Goal: Task Accomplishment & Management: Use online tool/utility

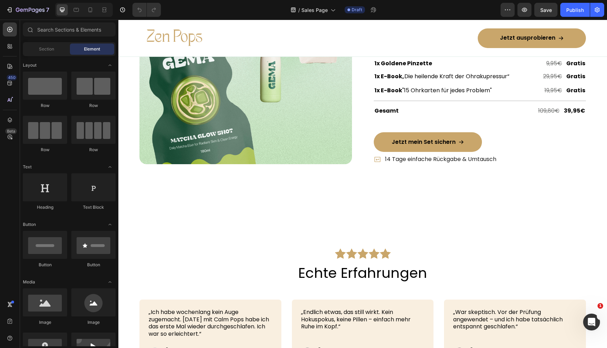
scroll to position [2463, 0]
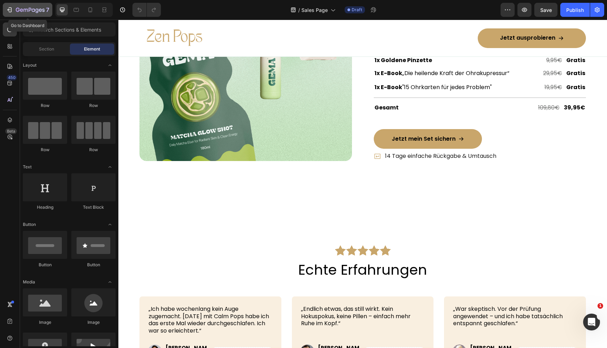
click at [8, 11] on icon "button" at bounding box center [9, 9] width 7 height 7
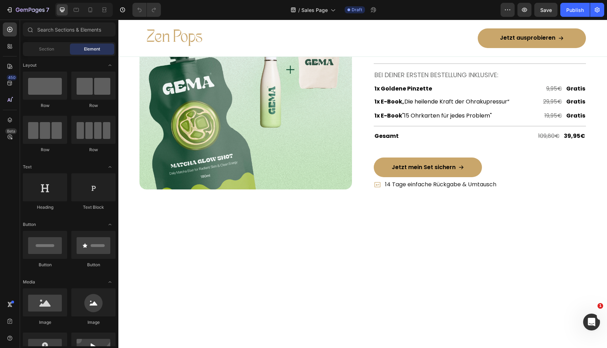
scroll to position [2431, 0]
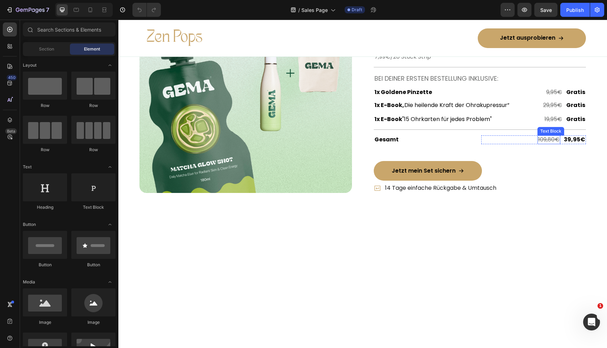
click at [549, 144] on s "109,80€" at bounding box center [548, 140] width 21 height 8
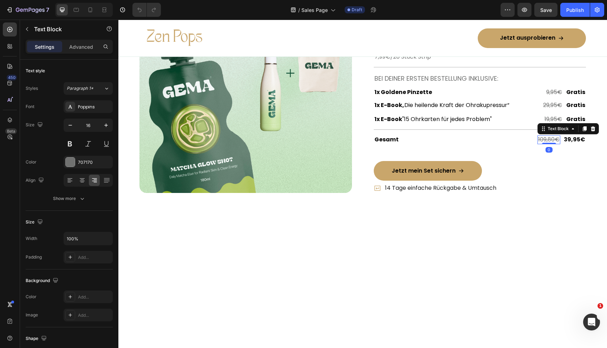
click at [549, 144] on s "109,80€" at bounding box center [548, 140] width 21 height 8
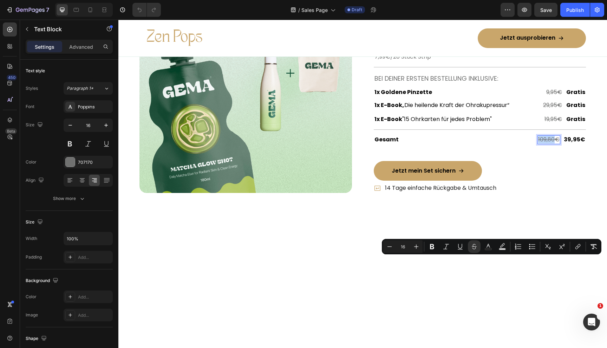
click at [548, 144] on s "109,80€" at bounding box center [548, 140] width 21 height 8
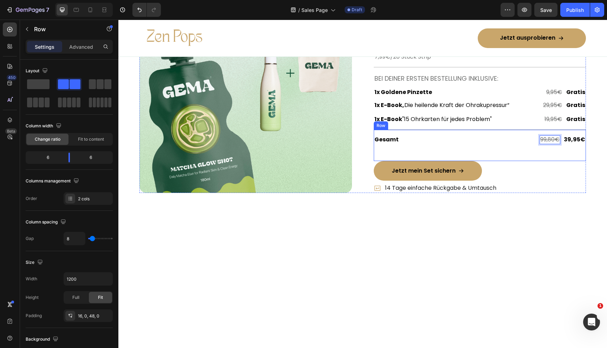
click at [555, 161] on div "Gesamt Text Block 99,80€ Text Block 0 39,95€ Text Block Row Row" at bounding box center [480, 145] width 212 height 31
click at [540, 0] on div "7 Version history / Sales Page Draft Preview Save Publish" at bounding box center [303, 10] width 607 height 20
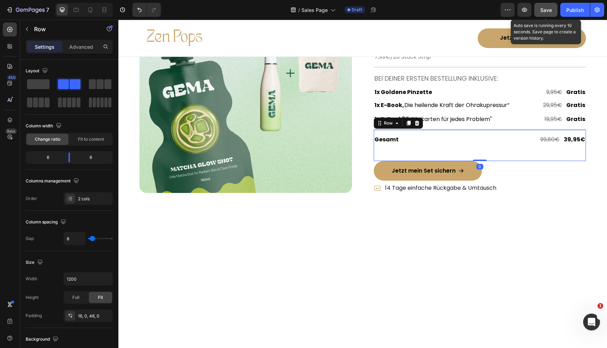
click at [545, 16] on button "Save" at bounding box center [545, 10] width 23 height 14
click at [551, 4] on button "Save" at bounding box center [545, 10] width 23 height 14
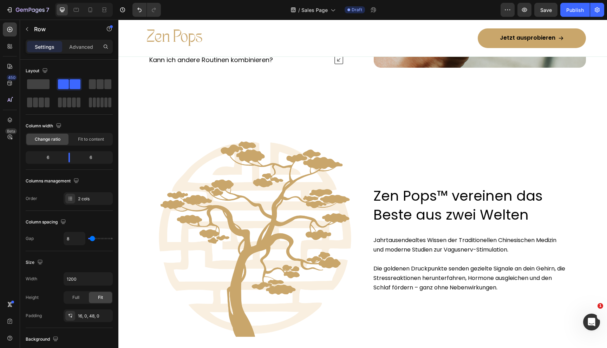
scroll to position [3130, 0]
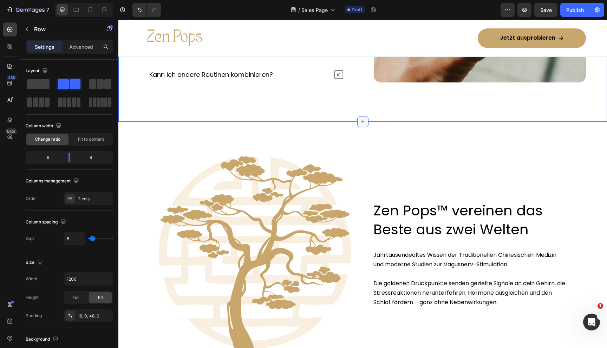
click at [363, 123] on icon at bounding box center [363, 122] width 6 height 6
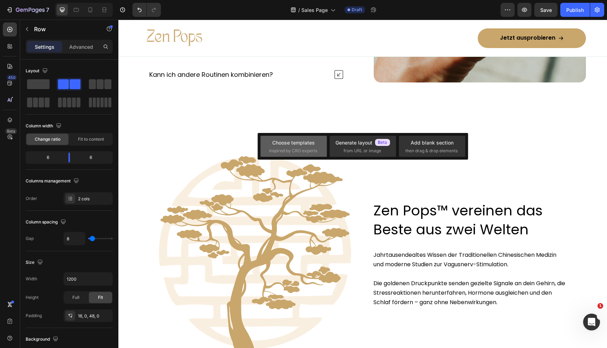
click at [287, 146] on div "Choose templates" at bounding box center [293, 142] width 42 height 7
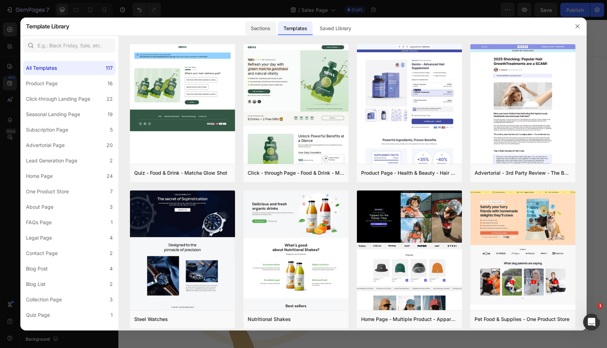
click at [260, 28] on div "Sections" at bounding box center [260, 28] width 31 height 14
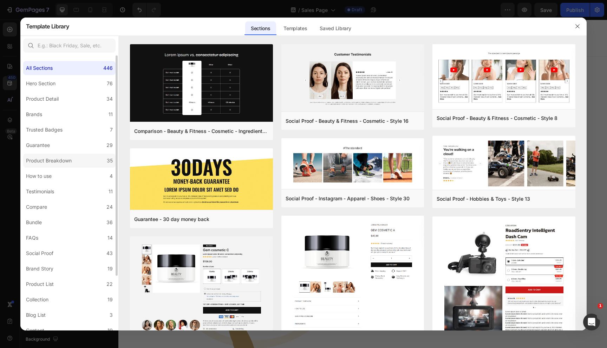
click at [44, 164] on div "Product Breakdown" at bounding box center [49, 161] width 46 height 8
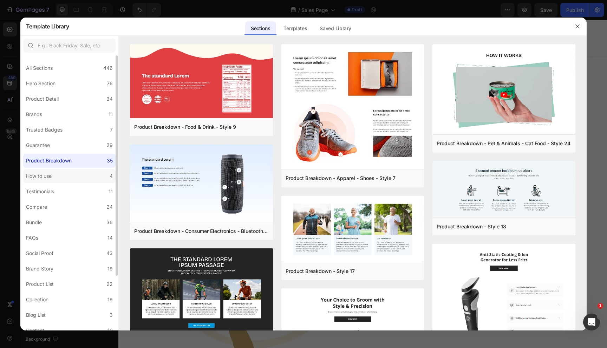
click at [44, 175] on div "How to use" at bounding box center [39, 176] width 26 height 8
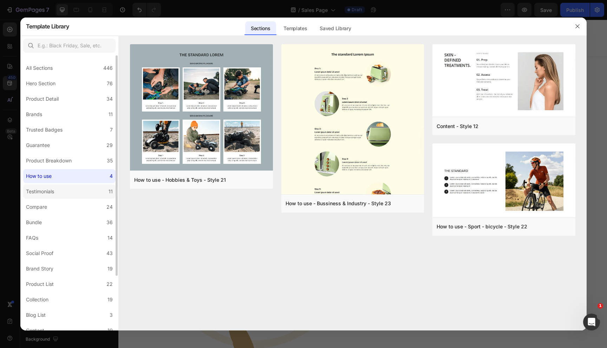
click at [41, 191] on div "Testimonials" at bounding box center [40, 192] width 28 height 8
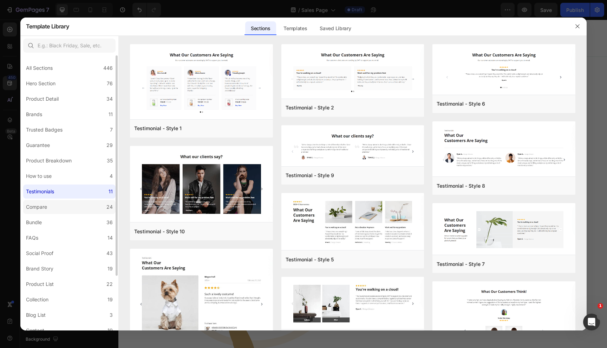
click at [45, 207] on div "Compare" at bounding box center [36, 207] width 21 height 8
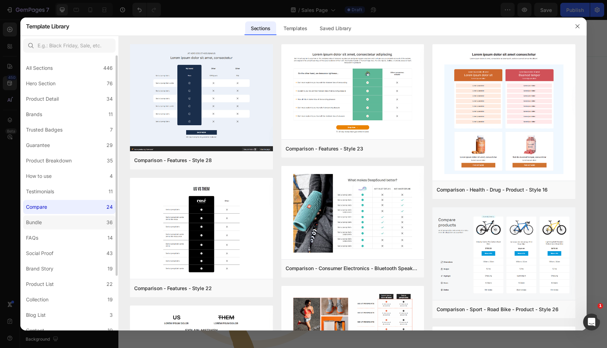
click at [47, 221] on label "Bundle 36" at bounding box center [69, 223] width 92 height 14
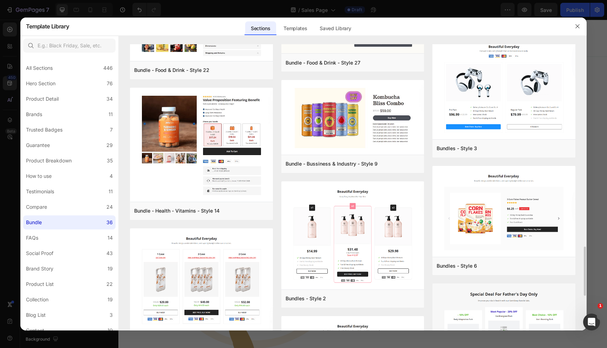
scroll to position [1191, 0]
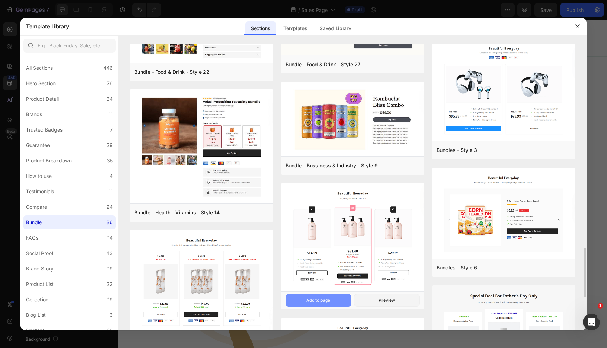
click at [322, 301] on div "Add to page" at bounding box center [318, 300] width 24 height 6
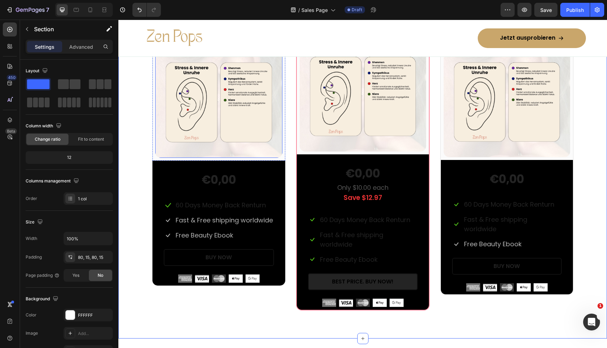
scroll to position [3272, 0]
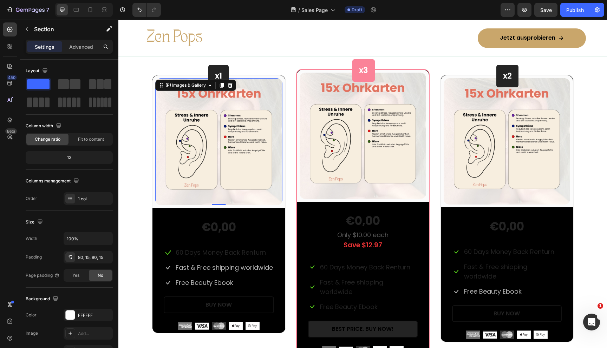
click at [156, 79] on div "(P) Images & Gallery 0" at bounding box center [218, 141] width 127 height 127
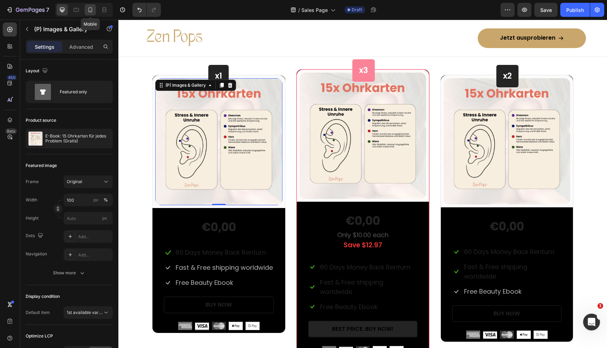
click at [89, 9] on icon at bounding box center [91, 9] width 4 height 5
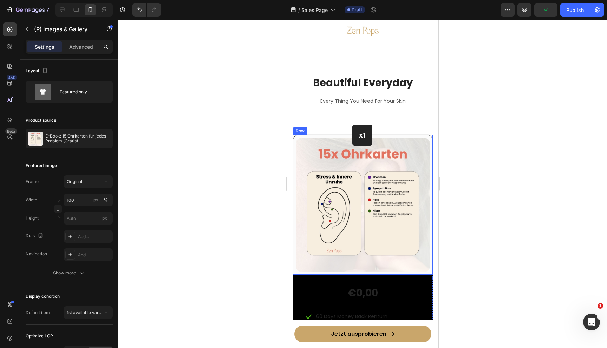
scroll to position [3545, 0]
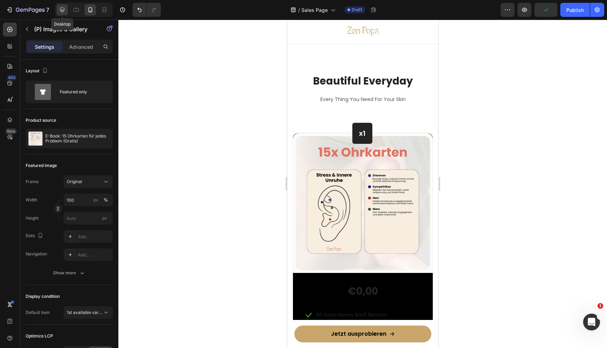
click at [59, 7] on icon at bounding box center [62, 9] width 7 height 7
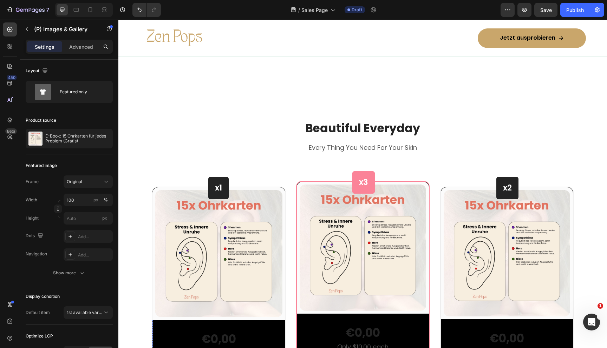
scroll to position [3284, 0]
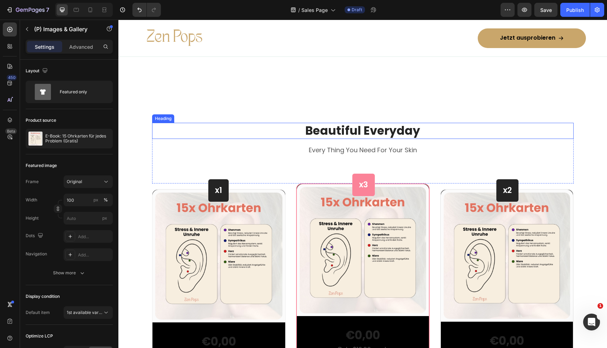
click at [343, 133] on p "Beautiful Everyday" at bounding box center [363, 131] width 420 height 15
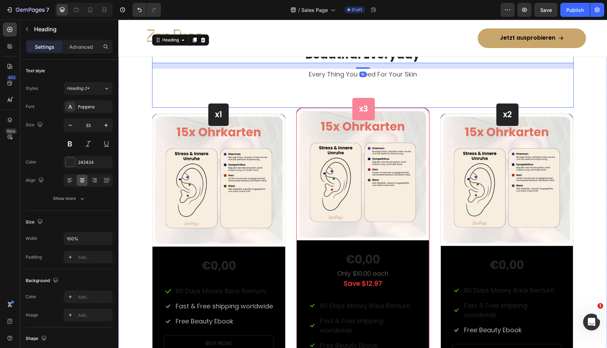
scroll to position [3373, 0]
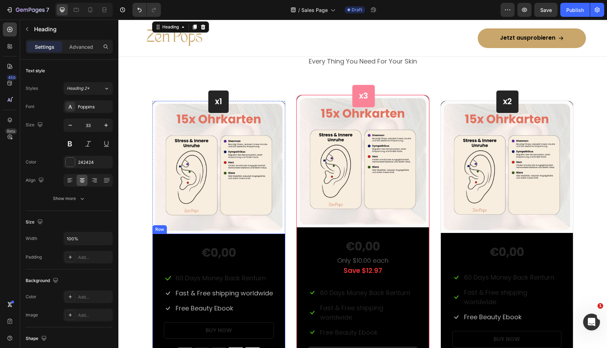
click at [154, 237] on div "€0,00 (P) Price (P) Price Icon 60 Days Money Back Renturn Text block Row Icon F…" at bounding box center [218, 296] width 133 height 125
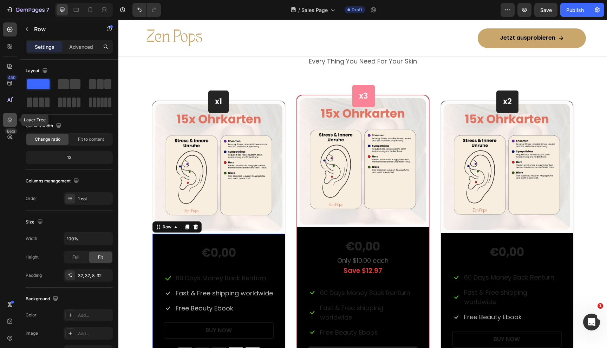
drag, startPoint x: 9, startPoint y: 116, endPoint x: 211, endPoint y: 86, distance: 204.5
click at [9, 117] on icon at bounding box center [9, 120] width 7 height 7
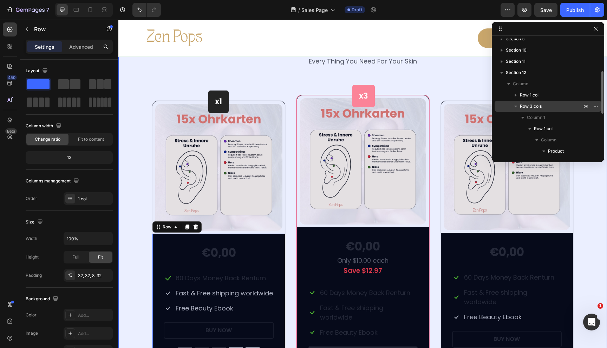
scroll to position [93, 0]
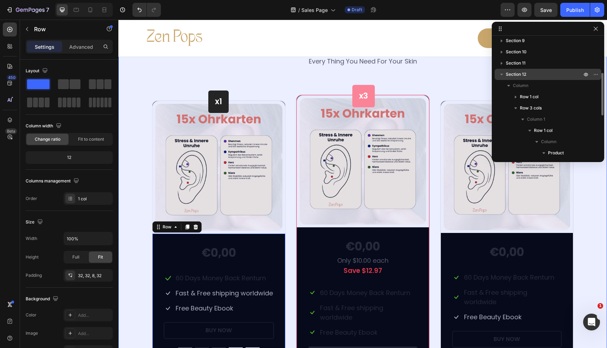
click at [554, 74] on p "Section 12" at bounding box center [544, 74] width 77 height 7
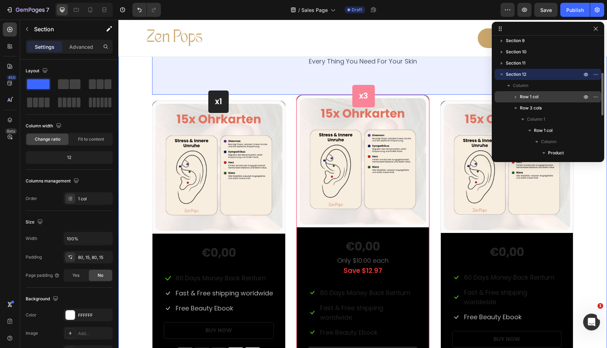
click at [540, 96] on p "Row 1 col" at bounding box center [551, 96] width 63 height 7
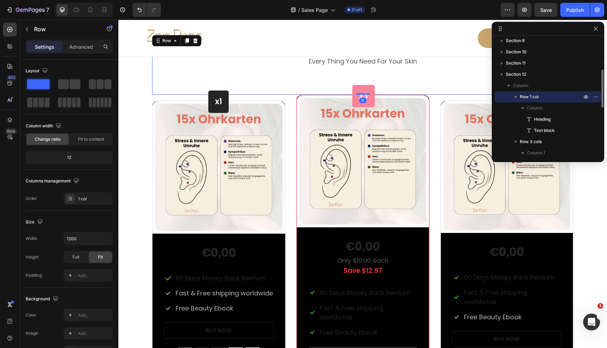
click at [533, 99] on span "Row 1 col" at bounding box center [529, 96] width 19 height 7
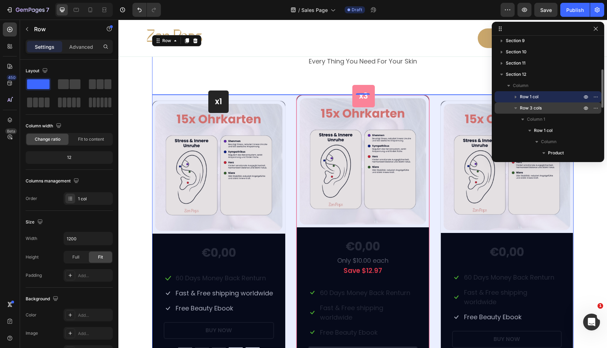
click at [532, 110] on span "Row 3 cols" at bounding box center [531, 108] width 22 height 7
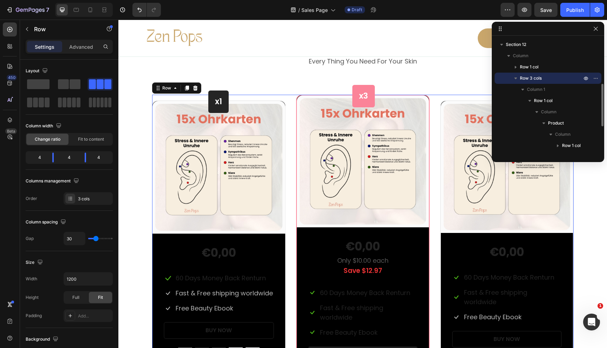
scroll to position [130, 0]
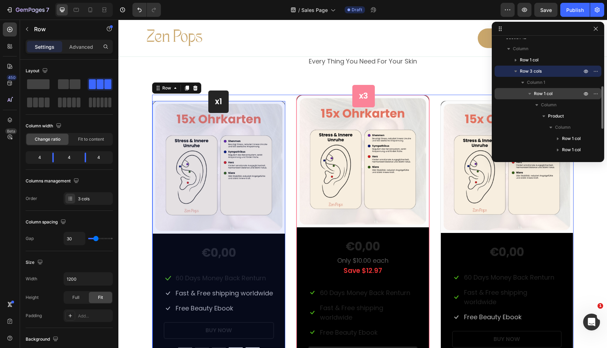
click at [545, 92] on span "Row 1 col" at bounding box center [543, 93] width 19 height 7
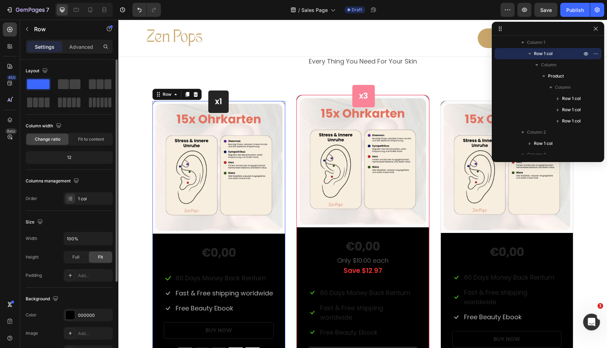
scroll to position [120, 0]
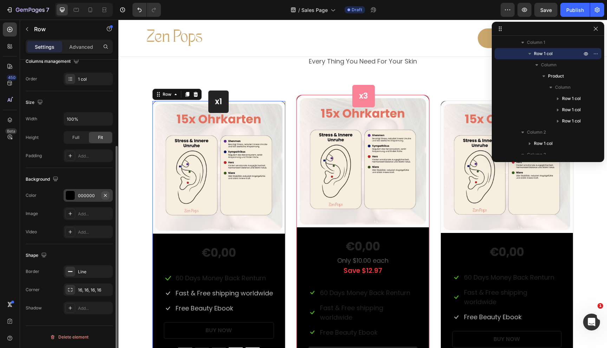
click at [106, 196] on icon "button" at bounding box center [106, 196] width 6 height 6
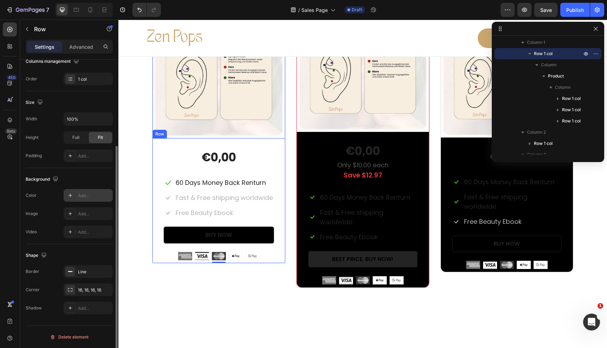
scroll to position [3471, 0]
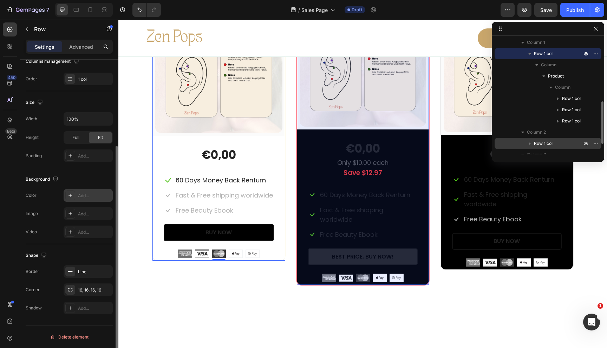
click at [552, 145] on span "Row 1 col" at bounding box center [543, 143] width 19 height 7
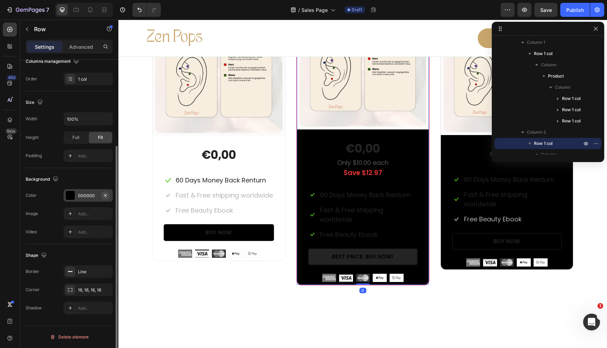
click at [107, 194] on icon "button" at bounding box center [106, 196] width 6 height 6
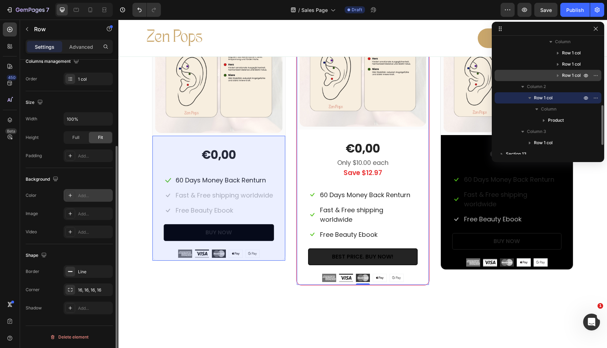
scroll to position [221, 0]
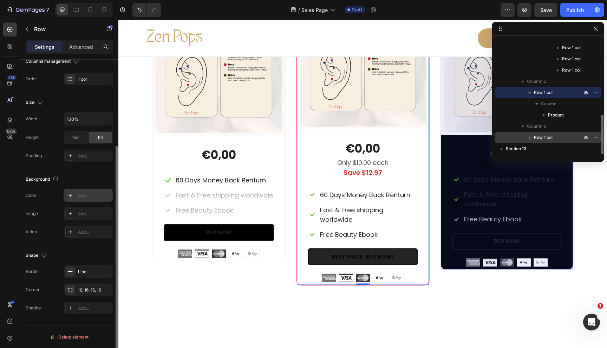
click at [546, 138] on span "Row 1 col" at bounding box center [543, 137] width 19 height 7
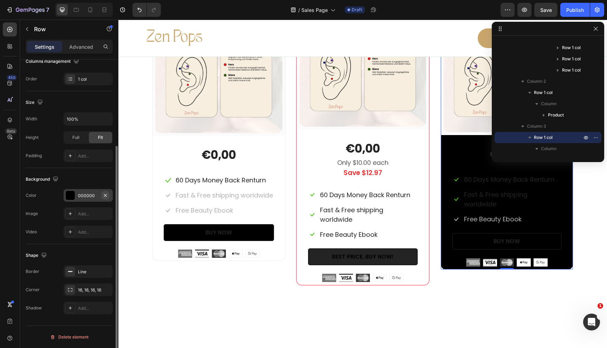
click at [106, 197] on icon "button" at bounding box center [106, 196] width 6 height 6
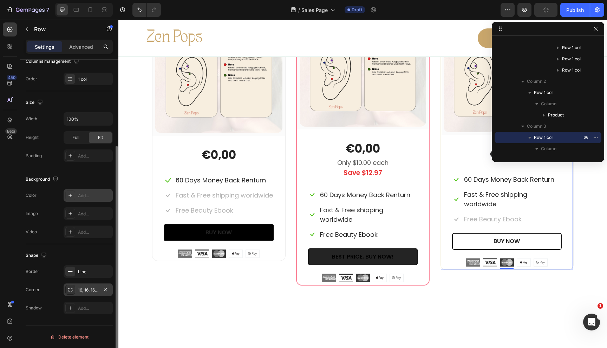
click at [84, 288] on div "16, 16, 16, 16" at bounding box center [88, 290] width 20 height 6
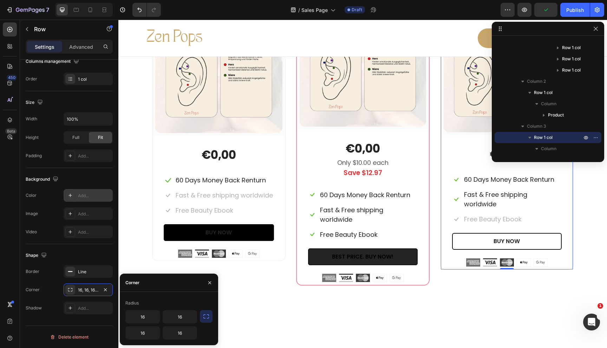
click at [208, 317] on icon "button" at bounding box center [206, 316] width 7 height 7
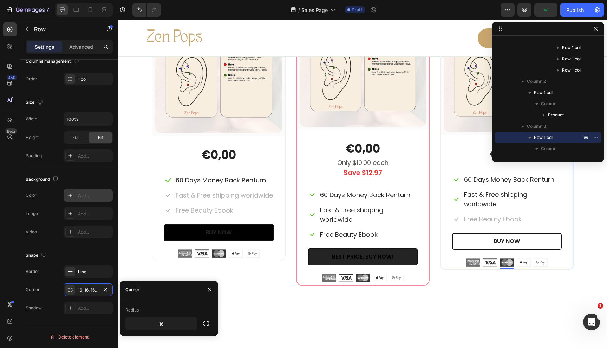
click at [170, 317] on div "Radius 16" at bounding box center [168, 318] width 87 height 26
click at [162, 327] on input "16" at bounding box center [161, 324] width 71 height 13
type input "8"
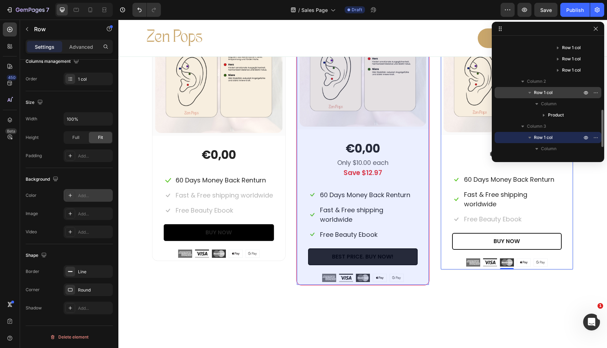
click at [550, 95] on span "Row 1 col" at bounding box center [543, 92] width 19 height 7
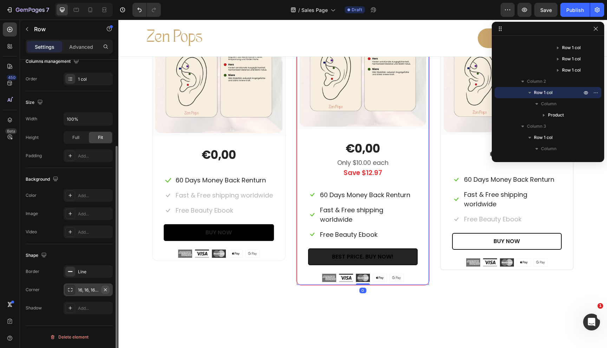
click at [107, 290] on icon "button" at bounding box center [106, 290] width 6 height 6
click at [90, 290] on div "Add..." at bounding box center [94, 290] width 33 height 6
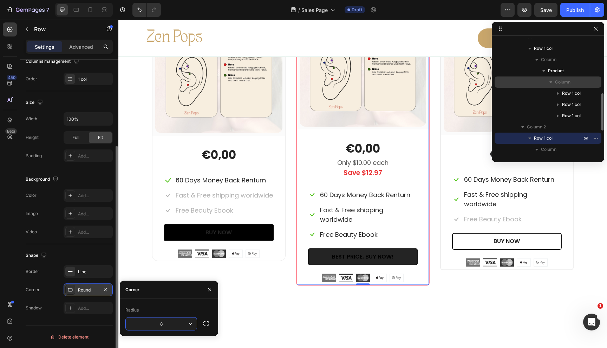
scroll to position [173, 0]
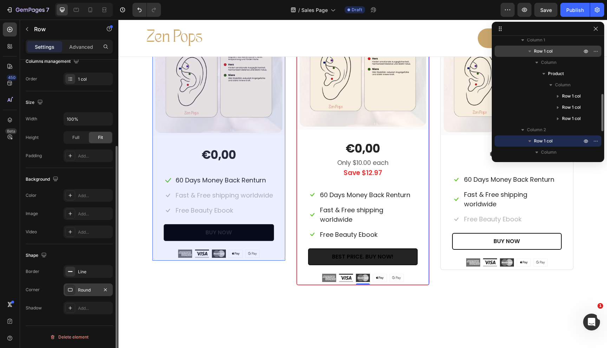
click at [545, 48] on span "Row 1 col" at bounding box center [543, 51] width 19 height 7
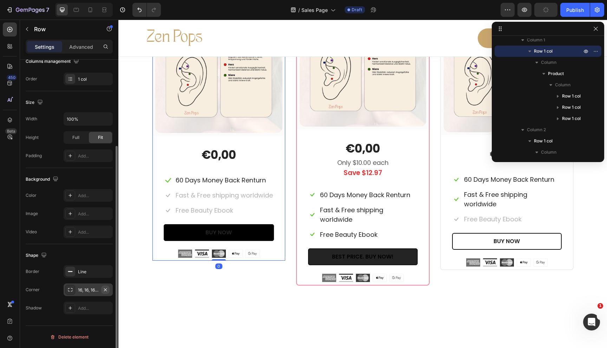
click at [106, 291] on icon "button" at bounding box center [105, 289] width 3 height 3
click at [90, 290] on div "Add..." at bounding box center [94, 290] width 33 height 6
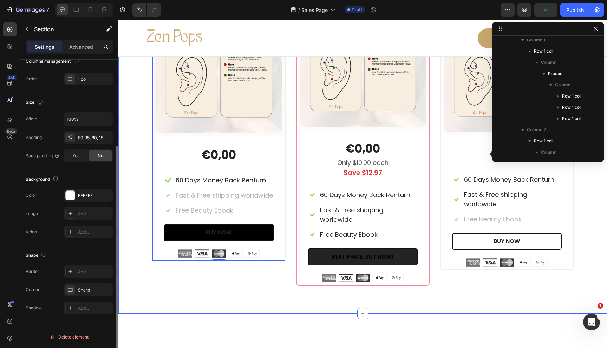
click at [296, 308] on div "Beautiful Everyday Heading Every Thing You Need For Your Skin Text block Row x1…" at bounding box center [362, 111] width 489 height 406
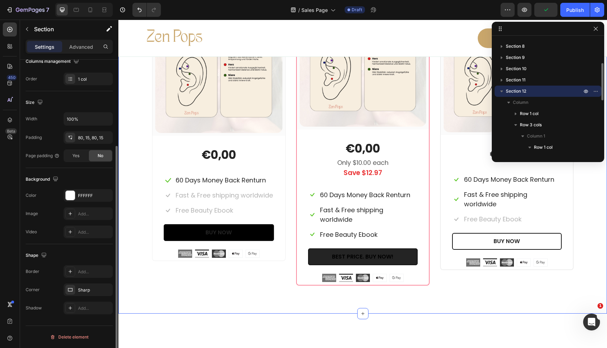
scroll to position [0, 0]
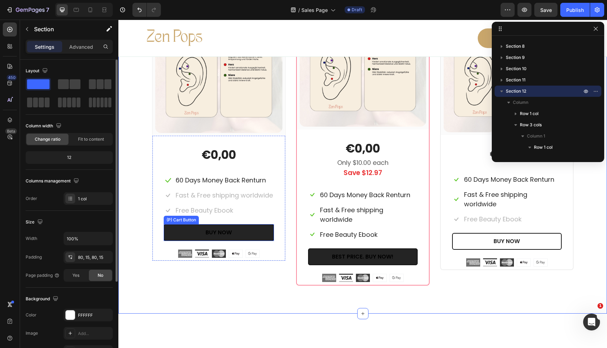
click at [267, 232] on button "BUY NOW" at bounding box center [219, 232] width 110 height 17
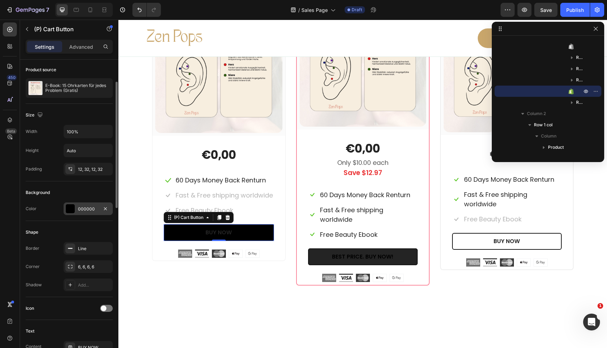
scroll to position [53, 0]
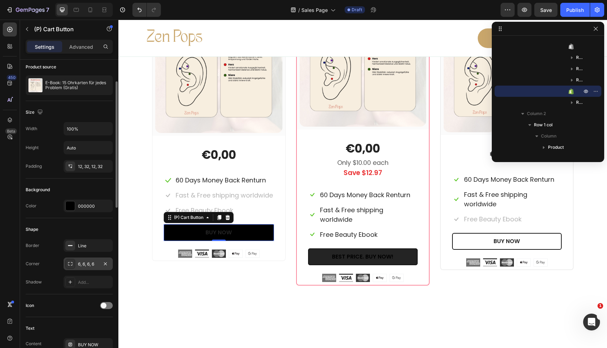
click at [80, 265] on div "6, 6, 6, 6" at bounding box center [88, 264] width 20 height 6
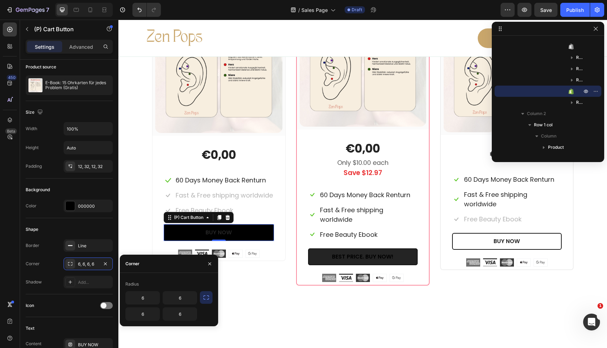
click at [208, 297] on icon "button" at bounding box center [206, 297] width 7 height 7
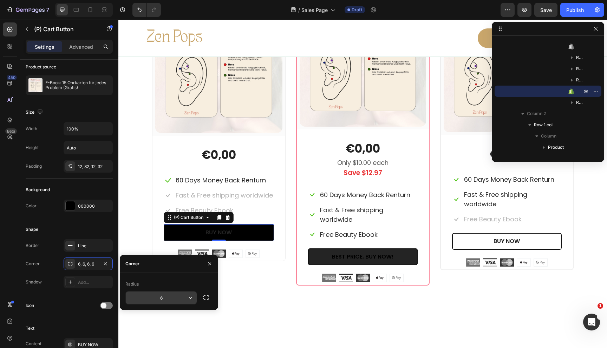
click at [156, 297] on input "6" at bounding box center [161, 298] width 71 height 13
type input "100"
click at [71, 207] on div at bounding box center [70, 206] width 9 height 9
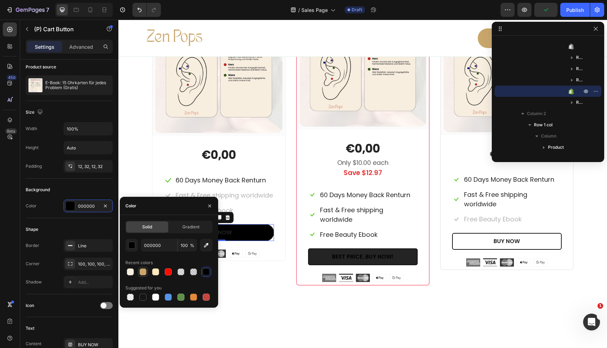
click at [140, 272] on div at bounding box center [142, 272] width 7 height 7
type input "C9A66B"
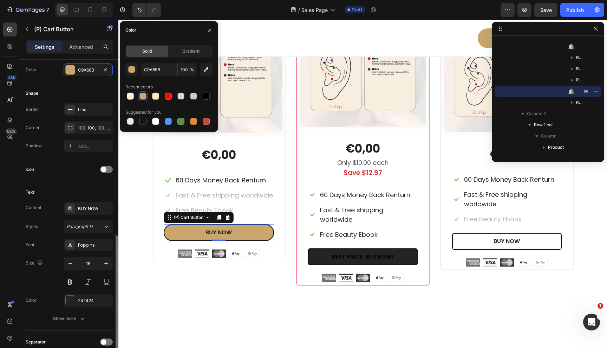
scroll to position [259, 0]
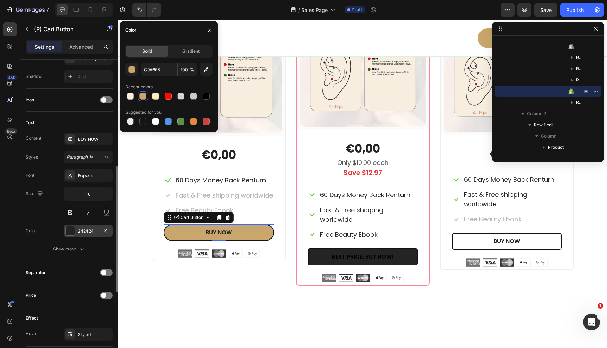
click at [67, 228] on div at bounding box center [70, 231] width 9 height 9
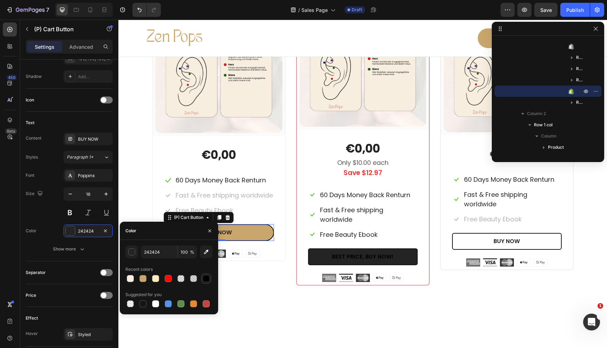
click at [204, 282] on div at bounding box center [206, 278] width 7 height 7
type input "000000"
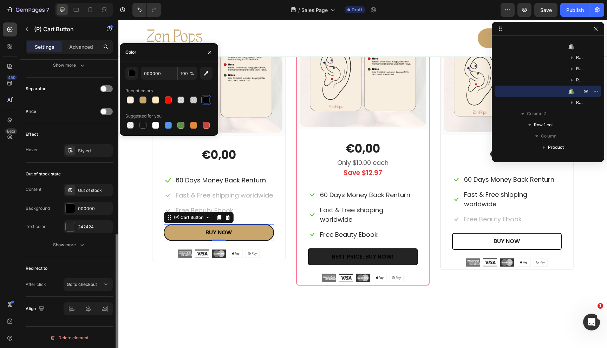
scroll to position [444, 0]
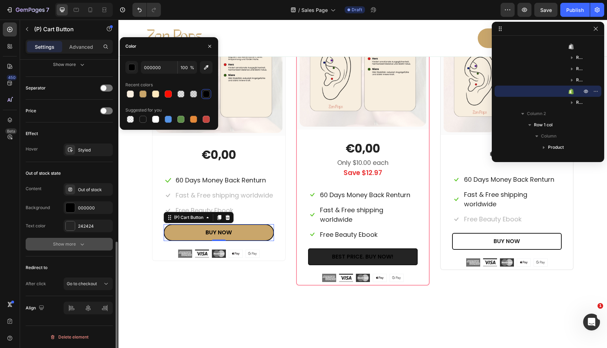
click at [78, 243] on div "Show more" at bounding box center [69, 244] width 33 height 7
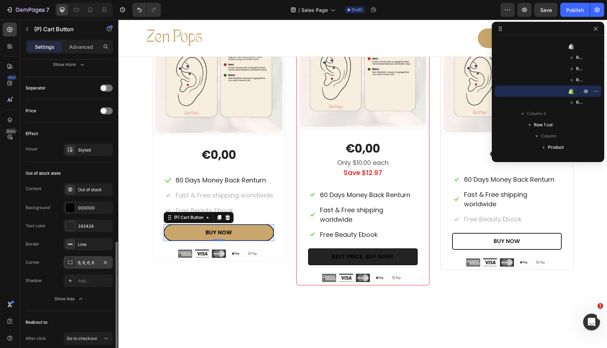
click at [84, 266] on div "6, 6, 6, 6" at bounding box center [88, 263] width 20 height 6
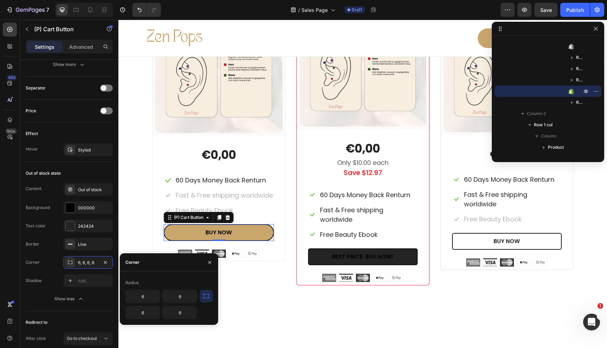
click at [208, 293] on icon "button" at bounding box center [206, 296] width 7 height 7
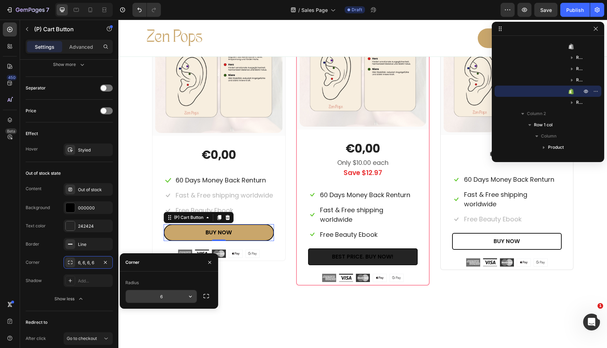
click at [0, 0] on input "6" at bounding box center [0, 0] width 0 height 0
type input "100"
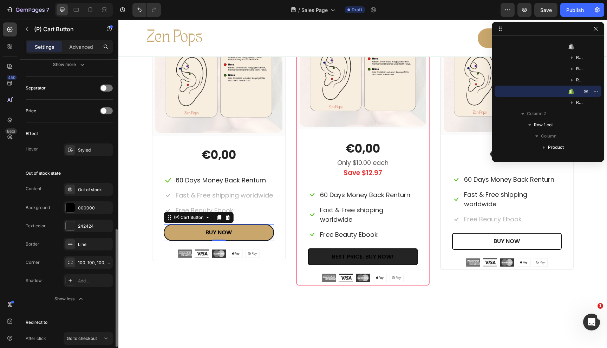
click at [48, 244] on div "Border Line" at bounding box center [69, 244] width 87 height 13
click at [80, 244] on div "Line" at bounding box center [88, 245] width 20 height 6
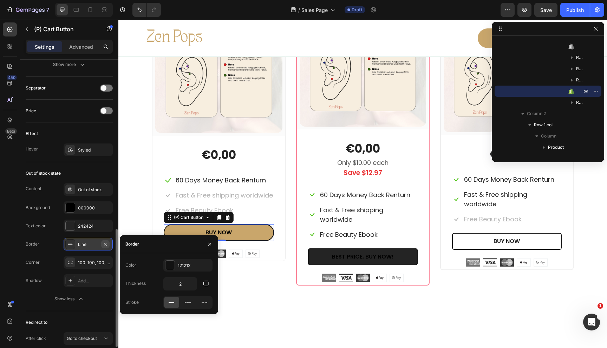
click at [103, 244] on icon "button" at bounding box center [106, 245] width 6 height 6
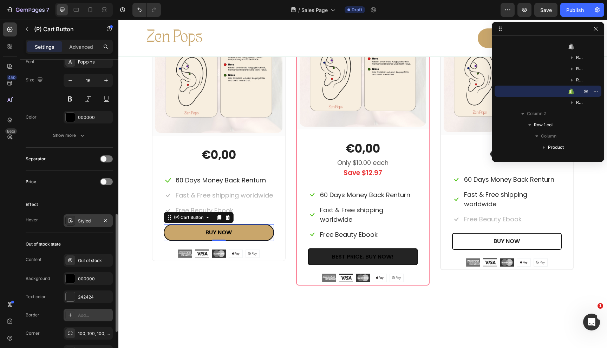
scroll to position [373, 0]
click at [86, 217] on div "Styled" at bounding box center [88, 221] width 49 height 13
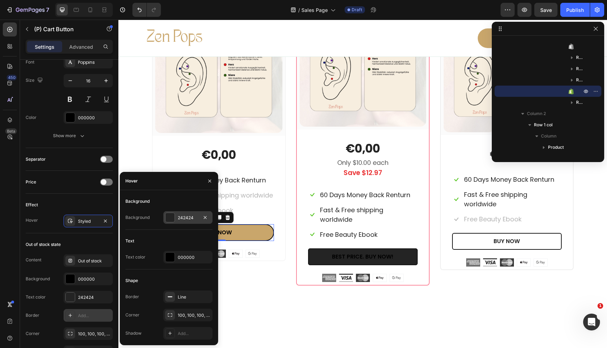
click at [169, 217] on div at bounding box center [169, 217] width 9 height 9
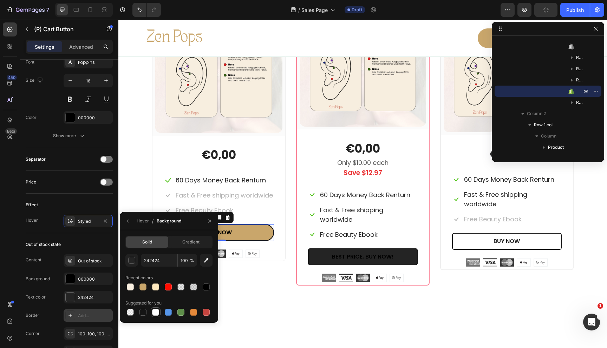
click at [158, 312] on div at bounding box center [155, 312] width 7 height 7
click at [145, 288] on div at bounding box center [142, 287] width 7 height 7
type input "C9A66B"
click at [146, 220] on div "Hover" at bounding box center [143, 221] width 12 height 6
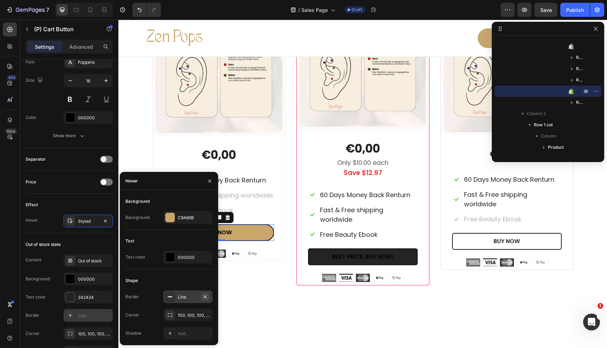
click at [205, 296] on icon "button" at bounding box center [205, 296] width 3 height 3
click at [67, 198] on div "Effect Hover Styled" at bounding box center [69, 214] width 87 height 40
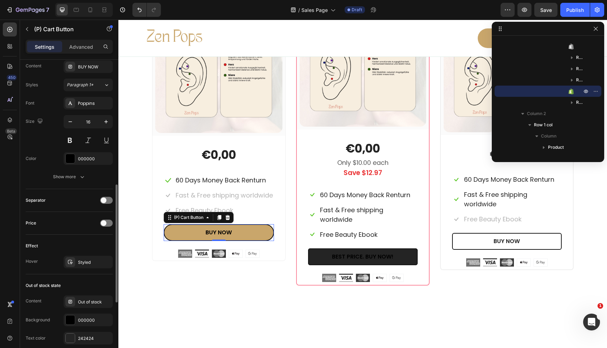
scroll to position [310, 0]
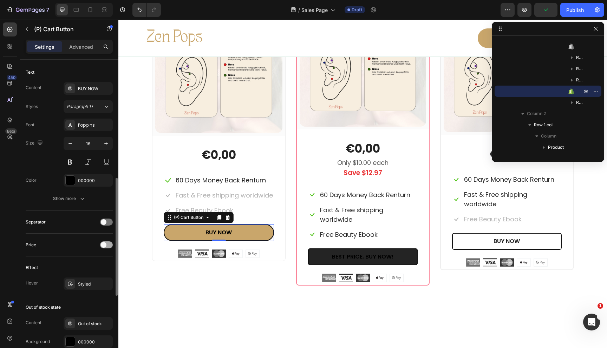
click at [104, 246] on span at bounding box center [104, 245] width 6 height 6
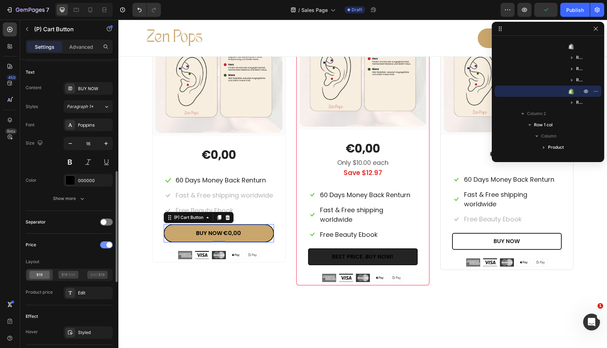
click at [104, 246] on div at bounding box center [106, 245] width 13 height 7
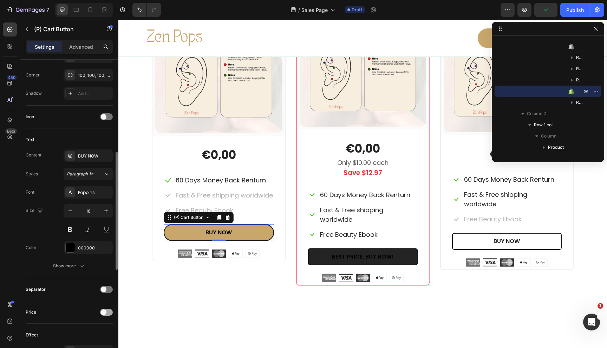
scroll to position [242, 0]
click at [72, 251] on div at bounding box center [70, 248] width 9 height 9
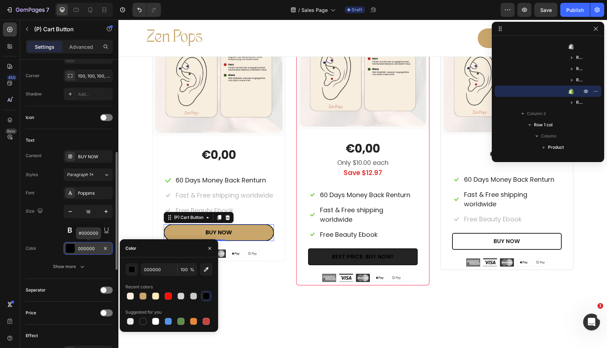
click at [72, 251] on div at bounding box center [70, 248] width 9 height 9
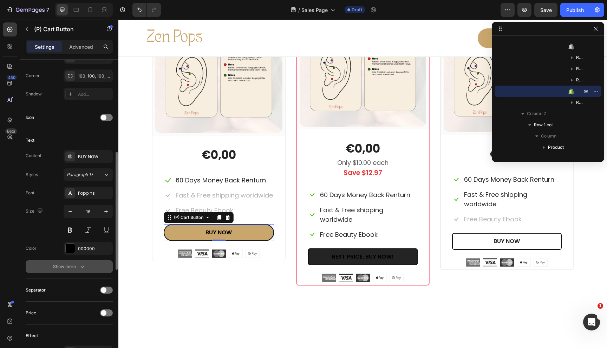
click at [68, 263] on div "Show more" at bounding box center [69, 266] width 33 height 7
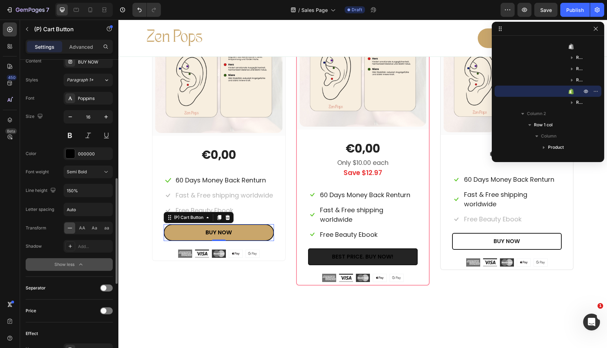
scroll to position [591, 0]
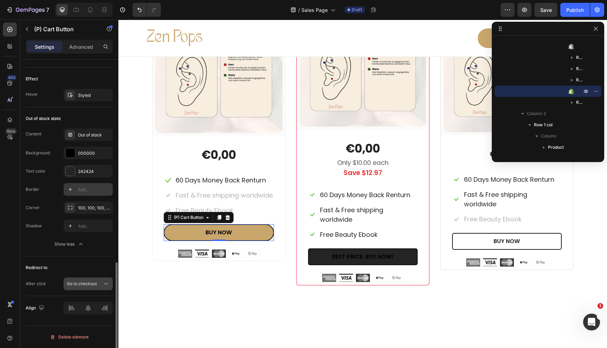
click at [87, 285] on span "Go to checkout" at bounding box center [82, 283] width 30 height 5
click at [79, 244] on icon "button" at bounding box center [80, 244] width 7 height 7
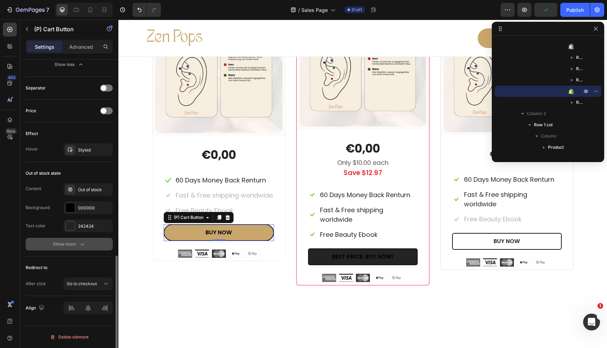
click at [79, 244] on icon "button" at bounding box center [82, 244] width 7 height 7
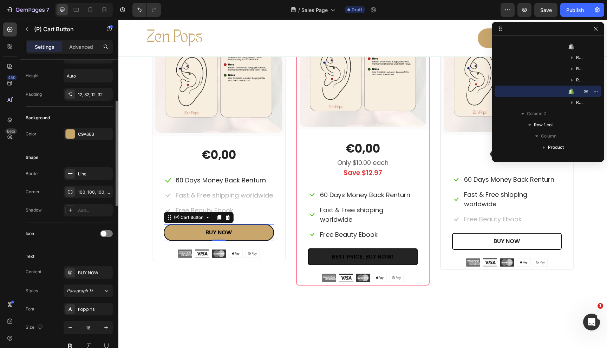
scroll to position [118, 0]
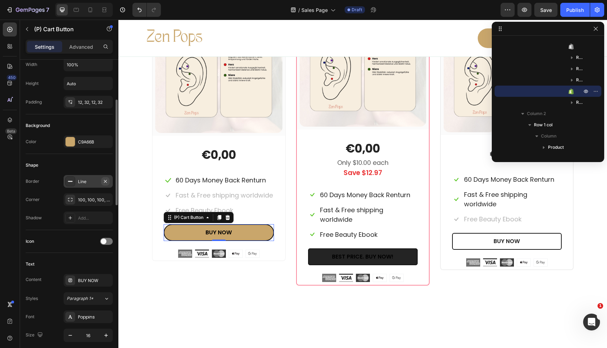
click at [106, 181] on icon "button" at bounding box center [106, 182] width 6 height 6
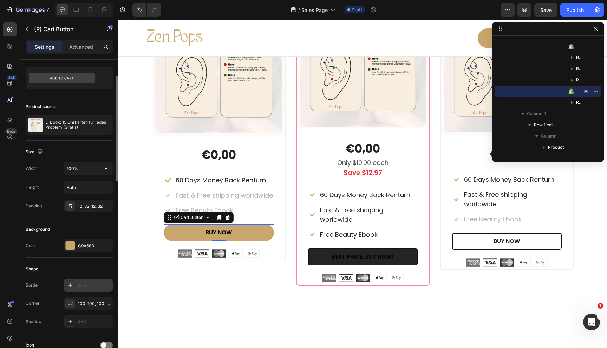
scroll to position [0, 0]
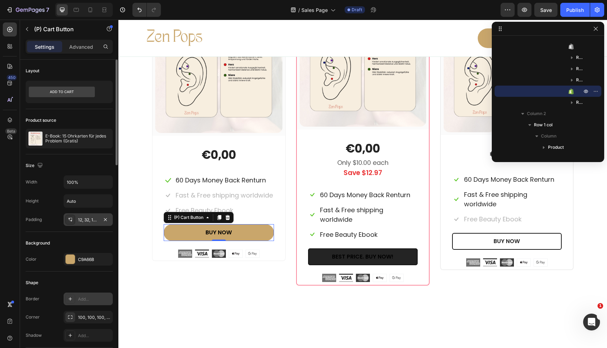
click at [86, 223] on div "12, 32, 12, 32" at bounding box center [88, 220] width 20 height 6
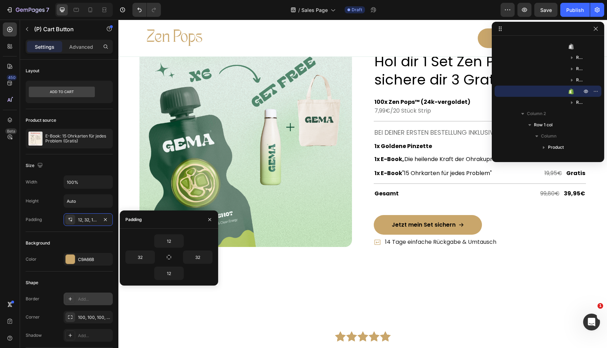
scroll to position [2497, 0]
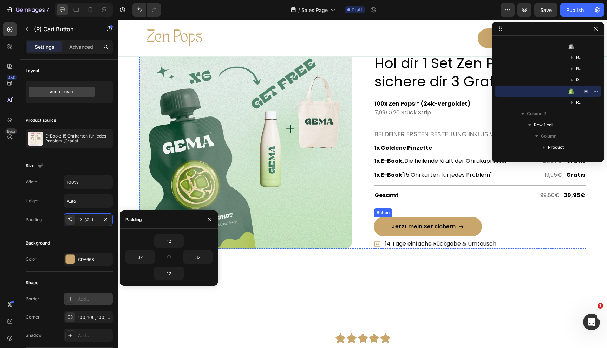
click at [381, 223] on button "Jetzt mein Set sichern" at bounding box center [428, 227] width 108 height 20
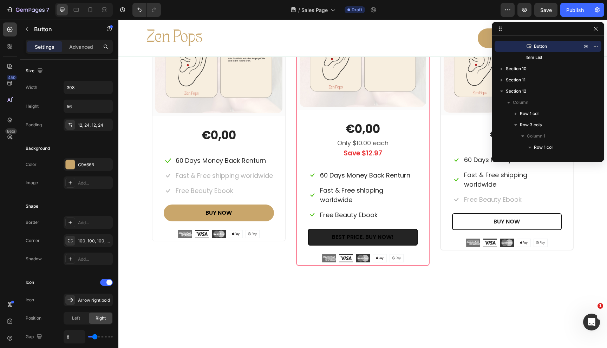
scroll to position [3429, 0]
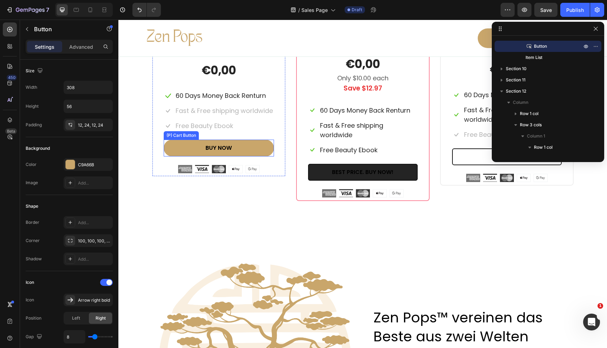
click at [180, 149] on button "BUY NOW" at bounding box center [219, 148] width 110 height 17
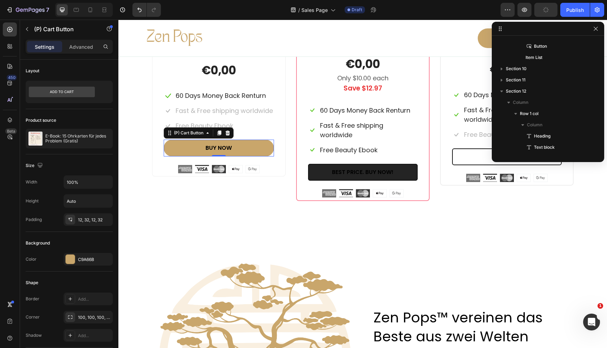
scroll to position [672, 0]
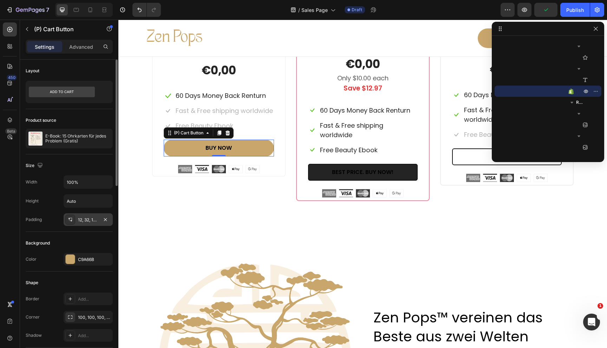
click at [85, 221] on div "12, 32, 12, 32" at bounding box center [88, 220] width 20 height 6
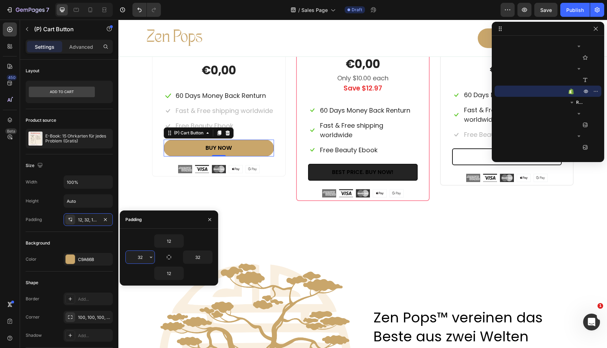
click at [138, 255] on input "32" at bounding box center [140, 257] width 29 height 13
type input "24"
click at [196, 256] on input "32" at bounding box center [197, 257] width 29 height 13
type input "24"
click at [253, 202] on div "Beautiful Everyday Heading Every Thing You Need For Your Skin Text block Row x1…" at bounding box center [362, 26] width 489 height 406
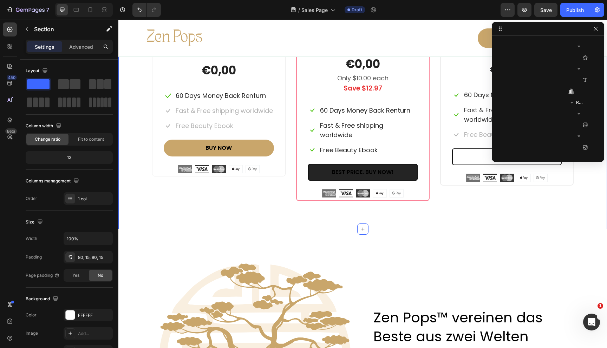
scroll to position [268, 0]
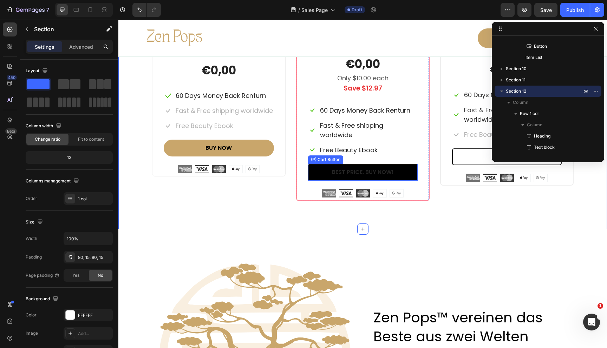
click at [313, 172] on button "BEST PRICE. BUY NOW!" at bounding box center [363, 172] width 110 height 17
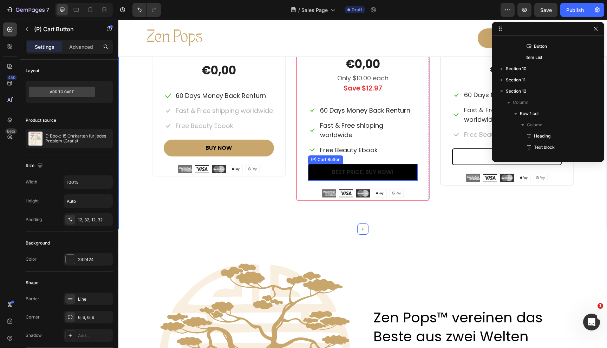
scroll to position [976, 0]
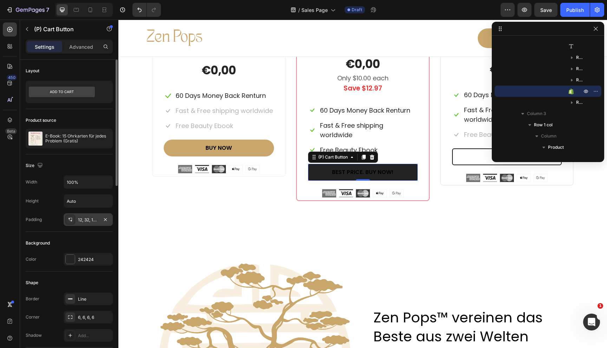
click at [83, 218] on div "12, 32, 12, 32" at bounding box center [88, 220] width 20 height 6
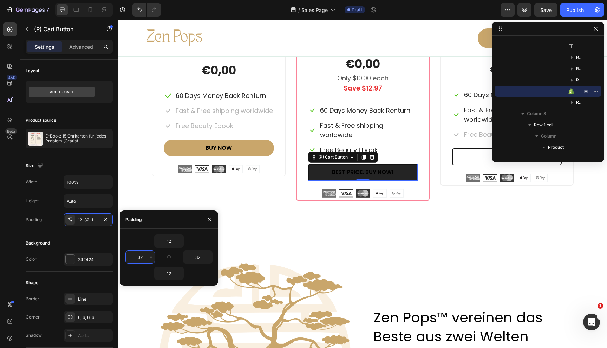
click at [137, 254] on input "32" at bounding box center [140, 257] width 29 height 13
type input "24"
click at [196, 258] on input "32" at bounding box center [197, 257] width 29 height 13
type input "24"
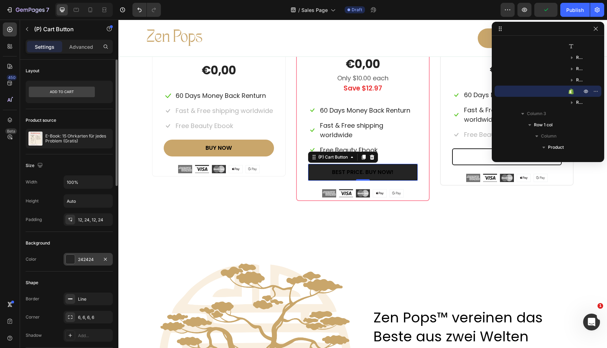
click at [70, 259] on div at bounding box center [70, 259] width 9 height 9
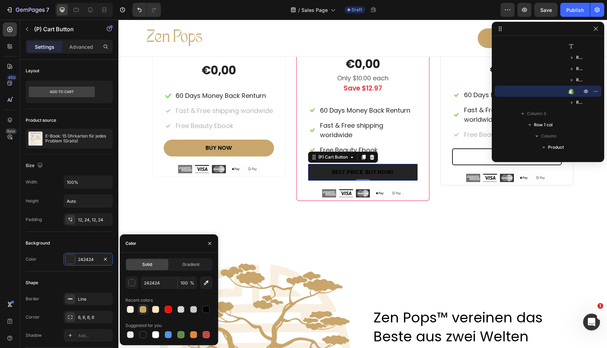
click at [141, 306] on div at bounding box center [143, 310] width 8 height 8
type input "C9A66B"
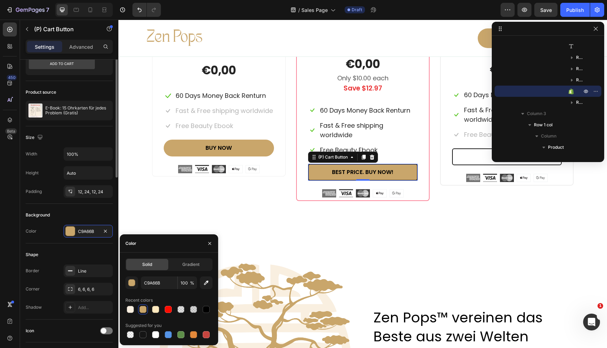
scroll to position [48, 0]
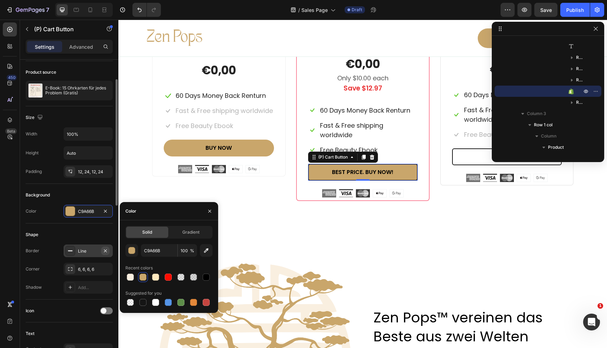
click at [109, 251] on button "button" at bounding box center [105, 251] width 8 height 8
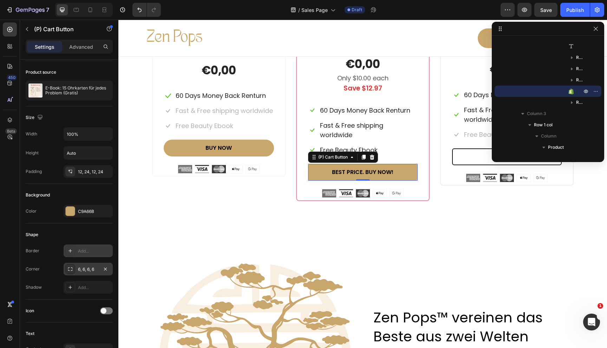
click at [77, 267] on div "6, 6, 6, 6" at bounding box center [88, 269] width 49 height 13
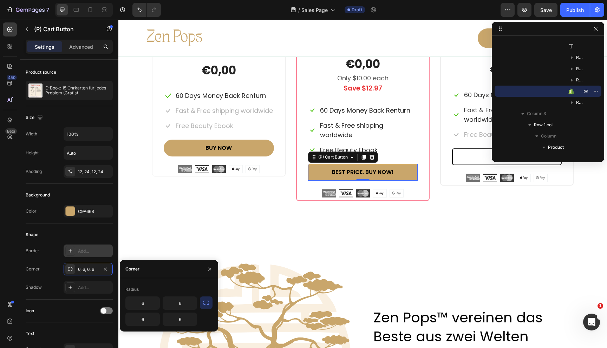
click at [206, 303] on icon "button" at bounding box center [206, 303] width 7 height 7
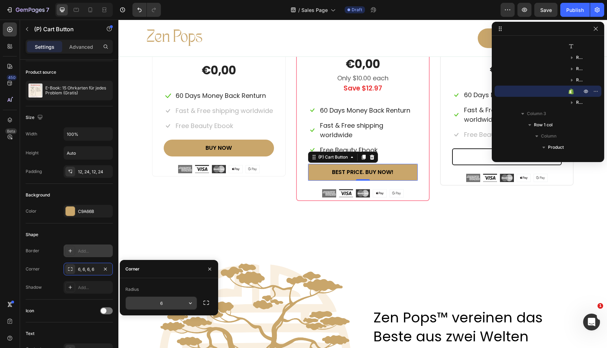
click at [168, 308] on input "6" at bounding box center [161, 303] width 71 height 13
type input "100"
click at [34, 264] on div "Corner" at bounding box center [33, 269] width 14 height 11
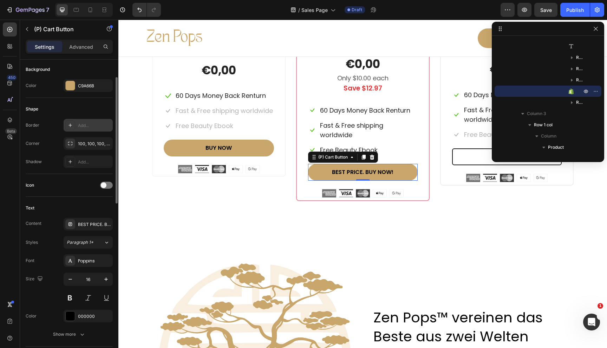
scroll to position [180, 0]
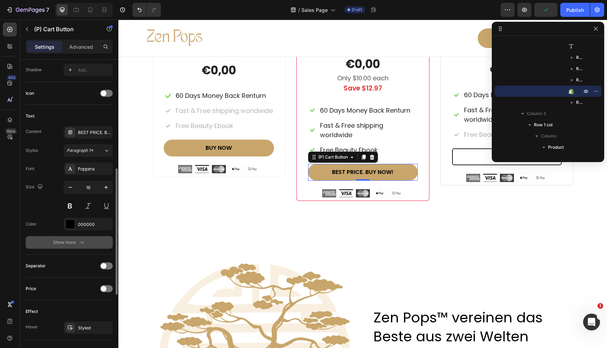
click at [79, 243] on icon "button" at bounding box center [82, 242] width 7 height 7
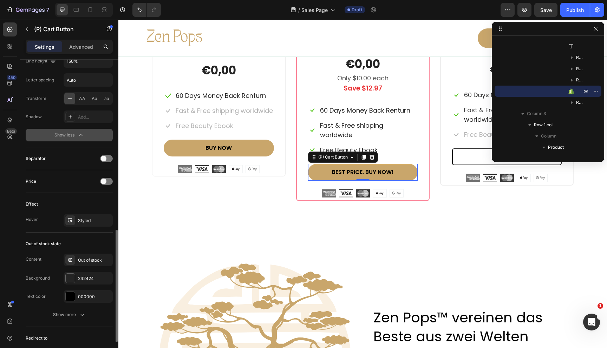
scroll to position [472, 0]
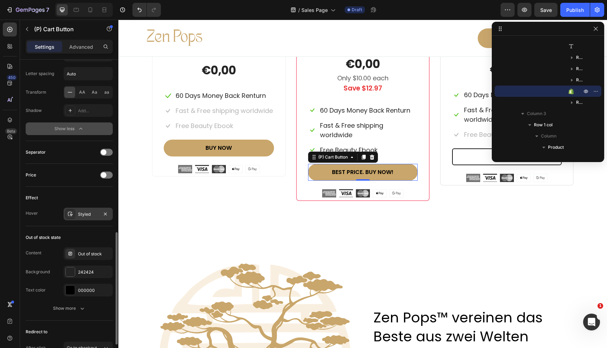
click at [77, 209] on div "Styled" at bounding box center [88, 214] width 49 height 13
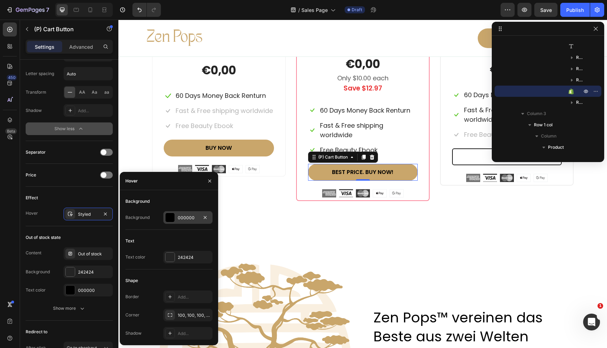
click at [168, 215] on div at bounding box center [169, 217] width 9 height 9
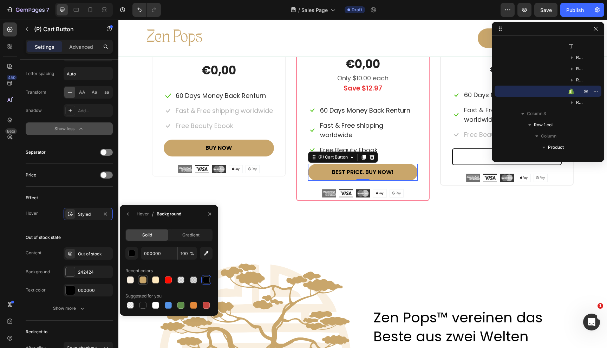
click at [145, 280] on div at bounding box center [142, 280] width 7 height 7
type input "C9A66B"
click at [143, 214] on div "Hover" at bounding box center [143, 214] width 12 height 6
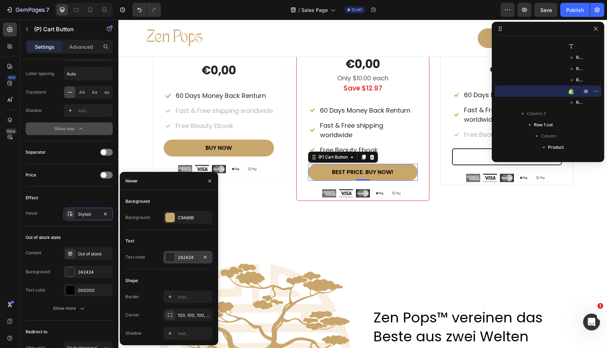
click at [172, 257] on div at bounding box center [169, 257] width 9 height 9
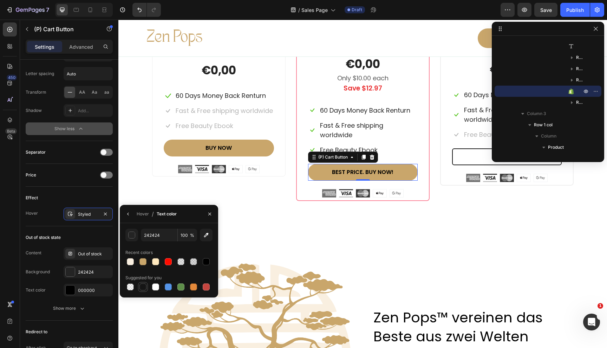
click at [142, 286] on div at bounding box center [142, 287] width 7 height 7
click at [208, 262] on div at bounding box center [206, 261] width 7 height 7
type input "000000"
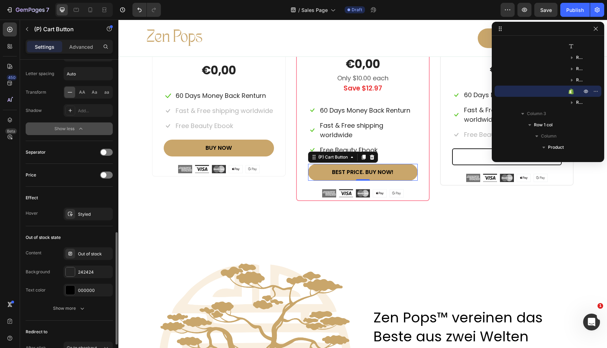
click at [48, 249] on div "Content Out of stock" at bounding box center [69, 254] width 87 height 13
click at [84, 256] on div "Out of stock" at bounding box center [94, 254] width 33 height 6
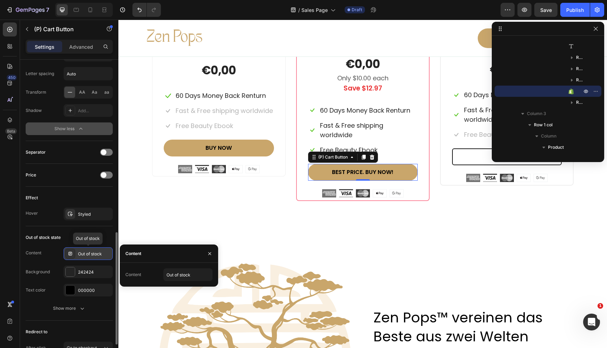
click at [84, 256] on div "Out of stock" at bounding box center [94, 254] width 33 height 6
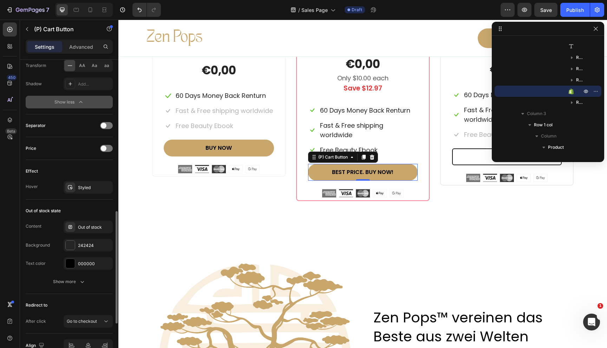
scroll to position [512, 0]
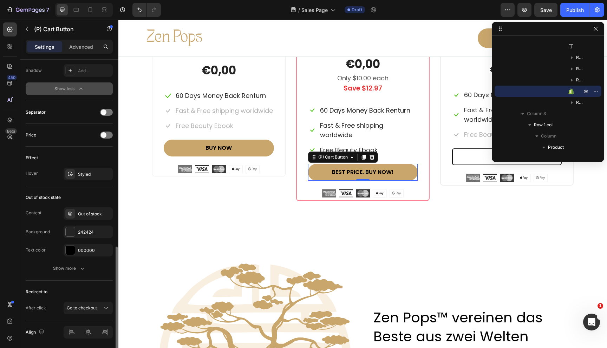
click at [70, 261] on div "Content Out of stock Background 242424 Text color 000000 Show more" at bounding box center [69, 241] width 87 height 67
click at [70, 269] on div "Show more" at bounding box center [69, 268] width 33 height 7
click at [83, 231] on div "242424" at bounding box center [88, 232] width 20 height 6
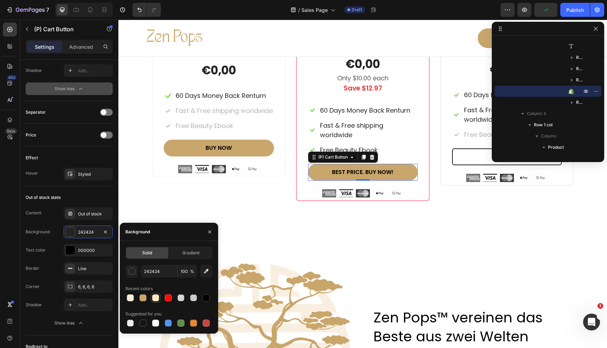
click at [156, 300] on div at bounding box center [155, 298] width 7 height 7
type input "FFE9BE"
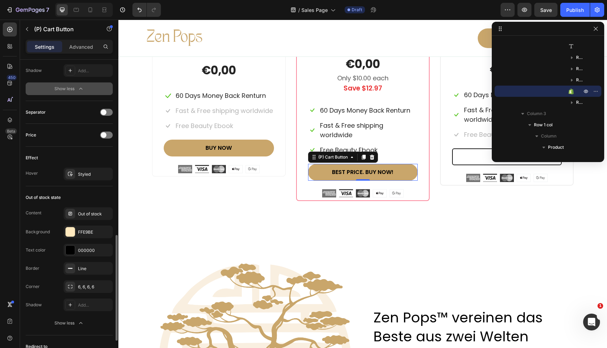
click at [48, 249] on div "Text color 000000" at bounding box center [69, 250] width 87 height 13
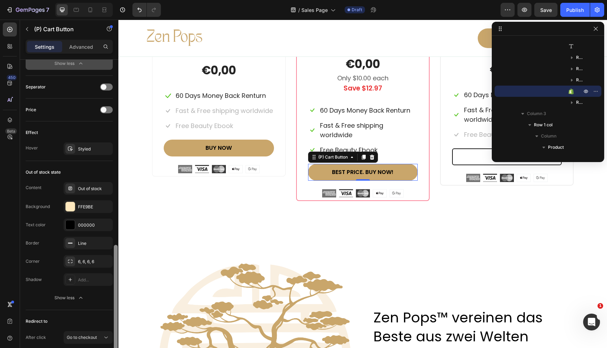
scroll to position [538, 0]
click at [105, 243] on icon "button" at bounding box center [106, 243] width 6 height 6
click at [72, 260] on icon at bounding box center [70, 261] width 6 height 6
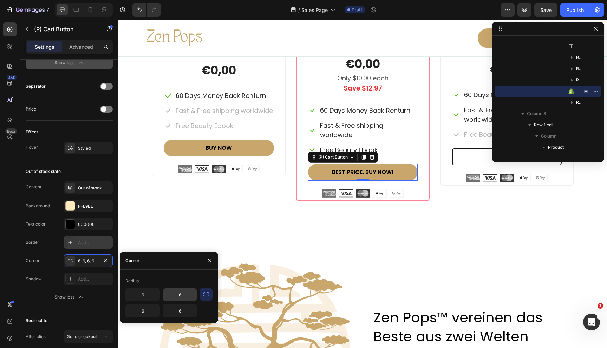
click at [181, 295] on input "6" at bounding box center [180, 295] width 34 height 13
click at [207, 295] on icon "button" at bounding box center [206, 294] width 7 height 7
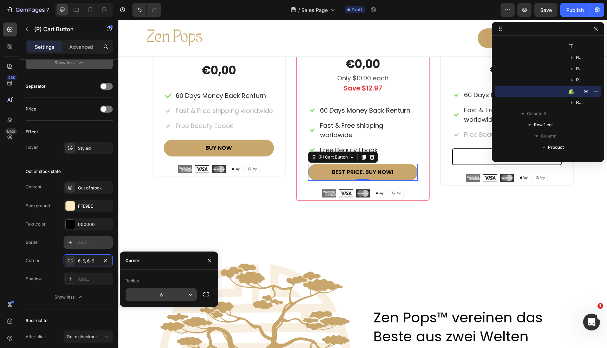
click at [0, 0] on input "6" at bounding box center [0, 0] width 0 height 0
type input "100"
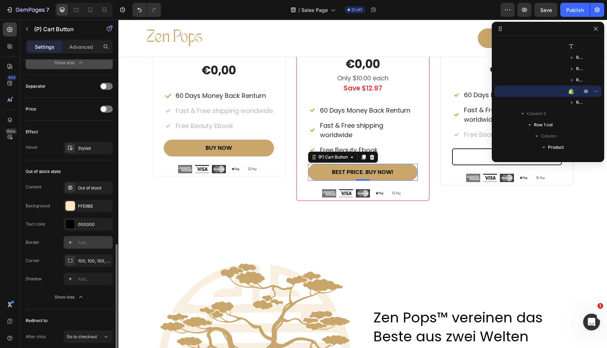
click at [46, 253] on div "Border Add... Corner 100, 100, 100, 100 Shadow Add..." at bounding box center [69, 260] width 87 height 49
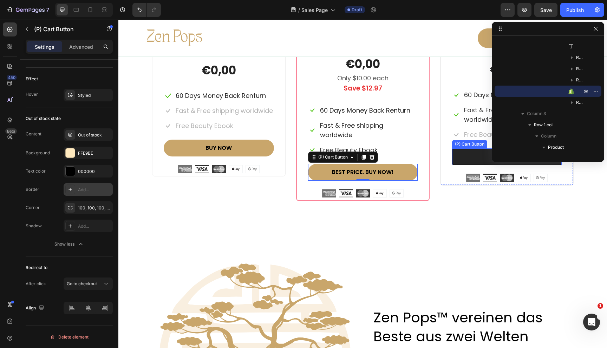
click at [458, 157] on button "BUY NOW" at bounding box center [507, 157] width 110 height 17
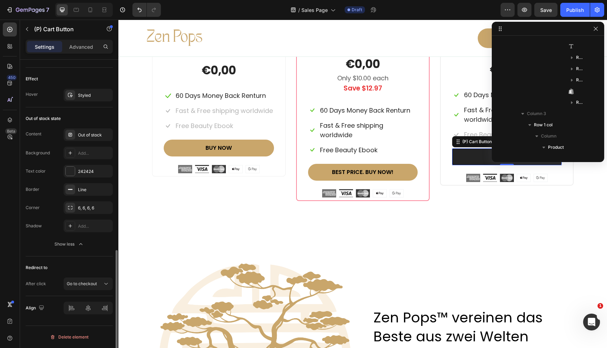
scroll to position [499, 0]
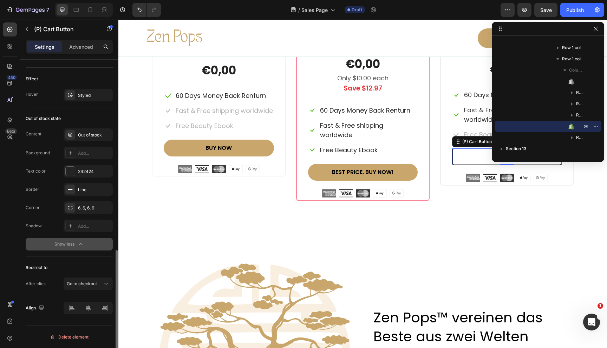
click at [79, 243] on icon "button" at bounding box center [80, 244] width 7 height 7
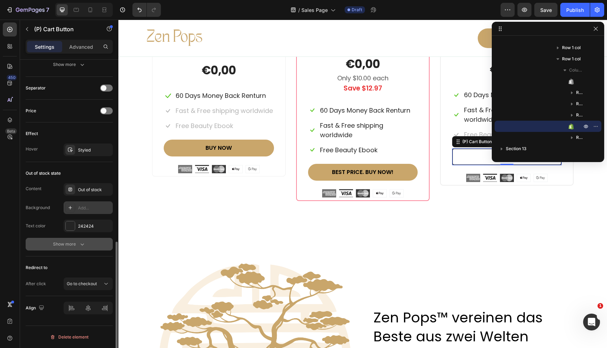
scroll to position [444, 0]
click at [77, 248] on button "Show more" at bounding box center [69, 244] width 87 height 13
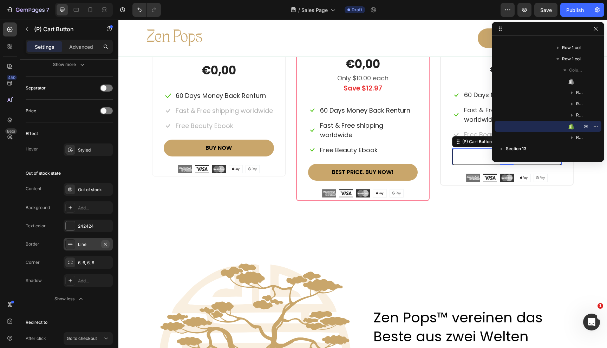
click at [106, 244] on icon "button" at bounding box center [106, 245] width 6 height 6
click at [85, 245] on div "Add..." at bounding box center [94, 245] width 33 height 6
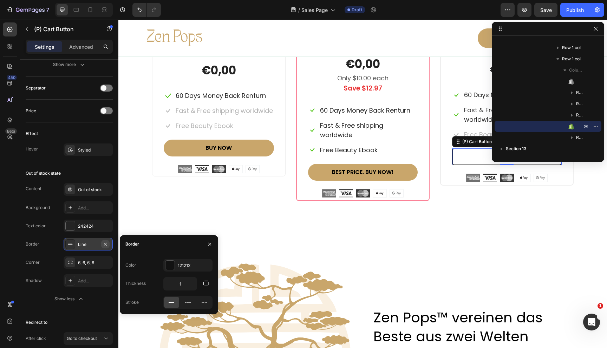
click at [107, 246] on icon "button" at bounding box center [106, 245] width 6 height 6
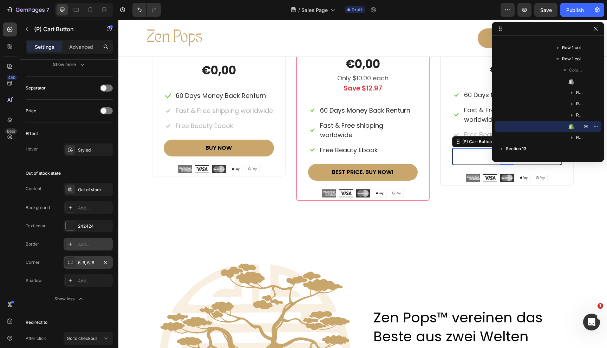
click at [90, 258] on div "6, 6, 6, 6" at bounding box center [88, 262] width 49 height 13
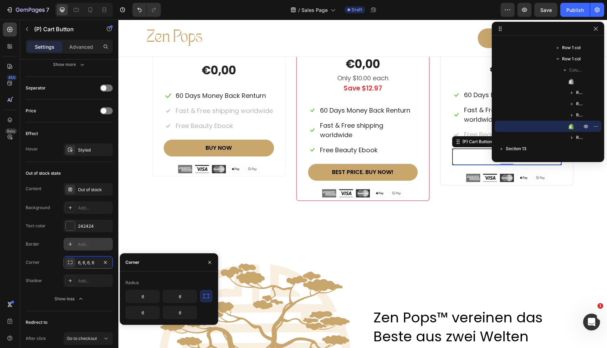
click at [213, 297] on div "Radius 6 6 6 6" at bounding box center [169, 298] width 98 height 42
click at [204, 297] on icon "button" at bounding box center [206, 296] width 7 height 7
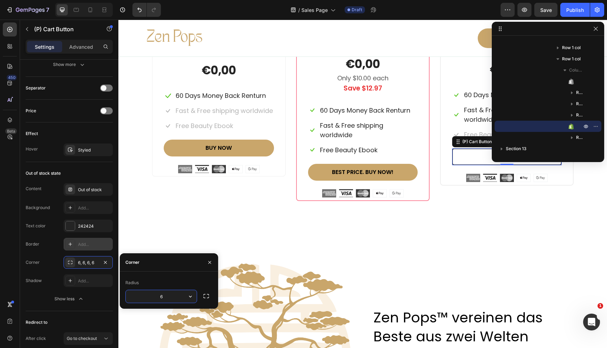
click at [164, 298] on input "6" at bounding box center [161, 296] width 71 height 13
type input "100"
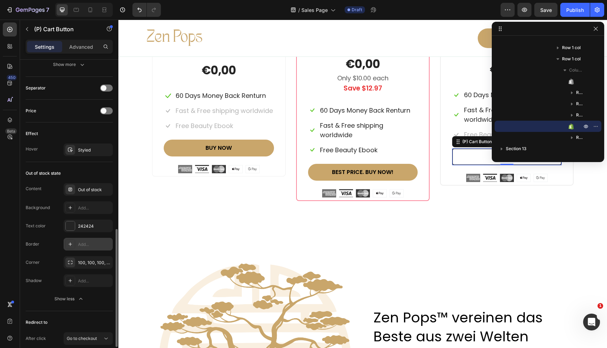
click at [42, 236] on div "Content Out of stock Background Add... Text color 242424 Border Add... Corner 1…" at bounding box center [69, 244] width 87 height 122
click at [73, 223] on div at bounding box center [70, 226] width 9 height 9
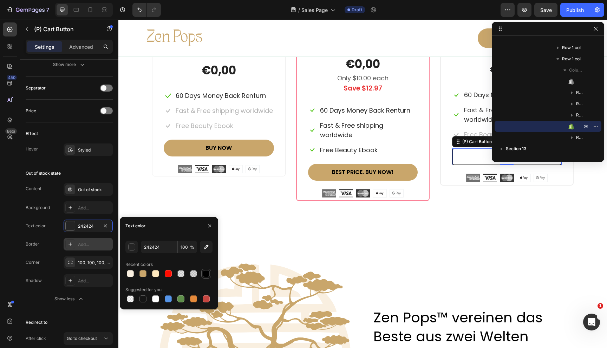
click at [207, 272] on div at bounding box center [206, 273] width 7 height 7
type input "000000"
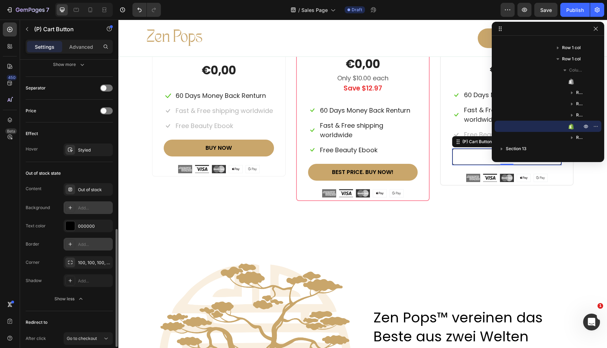
click at [76, 207] on div "Add..." at bounding box center [88, 208] width 49 height 13
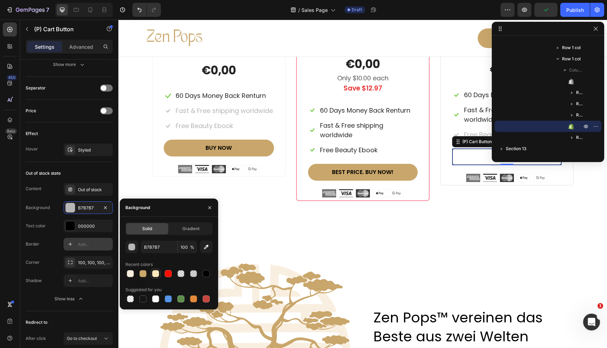
click at [155, 273] on div at bounding box center [155, 273] width 7 height 7
type input "FFE9BE"
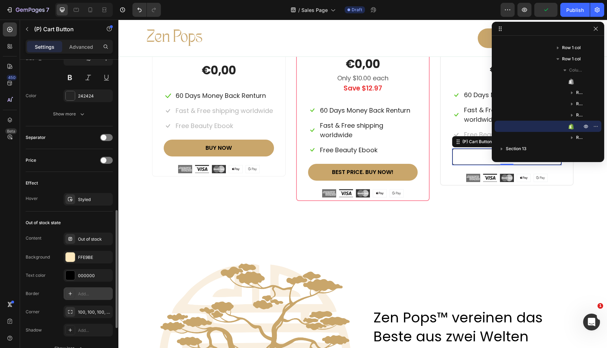
click at [45, 183] on div "Effect" at bounding box center [69, 183] width 87 height 11
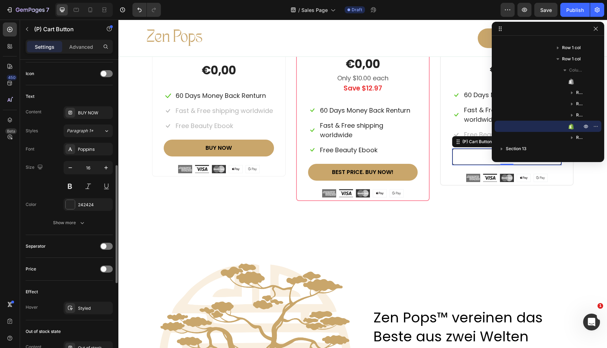
scroll to position [281, 0]
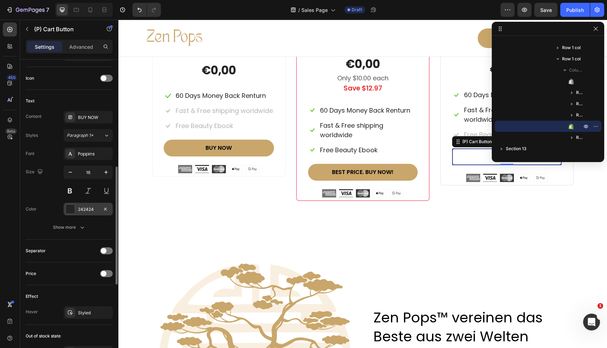
click at [70, 210] on div at bounding box center [70, 209] width 9 height 9
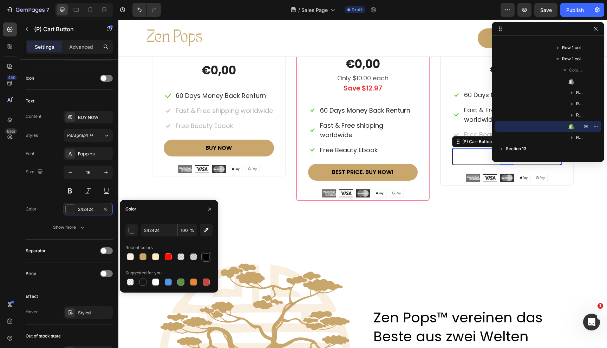
click at [207, 259] on div at bounding box center [206, 257] width 7 height 7
type input "000000"
click at [66, 231] on div "Show more" at bounding box center [69, 227] width 33 height 7
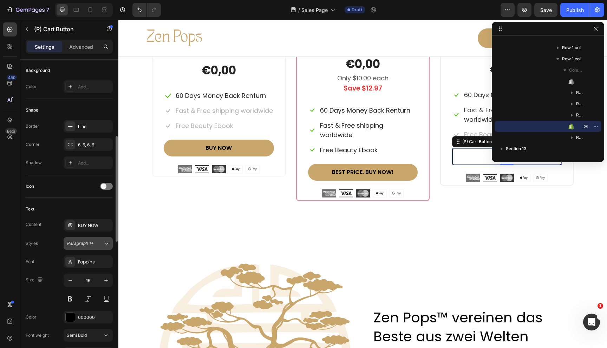
scroll to position [170, 0]
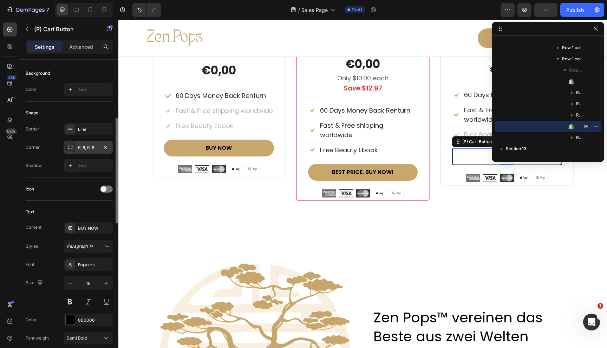
click at [88, 149] on div "6, 6, 6, 6" at bounding box center [88, 148] width 20 height 6
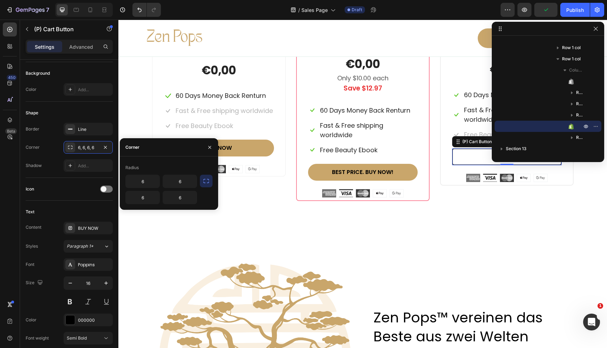
click at [204, 179] on icon "button" at bounding box center [206, 181] width 6 height 4
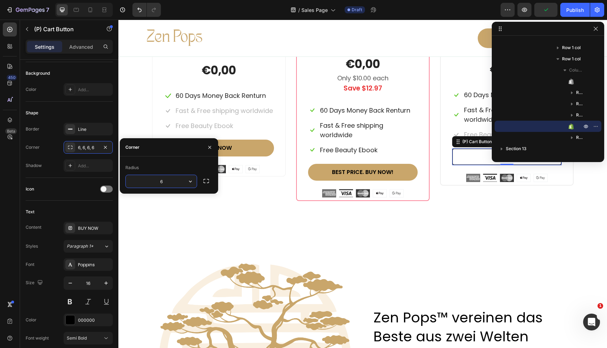
click at [182, 187] on input "6" at bounding box center [161, 181] width 71 height 13
type input "100"
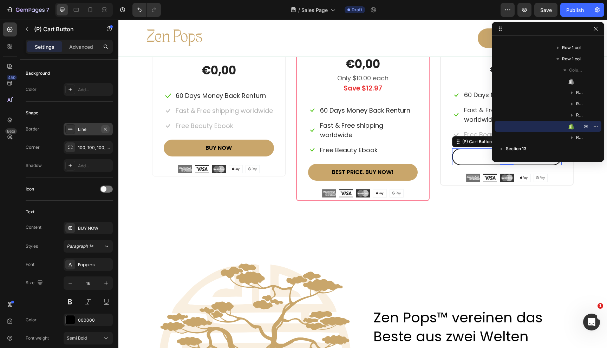
click at [109, 130] on button "button" at bounding box center [105, 129] width 8 height 8
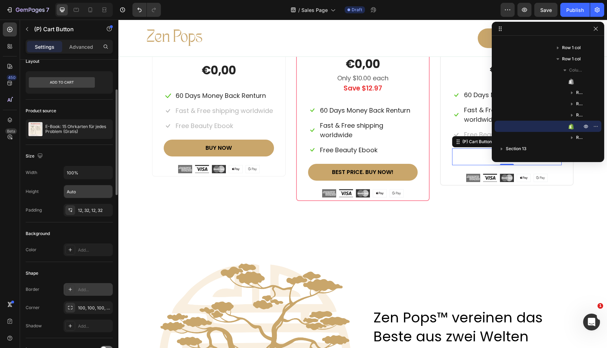
scroll to position [0, 0]
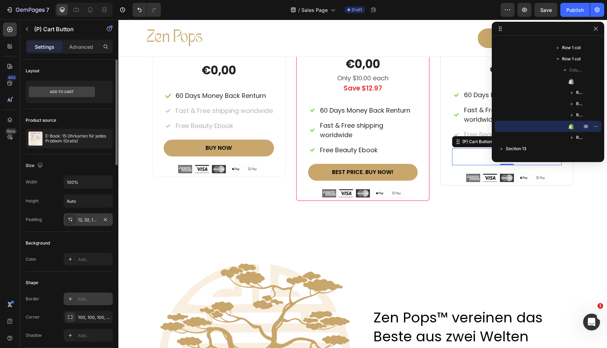
click at [91, 224] on div "12, 32, 12, 32" at bounding box center [88, 220] width 49 height 13
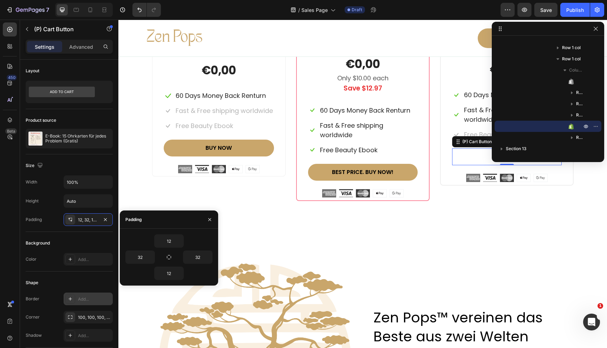
click at [137, 267] on div "12 32 32 12" at bounding box center [168, 258] width 87 height 46
click at [138, 249] on div "12 32 32 12" at bounding box center [168, 258] width 87 height 46
click at [138, 253] on input "32" at bounding box center [140, 257] width 29 height 13
type input "24"
click at [197, 257] on input "32" at bounding box center [197, 257] width 29 height 13
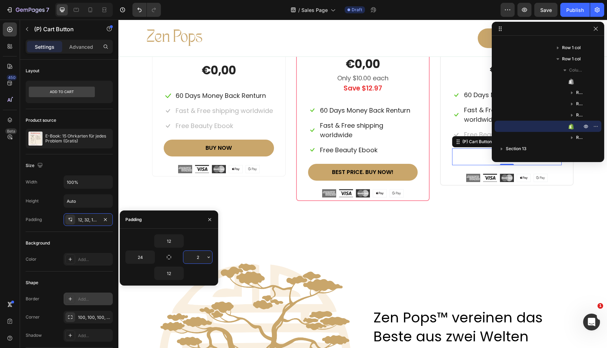
type input "24"
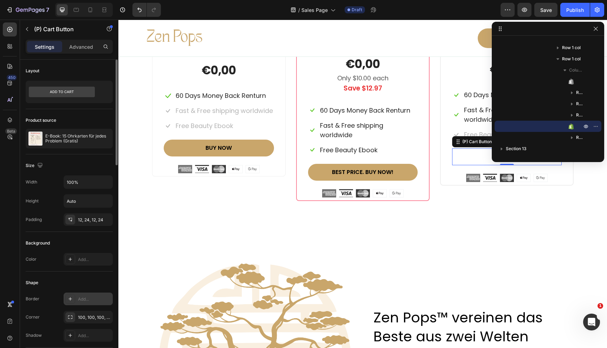
click at [41, 225] on div "Padding 12, 24, 12, 24" at bounding box center [69, 220] width 87 height 13
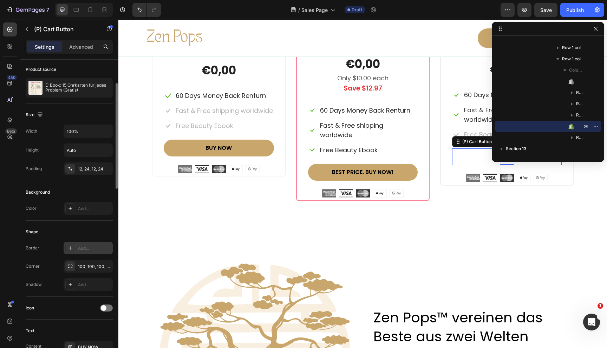
scroll to position [56, 0]
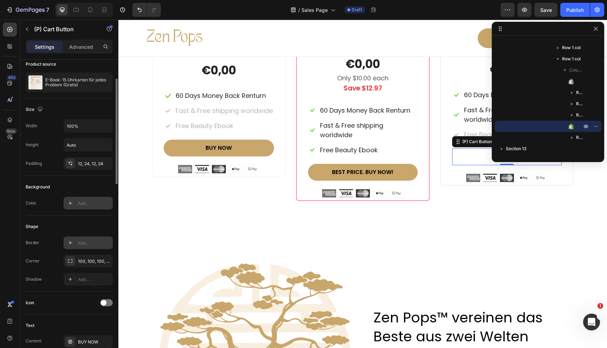
click at [85, 201] on div "Add..." at bounding box center [94, 204] width 33 height 6
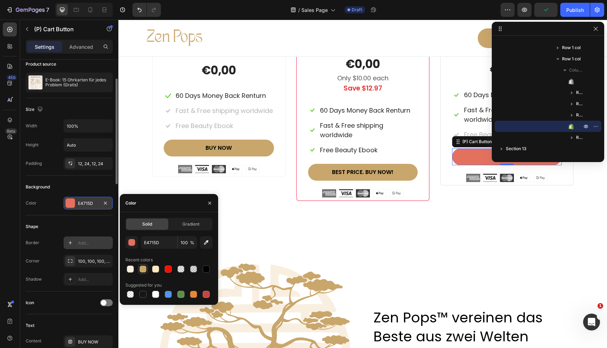
click at [145, 269] on div at bounding box center [142, 269] width 7 height 7
type input "C9A66B"
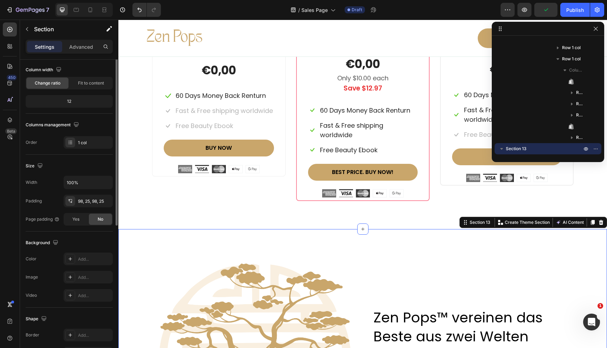
scroll to position [0, 0]
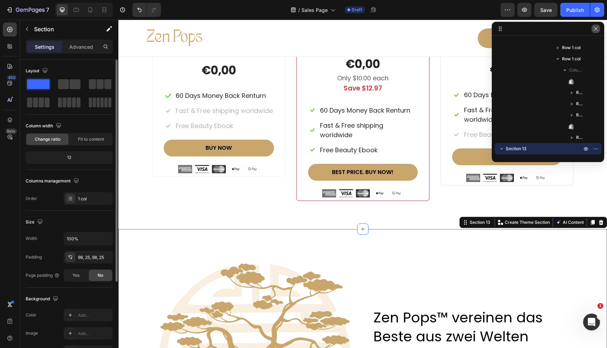
drag, startPoint x: 598, startPoint y: 31, endPoint x: 475, endPoint y: 13, distance: 124.1
click at [598, 31] on icon "button" at bounding box center [596, 29] width 6 height 6
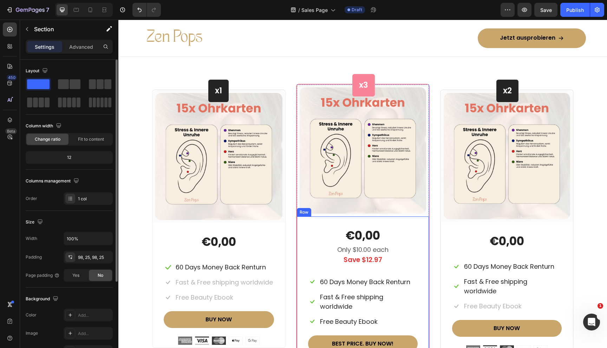
scroll to position [3195, 0]
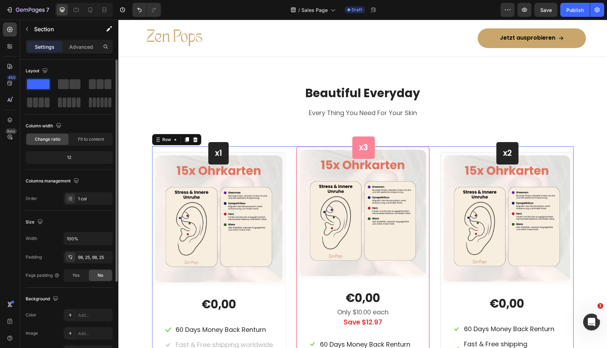
click at [438, 168] on div "x1 Heading Row (P) Images & Gallery Row €0,00 (P) Price (P) Price Icon 60 Days …" at bounding box center [362, 290] width 421 height 289
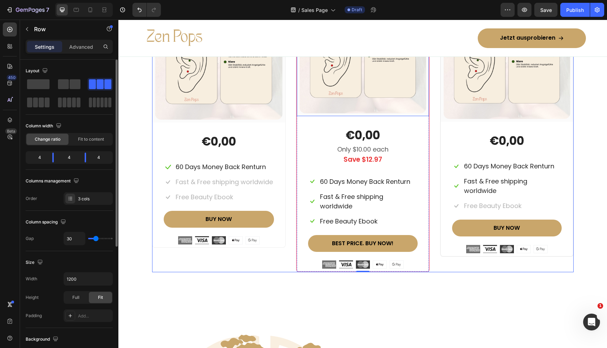
scroll to position [3398, 0]
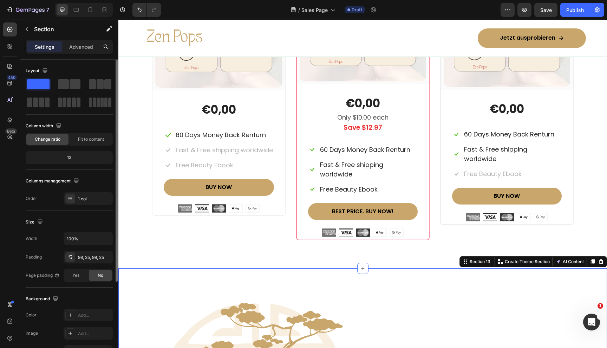
scroll to position [3387, 0]
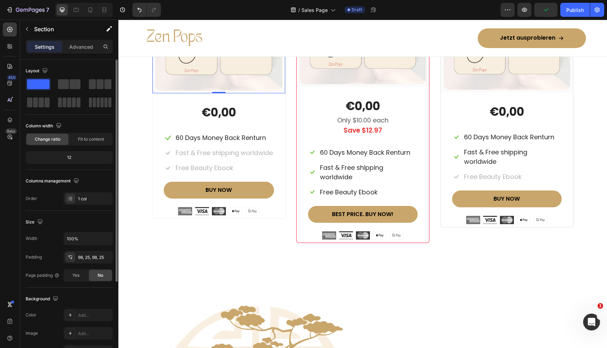
click at [284, 92] on div "(P) Images & Gallery Row 0" at bounding box center [218, 27] width 133 height 133
click at [11, 120] on icon at bounding box center [10, 120] width 5 height 5
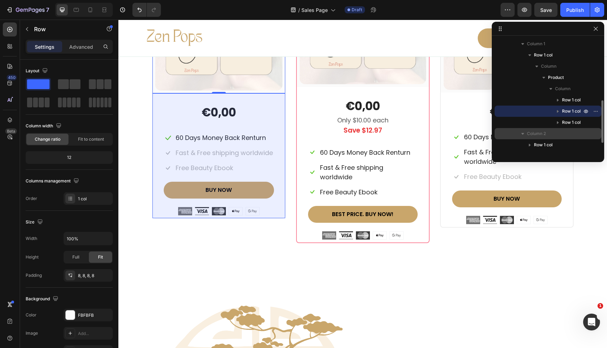
scroll to position [169, 0]
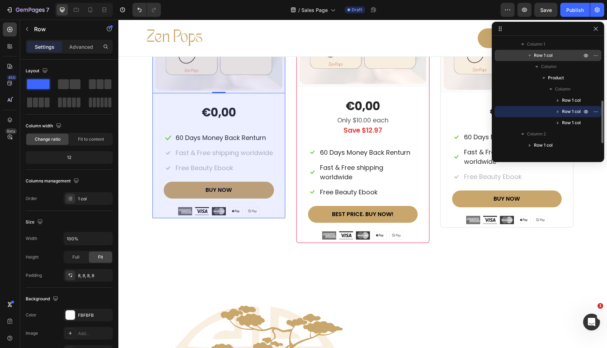
click at [551, 56] on span "Row 1 col" at bounding box center [543, 55] width 19 height 7
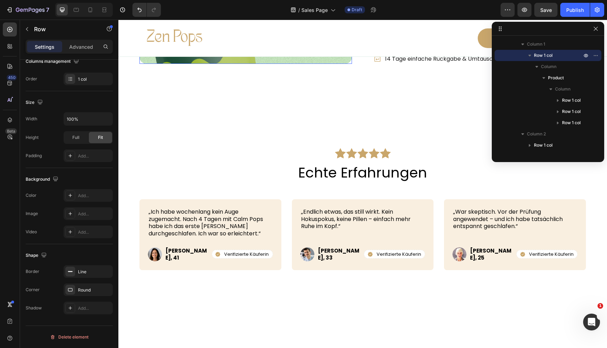
scroll to position [2798, 0]
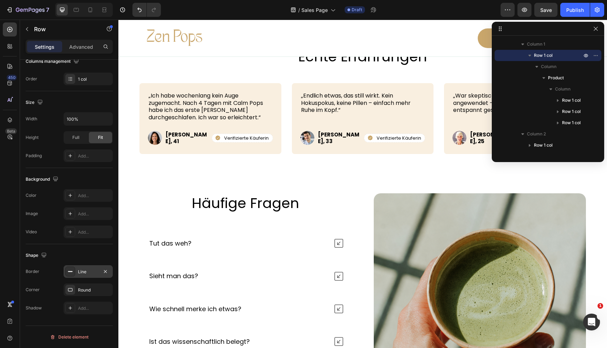
click at [80, 277] on div "Line" at bounding box center [88, 272] width 49 height 13
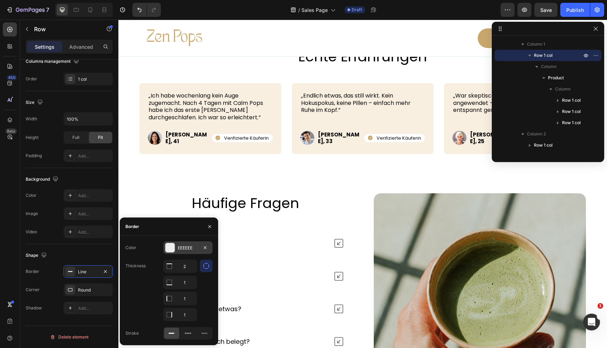
click at [172, 247] on div at bounding box center [169, 247] width 9 height 9
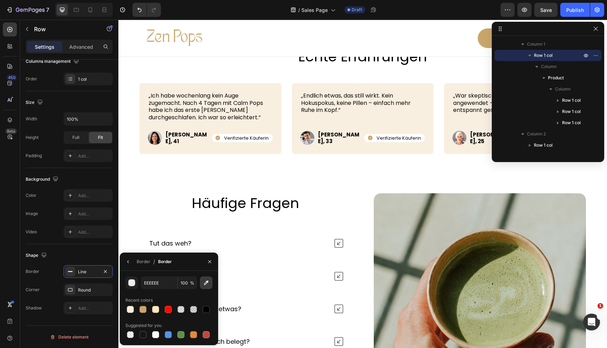
click at [202, 284] on button "button" at bounding box center [206, 283] width 13 height 13
type input "F9EFE0"
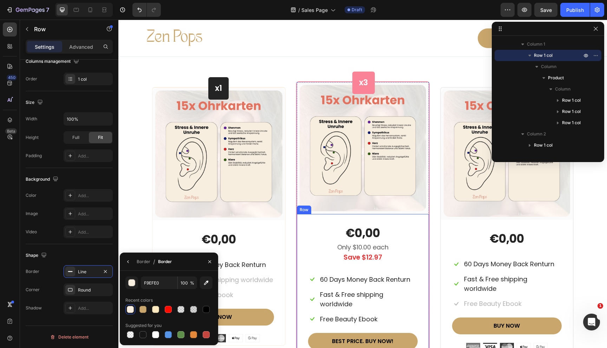
scroll to position [3257, 0]
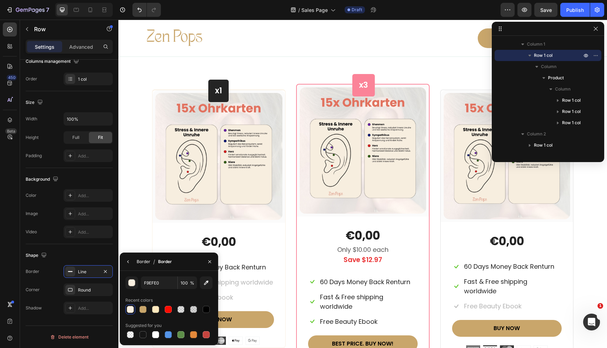
click at [141, 263] on div "Border" at bounding box center [144, 262] width 14 height 6
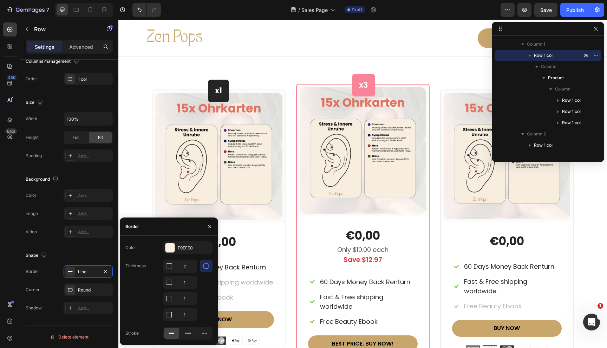
click at [209, 267] on icon "button" at bounding box center [206, 266] width 7 height 7
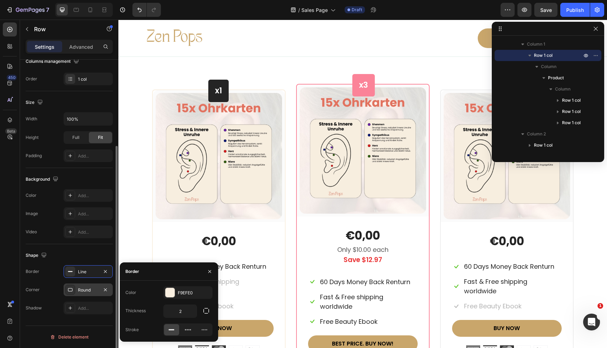
click at [78, 288] on div "Round" at bounding box center [88, 290] width 20 height 6
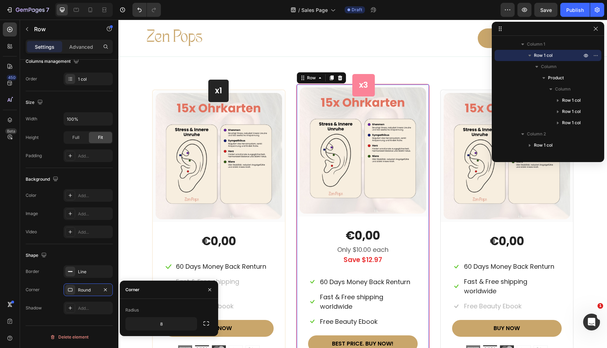
click at [296, 214] on div "x3 Heading Row (P) Images & Gallery Row €0,00 (P) Price (P) Price Only $10.00 e…" at bounding box center [362, 228] width 133 height 289
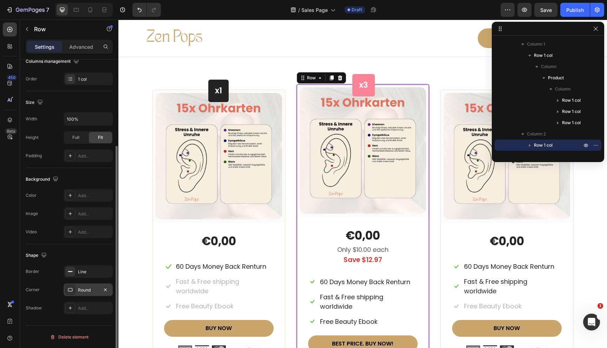
click at [71, 289] on icon at bounding box center [70, 290] width 6 height 6
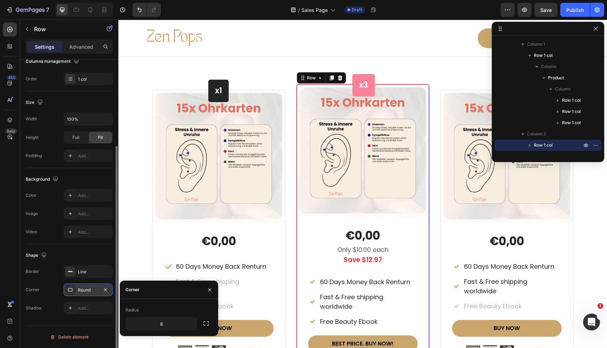
click at [71, 289] on icon at bounding box center [70, 290] width 6 height 6
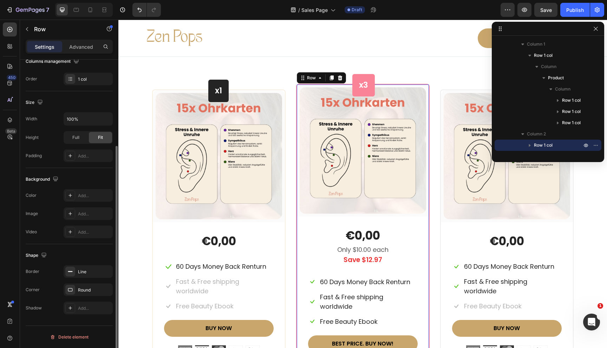
click at [70, 281] on div "Border Line Corner Round Shadow Add..." at bounding box center [69, 290] width 87 height 49
click at [72, 271] on icon at bounding box center [70, 272] width 6 height 6
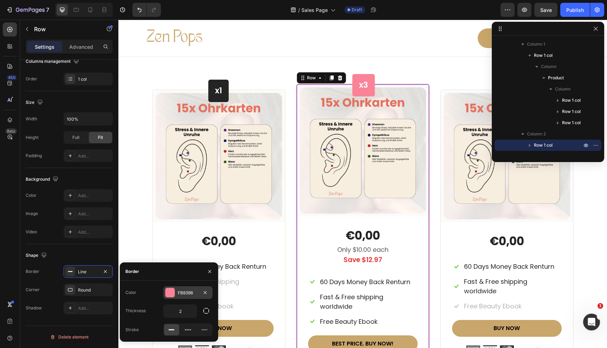
click at [168, 294] on div at bounding box center [169, 292] width 9 height 9
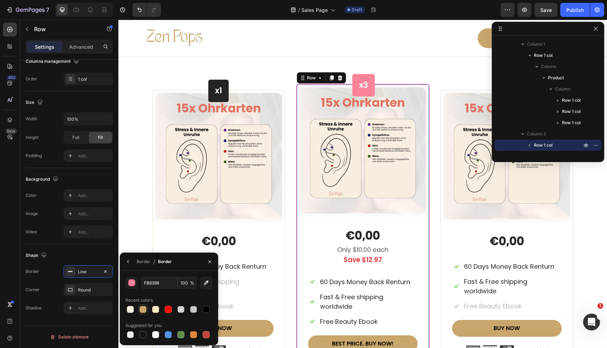
click at [142, 308] on div at bounding box center [142, 309] width 7 height 7
type input "C9A66B"
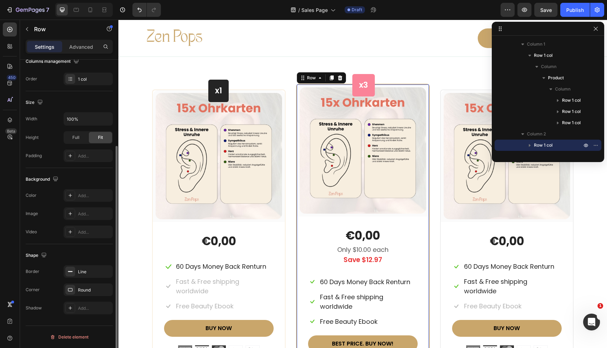
click at [58, 267] on div "Border Line" at bounding box center [69, 272] width 87 height 13
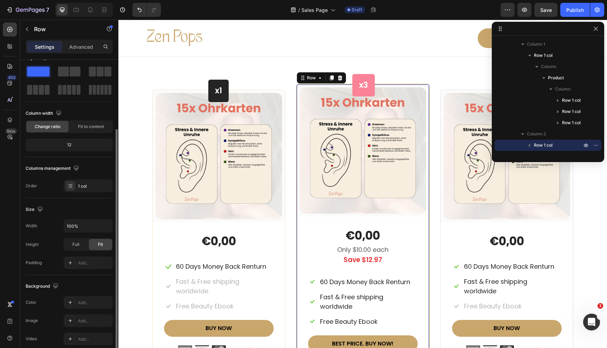
scroll to position [0, 0]
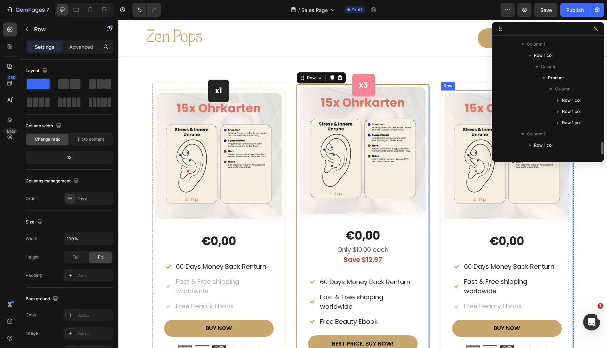
click at [440, 222] on div "x2 Heading Row (P) Images & Gallery Row €0,00 (P) Price (P) Price Icon 60 Days …" at bounding box center [506, 224] width 133 height 268
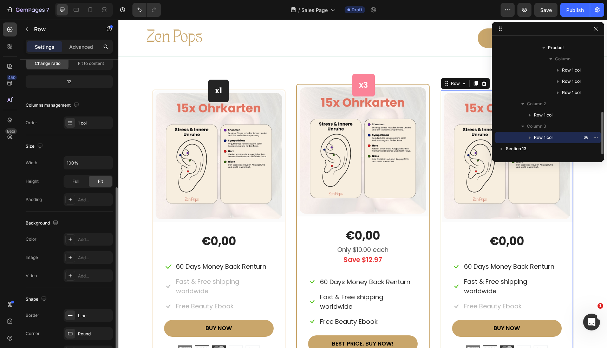
scroll to position [120, 0]
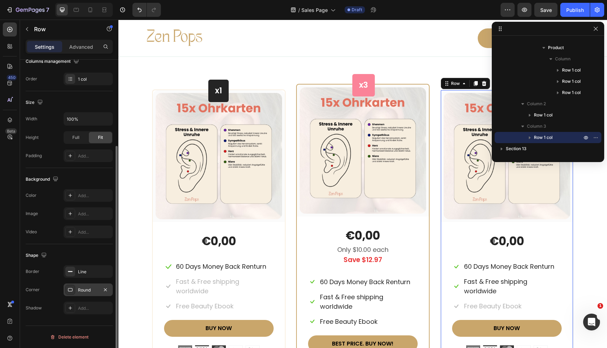
click at [81, 289] on div "Round" at bounding box center [88, 290] width 20 height 6
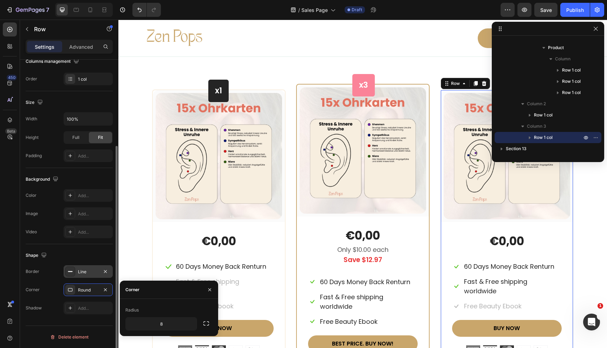
click at [81, 271] on div "Line" at bounding box center [88, 272] width 20 height 6
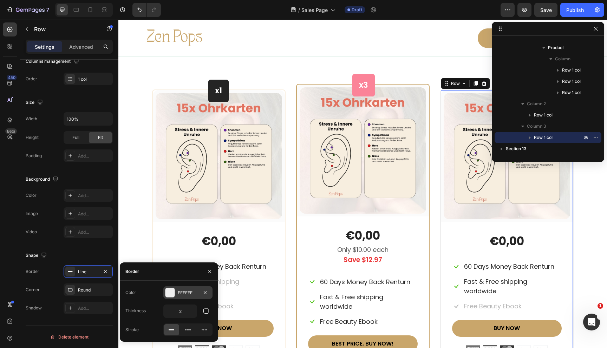
drag, startPoint x: 171, startPoint y: 293, endPoint x: 112, endPoint y: 300, distance: 59.4
click at [171, 293] on div at bounding box center [169, 292] width 9 height 9
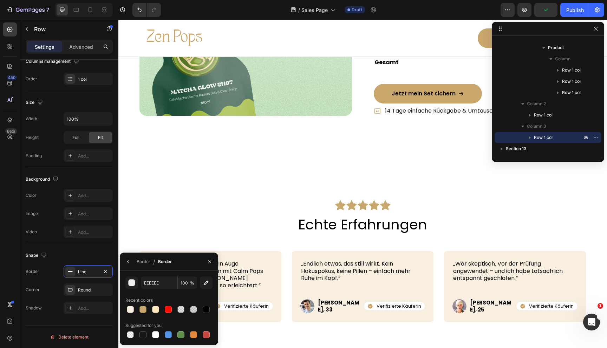
scroll to position [2643, 0]
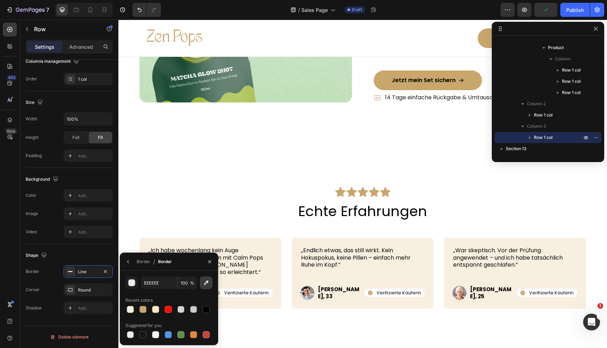
drag, startPoint x: 205, startPoint y: 283, endPoint x: 124, endPoint y: 270, distance: 81.8
click at [205, 283] on icon "button" at bounding box center [206, 283] width 7 height 7
type input "F9EFE0"
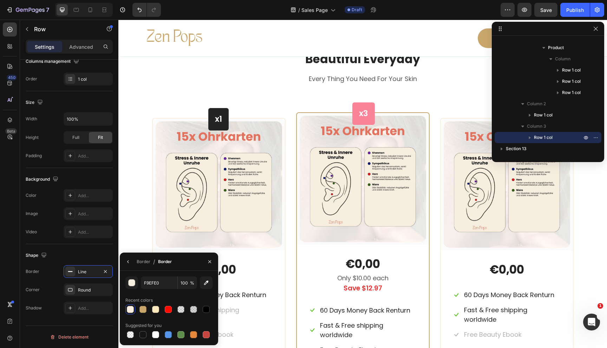
scroll to position [3238, 0]
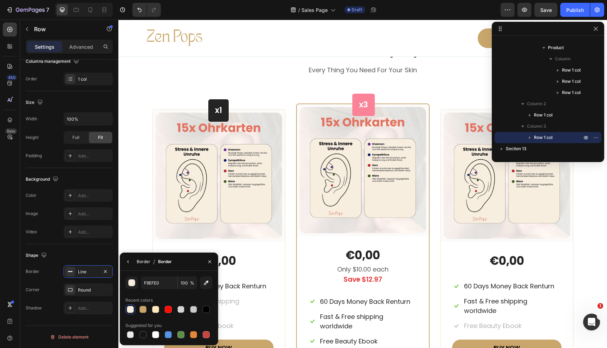
click at [142, 261] on div "Border" at bounding box center [144, 262] width 14 height 6
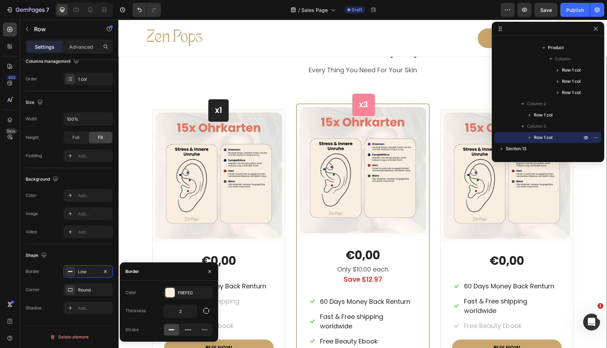
click at [139, 237] on div "Beautiful Everyday Heading Every Thing You Need For Your Skin Text block Row x1…" at bounding box center [363, 217] width 478 height 350
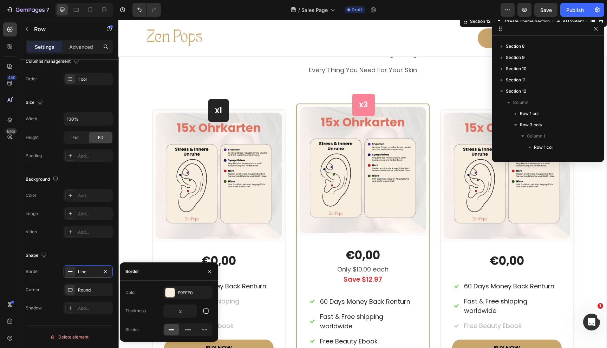
scroll to position [0, 0]
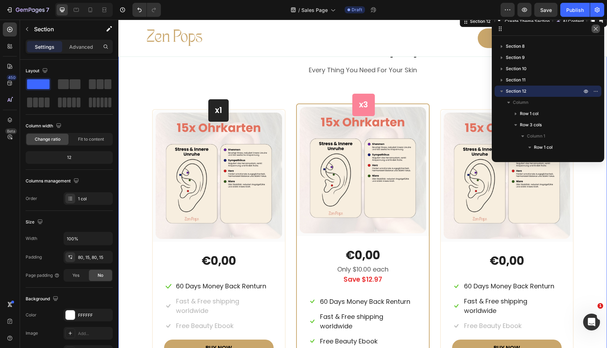
drag, startPoint x: 598, startPoint y: 30, endPoint x: 456, endPoint y: 1, distance: 144.8
click at [598, 30] on icon "button" at bounding box center [596, 29] width 6 height 6
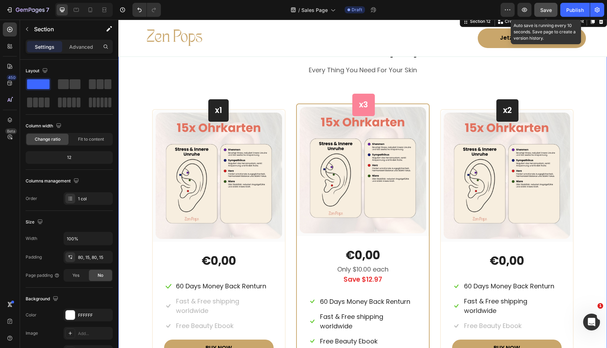
click at [552, 10] on button "Save" at bounding box center [545, 10] width 23 height 14
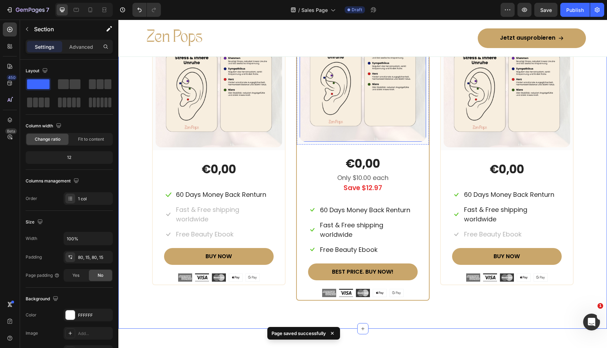
scroll to position [3340, 0]
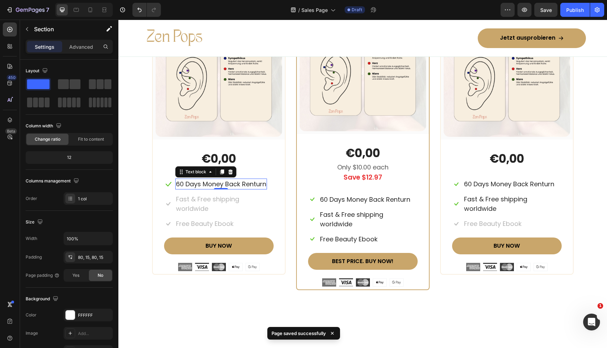
click at [219, 184] on p "60 Days Money Back Renturn" at bounding box center [221, 183] width 90 height 9
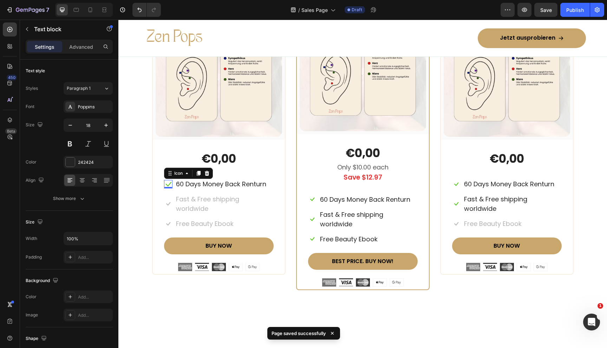
click at [168, 184] on icon at bounding box center [168, 184] width 8 height 8
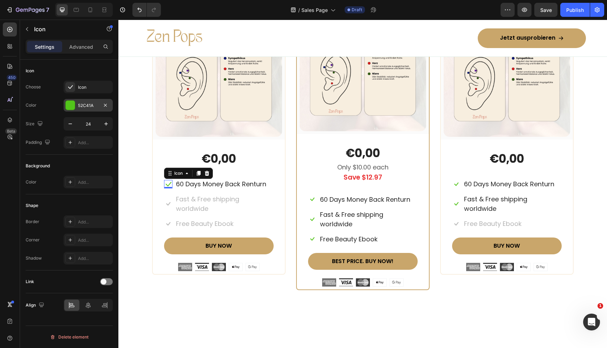
click at [69, 101] on div at bounding box center [70, 105] width 9 height 9
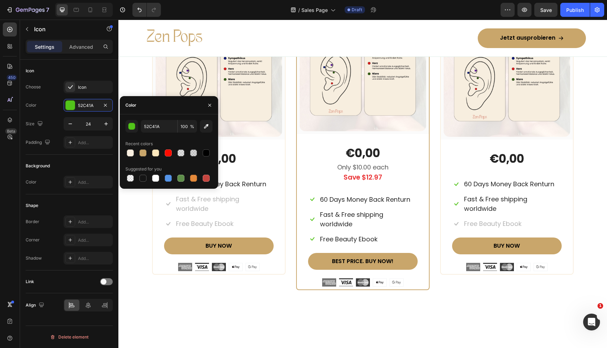
click at [137, 152] on div at bounding box center [168, 153] width 87 height 10
click at [140, 152] on div at bounding box center [142, 153] width 7 height 7
type input "C9A66B"
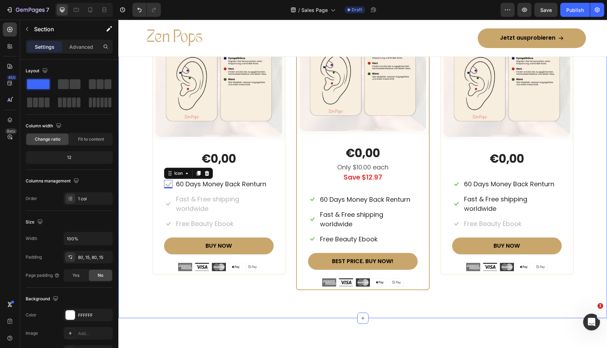
click at [139, 203] on div "Beautiful Everyday Heading Every Thing You Need For Your Skin Text block Row x1…" at bounding box center [363, 115] width 478 height 350
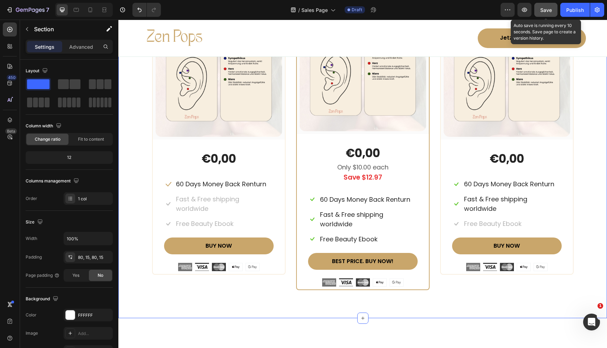
click at [550, 6] on div "Save" at bounding box center [546, 9] width 12 height 7
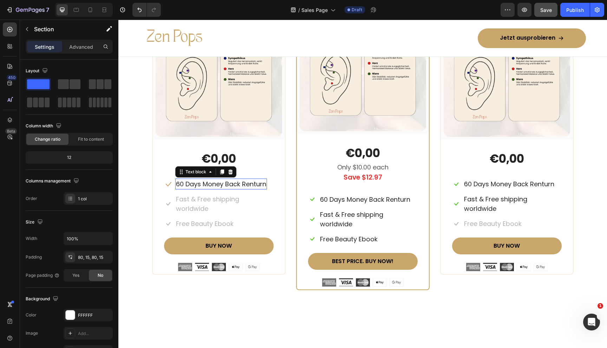
click at [212, 183] on p "60 Days Money Back Renturn" at bounding box center [221, 183] width 90 height 9
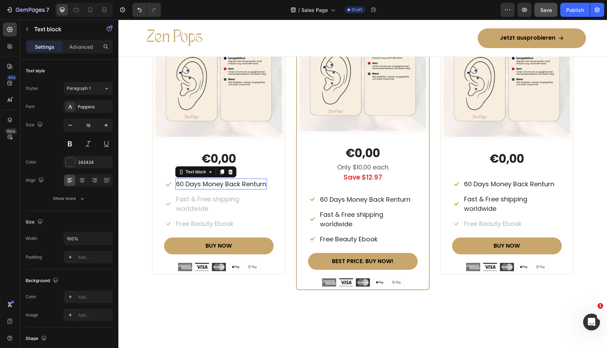
click at [212, 183] on p "60 Days Money Back Renturn" at bounding box center [221, 183] width 90 height 9
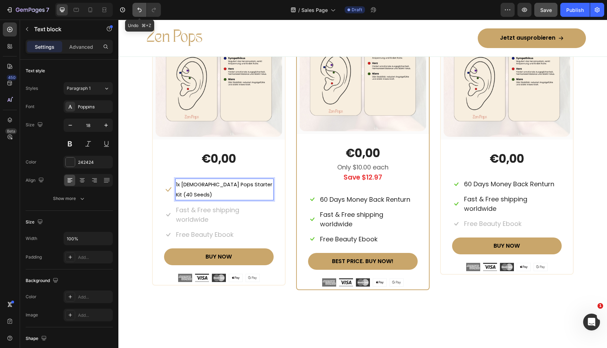
click at [140, 8] on icon "Undo/Redo" at bounding box center [139, 9] width 7 height 7
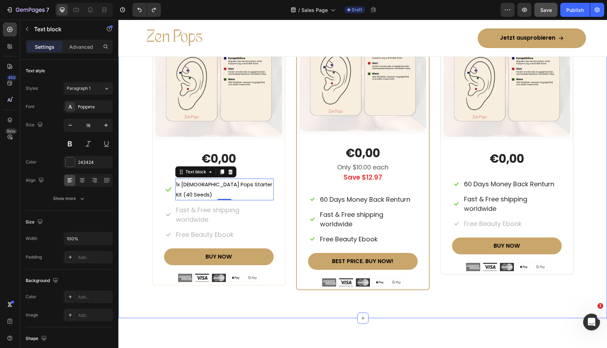
click at [156, 81] on img at bounding box center [219, 74] width 126 height 126
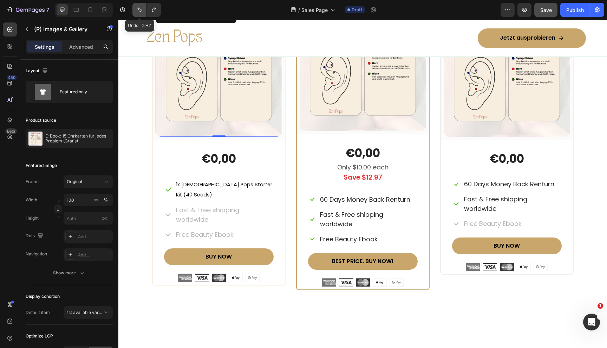
click at [138, 15] on button "Undo/Redo" at bounding box center [139, 10] width 14 height 14
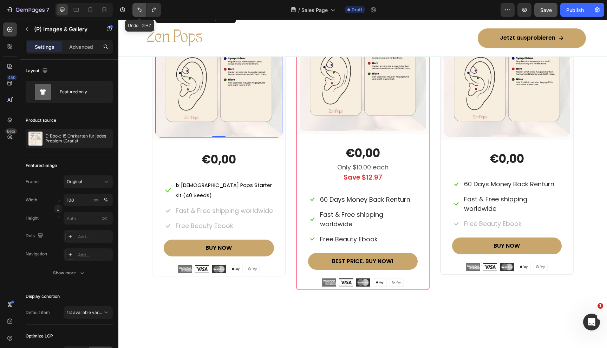
click at [138, 13] on button "Undo/Redo" at bounding box center [139, 10] width 14 height 14
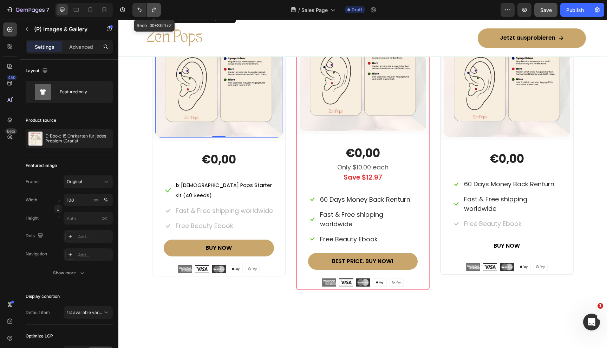
click at [156, 14] on button "Undo/Redo" at bounding box center [154, 10] width 14 height 14
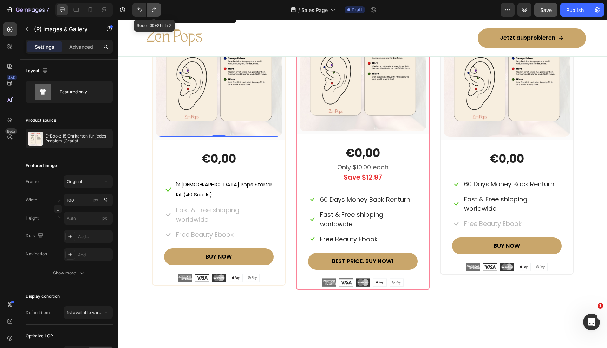
click at [156, 14] on button "Undo/Redo" at bounding box center [154, 10] width 14 height 14
click at [209, 186] on span "1x [DEMOGRAPHIC_DATA] Pops Starter Kit (40 Seeds)" at bounding box center [224, 189] width 96 height 17
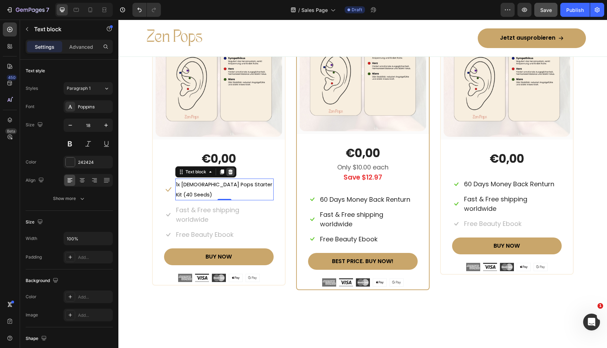
click at [230, 172] on icon at bounding box center [230, 172] width 5 height 5
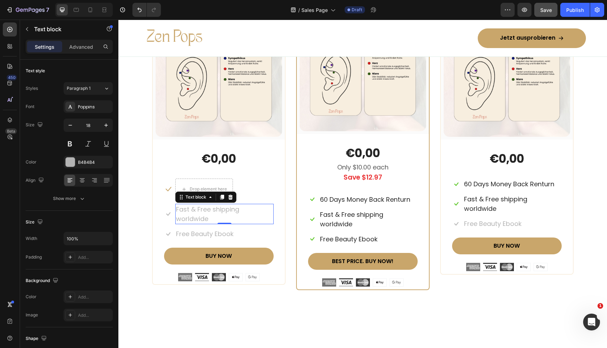
click at [194, 211] on p "Fast & Free shipping worldwide" at bounding box center [224, 214] width 97 height 19
click at [221, 201] on div at bounding box center [222, 197] width 8 height 8
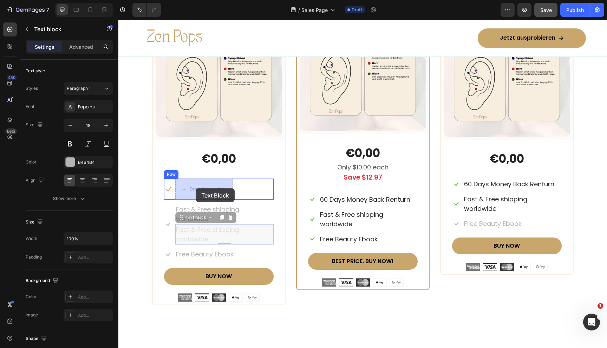
drag, startPoint x: 181, startPoint y: 216, endPoint x: 196, endPoint y: 188, distance: 30.9
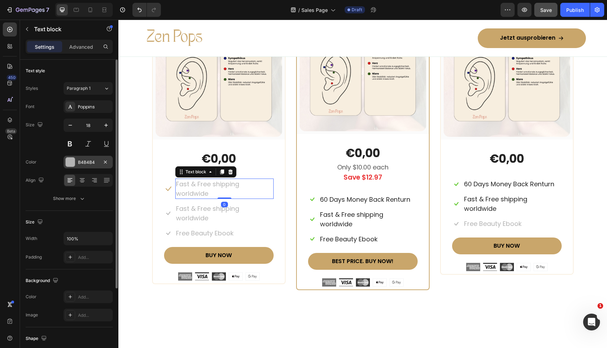
click at [73, 165] on div at bounding box center [70, 162] width 9 height 9
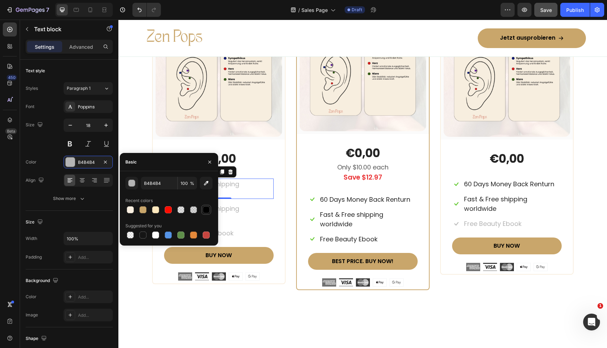
click at [206, 208] on div at bounding box center [206, 210] width 7 height 7
type input "000000"
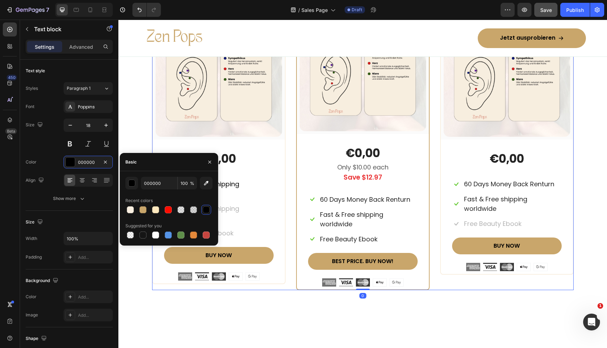
click at [295, 211] on div "x1 Heading Row (P) Images & Gallery Row €0,00 (P) Price (P) Price Icon Fast & F…" at bounding box center [362, 145] width 421 height 289
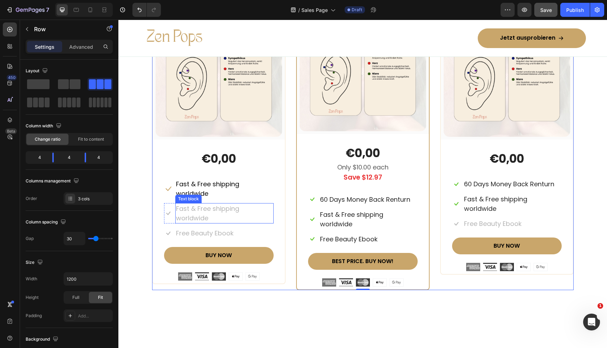
click at [196, 195] on div "Text block" at bounding box center [188, 199] width 26 height 8
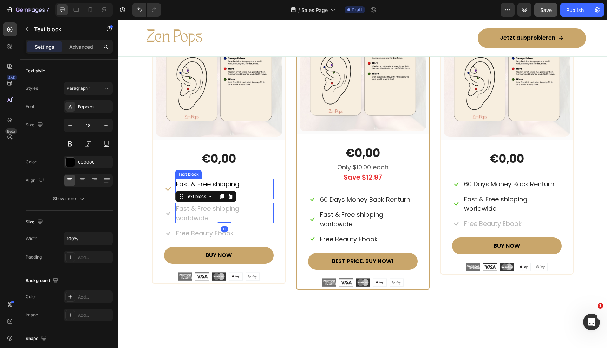
click at [212, 184] on p "Fast & Free shipping worldwide" at bounding box center [224, 188] width 97 height 19
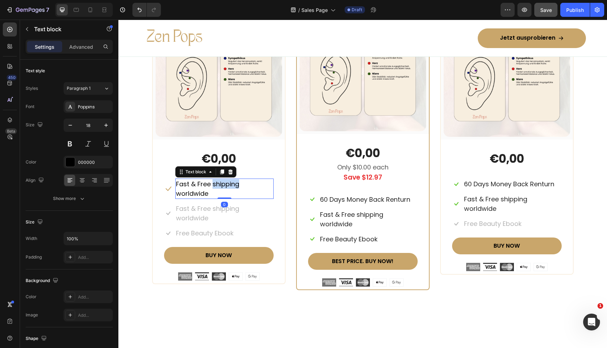
click at [212, 184] on p "Fast & Free shipping worldwide" at bounding box center [224, 188] width 97 height 19
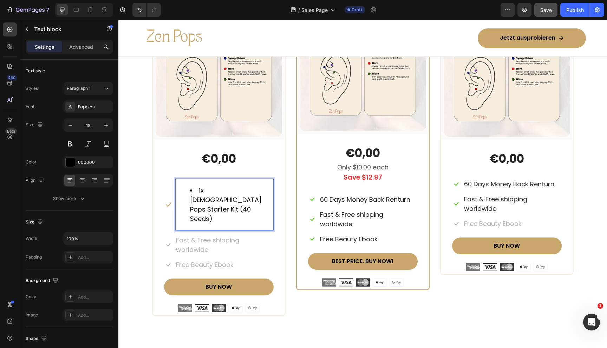
click at [198, 188] on li "1x [DEMOGRAPHIC_DATA] Pops Starter Kit (40 Seeds)" at bounding box center [231, 205] width 83 height 38
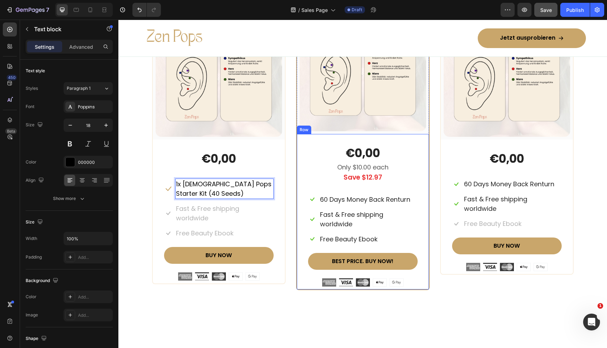
click at [299, 189] on div "€0,00 (P) Price (P) Price Only $10.00 each Text block Save $12.97 Text block Ic…" at bounding box center [363, 212] width 132 height 156
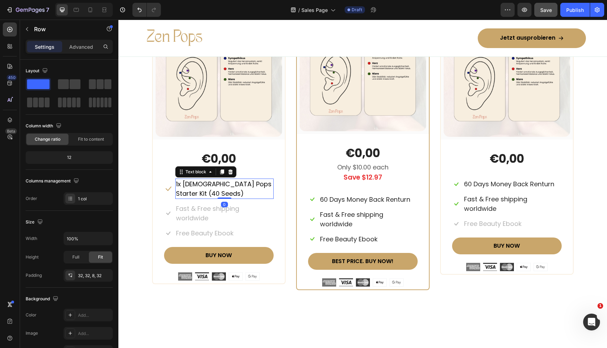
click at [252, 189] on p "1x [DEMOGRAPHIC_DATA] Pops Starter Kit (40 Seeds)" at bounding box center [224, 188] width 97 height 19
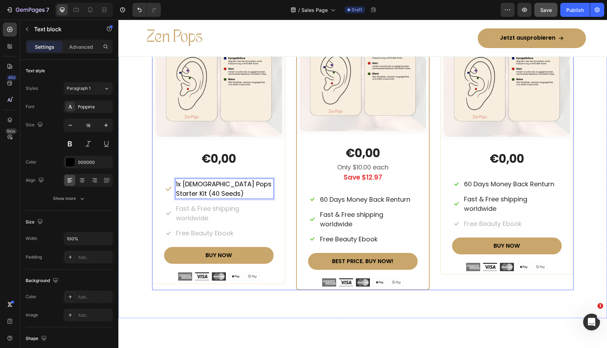
click at [288, 183] on div "x1 Heading Row (P) Images & Gallery Row €0,00 (P) Price (P) Price Icon 1x Zen P…" at bounding box center [362, 145] width 421 height 289
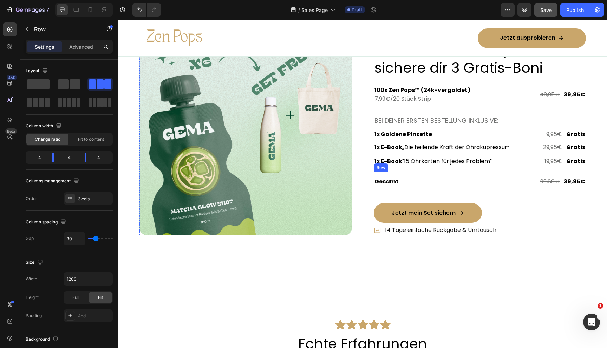
scroll to position [2388, 0]
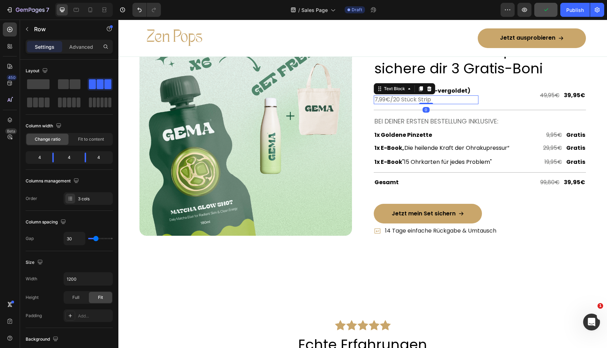
click at [397, 98] on p "7,99€/20 Stück Strip" at bounding box center [425, 99] width 103 height 7
click at [370, 104] on div "Image Row Extra Geschenke, extra Wirkung Text Block Row Hol dir 1 Set Zen Pops™…" at bounding box center [362, 129] width 446 height 213
click at [397, 98] on p "7,99€/20 Stück Strip" at bounding box center [425, 99] width 103 height 7
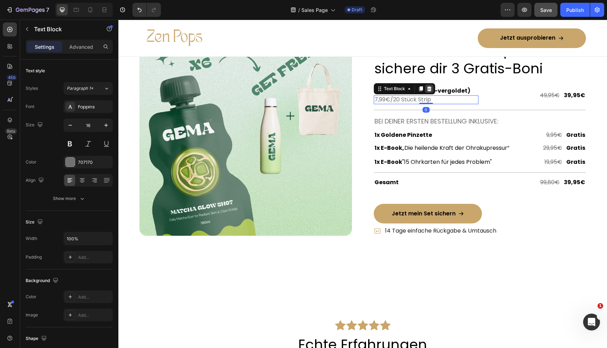
click at [427, 90] on icon at bounding box center [429, 88] width 5 height 5
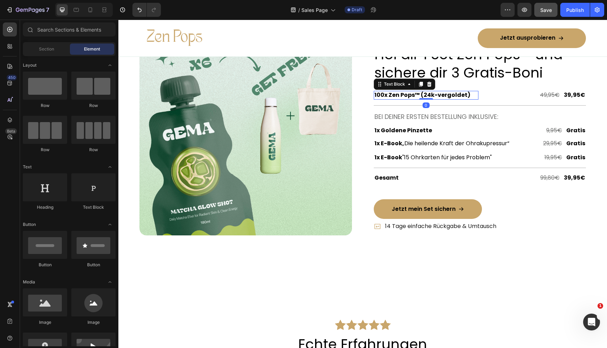
click at [384, 97] on p "100x Zen Pops™ (24k-vergoldet)" at bounding box center [425, 95] width 103 height 7
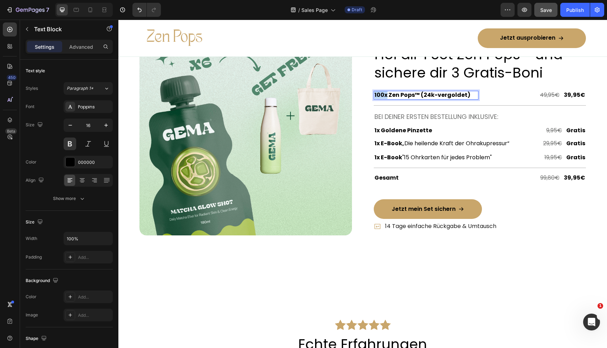
click at [384, 97] on p "100x Zen Pops™ (24k-vergoldet)" at bounding box center [425, 95] width 103 height 7
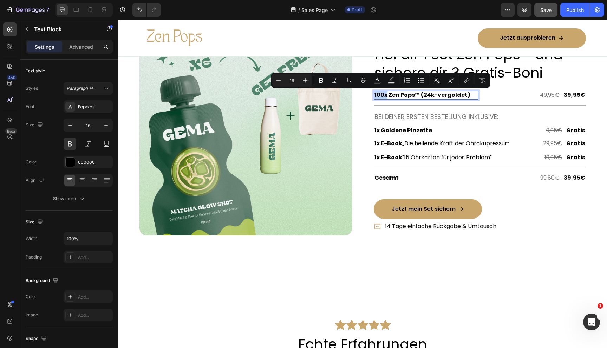
click at [382, 95] on p "100x Zen Pops™ (24k-vergoldet)" at bounding box center [425, 95] width 103 height 7
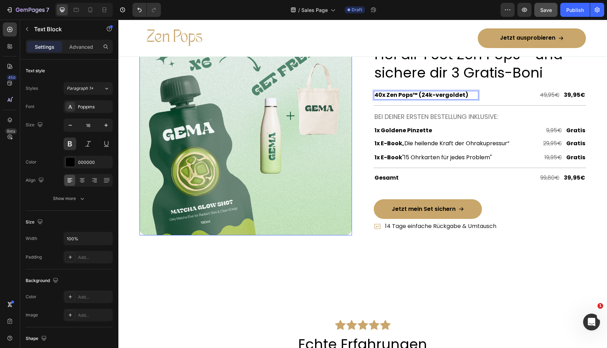
click at [340, 120] on img at bounding box center [245, 129] width 212 height 212
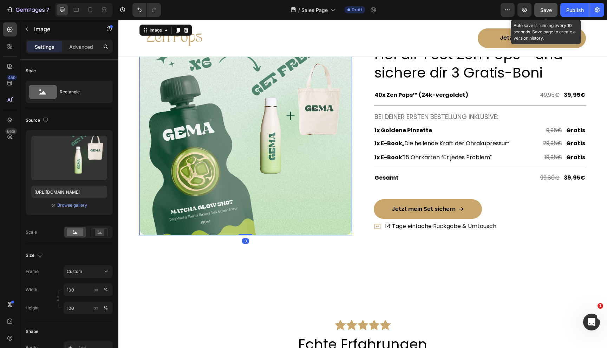
click at [543, 11] on span "Save" at bounding box center [546, 10] width 12 height 6
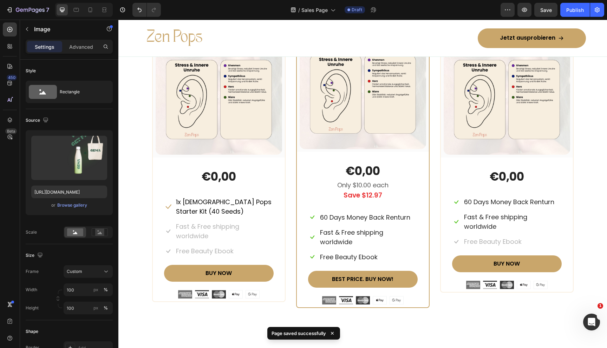
scroll to position [3210, 0]
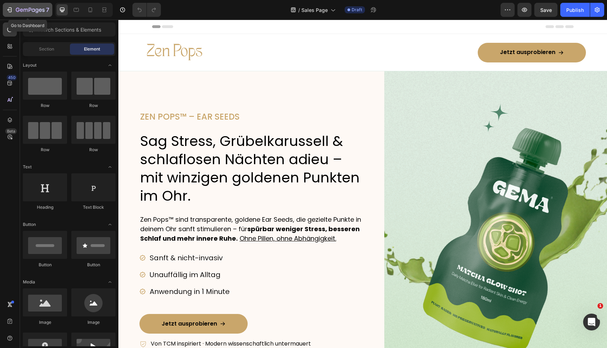
click at [11, 8] on icon "button" at bounding box center [10, 9] width 3 height 5
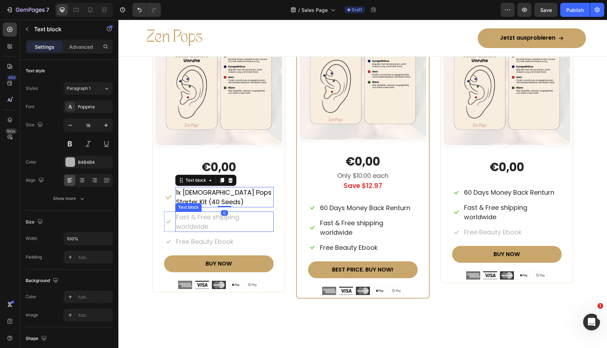
click at [203, 221] on p "Fast & Free shipping worldwide" at bounding box center [224, 221] width 97 height 19
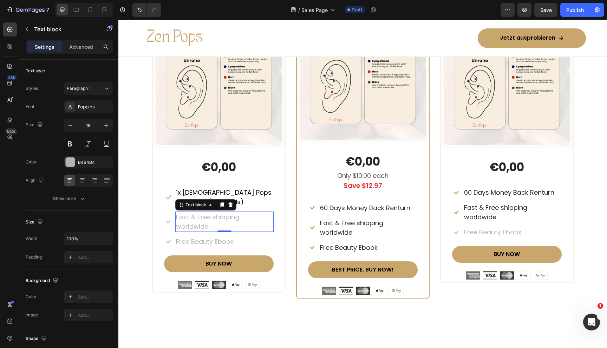
click at [220, 221] on p "Fast & Free shipping worldwide" at bounding box center [224, 221] width 97 height 19
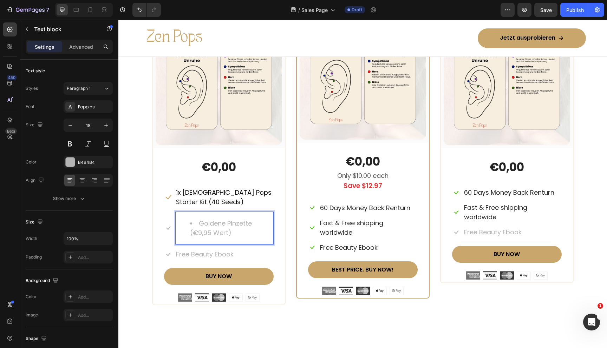
click at [200, 224] on li "Goldene Pinzette (€9,95 Wert)" at bounding box center [231, 228] width 83 height 19
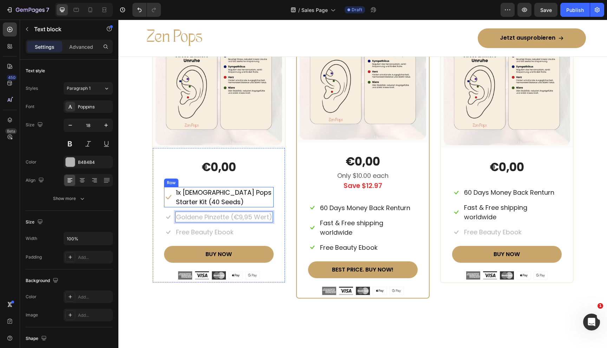
click at [174, 187] on div "Icon 1x Zen Pops Starter Kit (40 Seeds) Text block Row" at bounding box center [219, 197] width 110 height 20
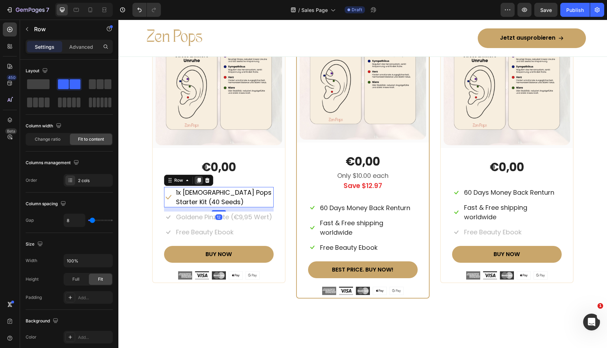
click at [197, 181] on icon at bounding box center [199, 181] width 6 height 6
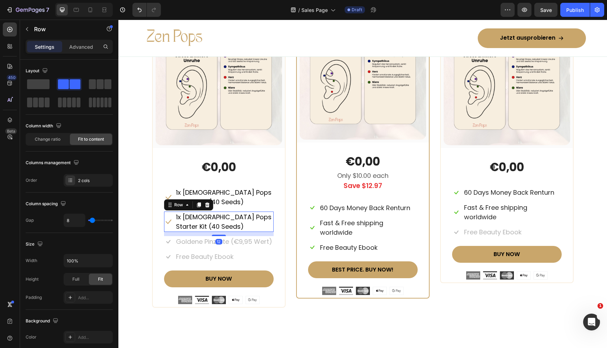
click at [198, 204] on icon at bounding box center [199, 205] width 4 height 5
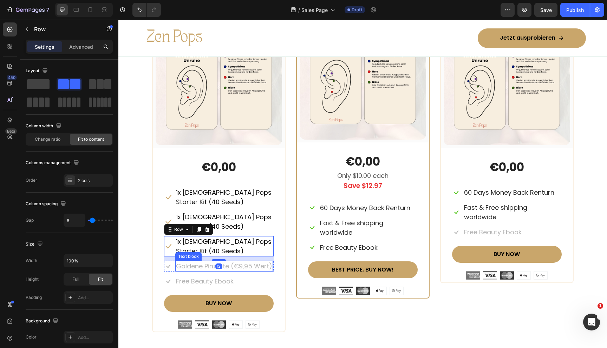
click at [192, 269] on p "Goldene Pinzette (€9,95 Wert)" at bounding box center [224, 266] width 96 height 9
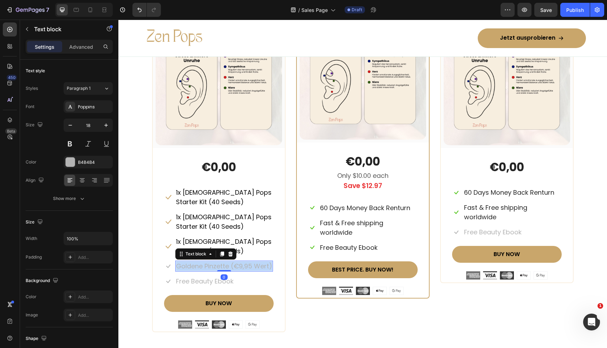
click at [192, 269] on p "Goldene Pinzette (€9,95 Wert)" at bounding box center [224, 266] width 96 height 9
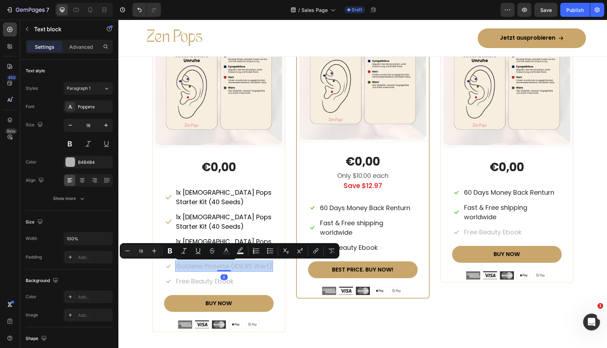
copy p "Goldene Pinzette (€9,95 Wert)"
click at [190, 223] on p "1x [DEMOGRAPHIC_DATA] Pops Starter Kit (40 Seeds)" at bounding box center [224, 221] width 97 height 19
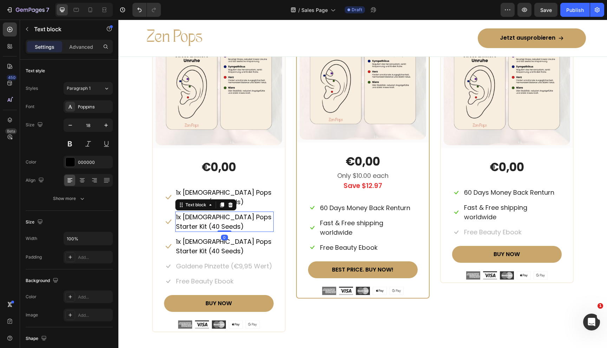
click at [190, 223] on p "1x [DEMOGRAPHIC_DATA] Pops Starter Kit (40 Seeds)" at bounding box center [224, 221] width 97 height 19
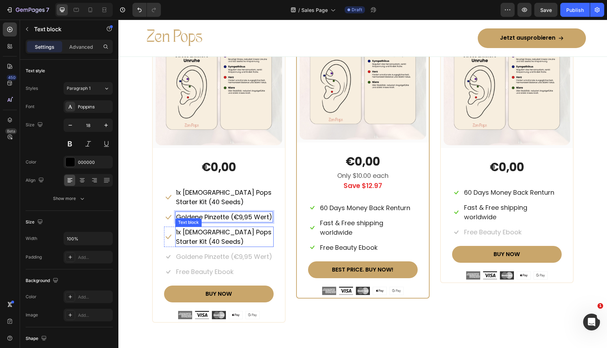
click at [186, 234] on p "1x [DEMOGRAPHIC_DATA] Pops Starter Kit (40 Seeds)" at bounding box center [224, 237] width 97 height 19
click at [196, 236] on p "1x [DEMOGRAPHIC_DATA] Pops Starter Kit (40 Seeds)" at bounding box center [224, 237] width 97 height 19
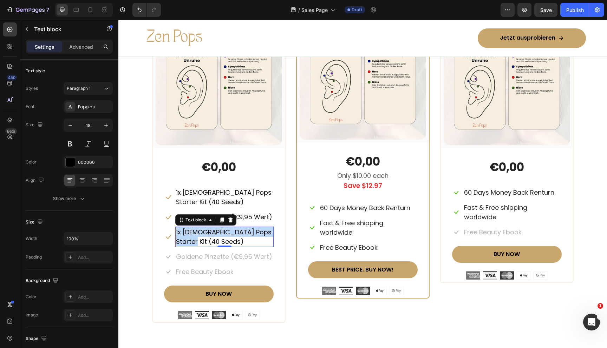
click at [196, 236] on p "1x [DEMOGRAPHIC_DATA] Pops Starter Kit (40 Seeds)" at bounding box center [224, 237] width 97 height 19
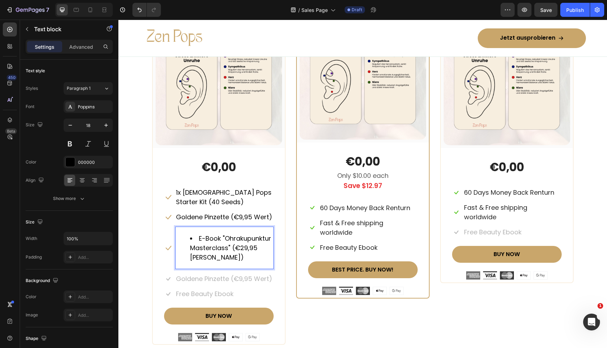
click at [195, 237] on li "E-Book "Ohrakupunktur Masterclass" (€29,95 Wert)" at bounding box center [231, 248] width 83 height 28
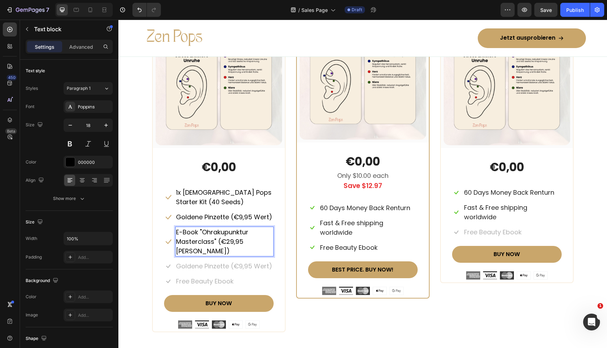
click at [199, 231] on p "E-Book "Ohrakupunktur Masterclass" (€29,95 Wert)" at bounding box center [224, 242] width 97 height 28
drag, startPoint x: 201, startPoint y: 232, endPoint x: 212, endPoint y: 241, distance: 15.0
click at [212, 241] on p "E-Book "Ohrakupunktur Masterclass" (€29,95 Wert)" at bounding box center [224, 242] width 97 height 28
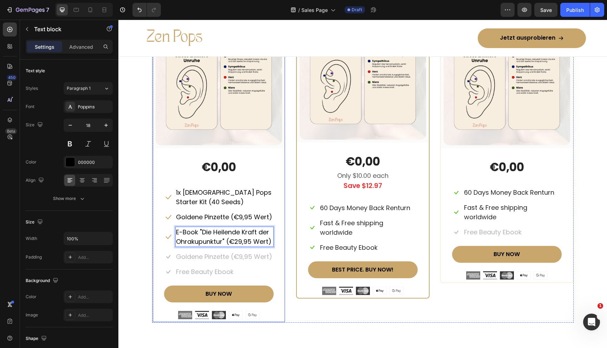
click at [285, 229] on div "x1 Heading Row (P) Images & Gallery Row €0,00 (P) Price (P) Price Icon 1x Zen P…" at bounding box center [218, 169] width 133 height 308
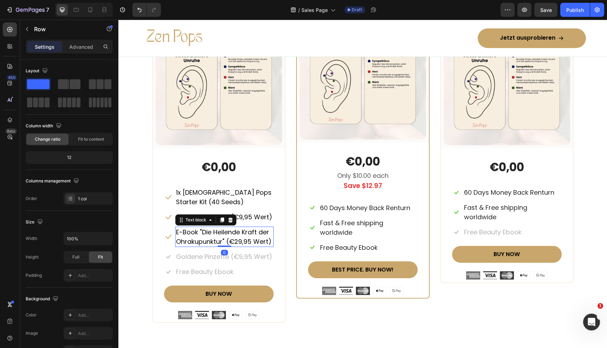
click at [204, 241] on p "E-Book "Die Heilende Kraft der Ohrakupunktur" (€29,95 Wert)" at bounding box center [224, 237] width 97 height 19
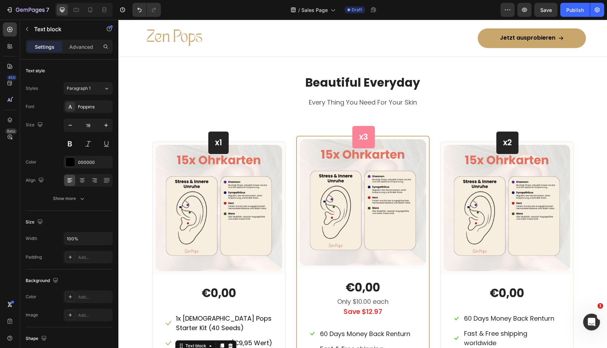
scroll to position [2920, 0]
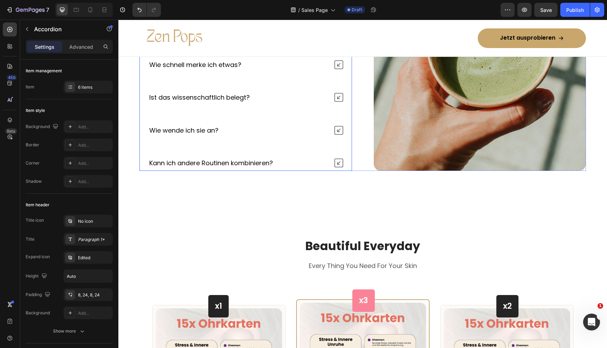
click at [200, 162] on p "Kann ich andere Routinen kombinieren?" at bounding box center [211, 163] width 124 height 8
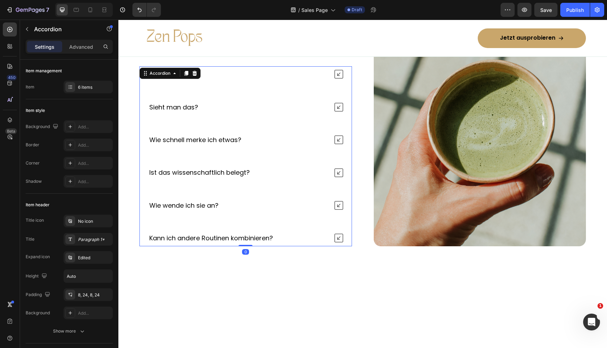
scroll to position [2484, 0]
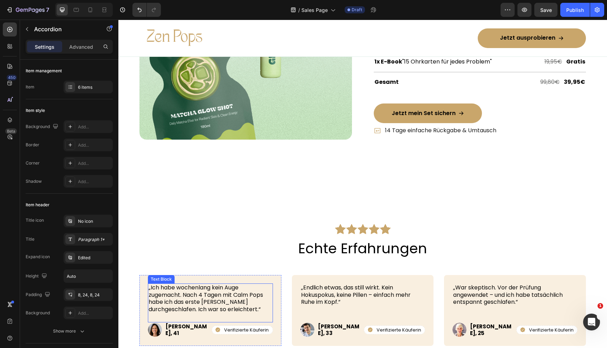
click at [207, 293] on p "„Ich habe wochenlang kein Auge zugemacht. [DATE] mit Calm Pops habe ich das ers…" at bounding box center [211, 298] width 124 height 29
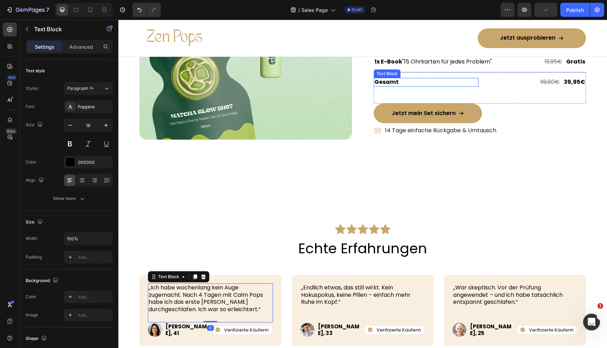
click at [383, 79] on p "Gesamt" at bounding box center [425, 82] width 103 height 7
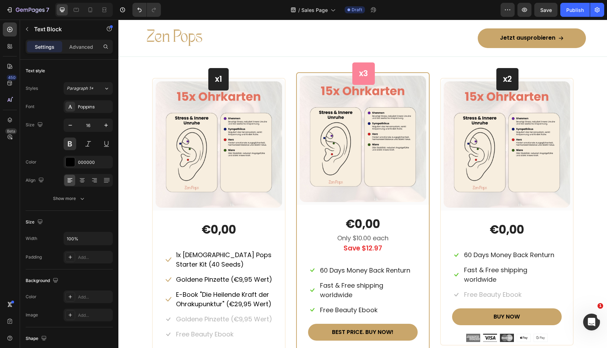
scroll to position [3268, 0]
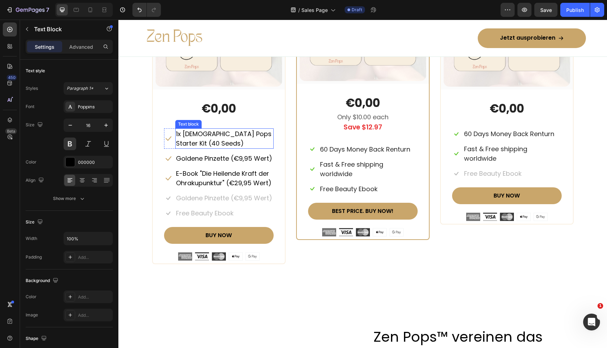
click at [204, 136] on p "1x [DEMOGRAPHIC_DATA] Pops Starter Kit (40 Seeds)" at bounding box center [224, 138] width 97 height 19
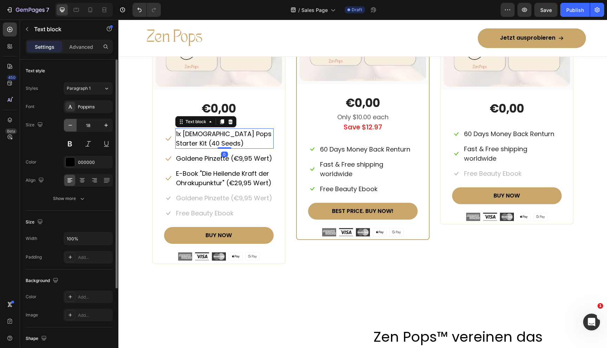
click at [70, 127] on icon "button" at bounding box center [70, 125] width 7 height 7
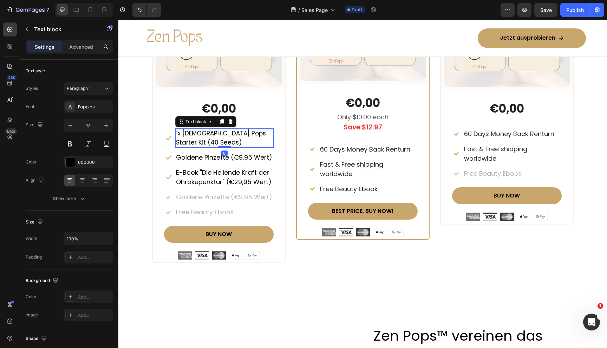
type input "16"
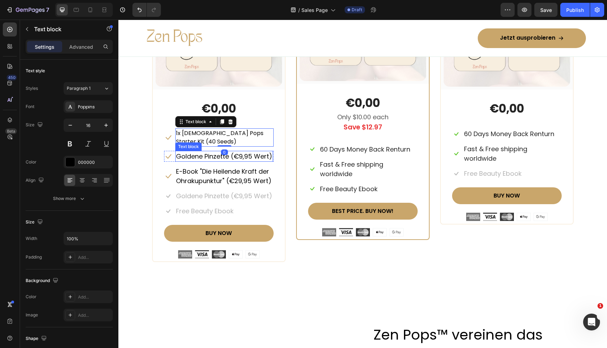
click at [194, 152] on p "Goldene Pinzette (€9,95 Wert)" at bounding box center [224, 156] width 96 height 9
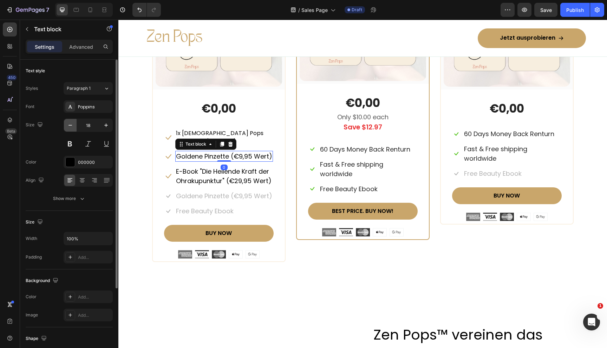
click at [75, 123] on button "button" at bounding box center [70, 125] width 13 height 13
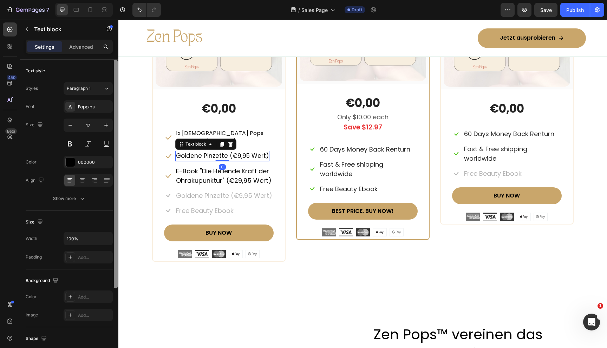
type input "16"
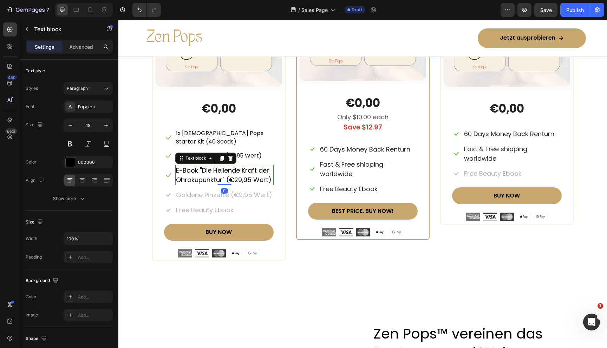
drag, startPoint x: 194, startPoint y: 169, endPoint x: 187, endPoint y: 161, distance: 10.8
click at [194, 169] on p "E-Book "Die Heilende Kraft der Ohrakupunktur" (€29,95 Wert)" at bounding box center [224, 175] width 97 height 19
click at [68, 124] on icon "button" at bounding box center [70, 125] width 7 height 7
type input "16"
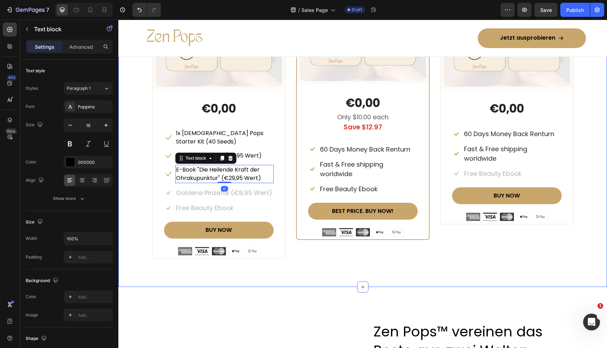
click at [147, 177] on div "Beautiful Everyday Heading Every Thing You Need For Your Skin Text block Row x1…" at bounding box center [363, 74] width 478 height 369
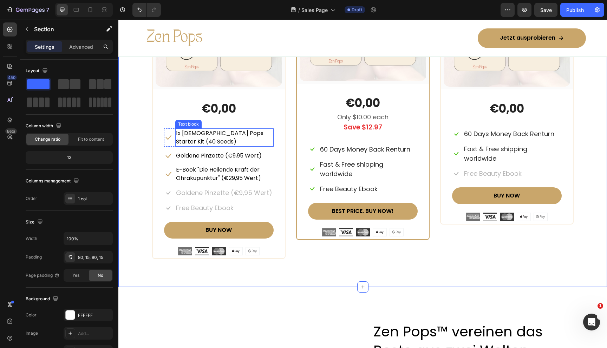
click at [236, 133] on p "1x [DEMOGRAPHIC_DATA] Pops Starter Kit (40 Seeds)" at bounding box center [224, 137] width 97 height 17
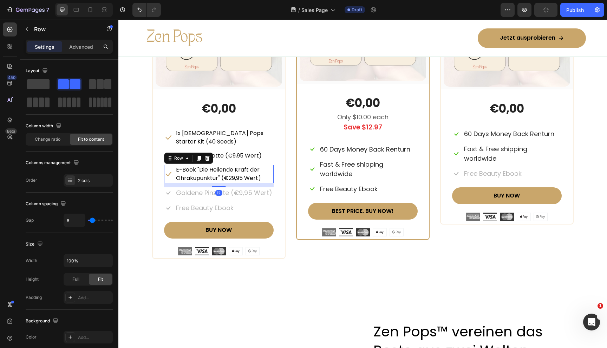
click at [173, 165] on div "Icon E-Book "Die Heilende Kraft der Ohrakupunktur" (€29,95 Wert) Text block Row…" at bounding box center [219, 174] width 110 height 18
click at [198, 154] on div at bounding box center [199, 158] width 8 height 8
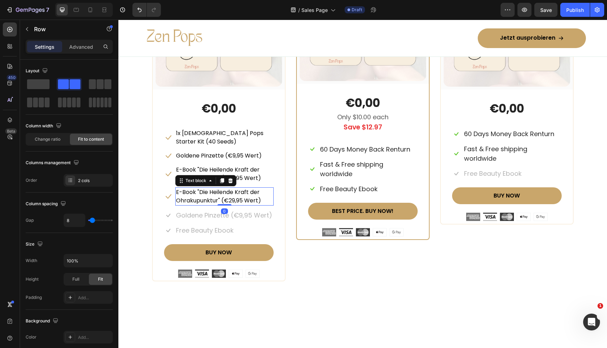
click at [218, 189] on p "E-Book "Die Heilende Kraft der Ohrakupunktur" (€29,95 Wert)" at bounding box center [224, 196] width 97 height 17
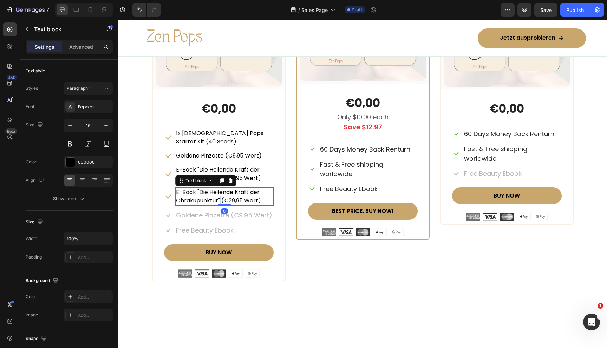
click at [218, 189] on p "E-Book "Die Heilende Kraft der Ohrakupunktur" (€29,95 Wert)" at bounding box center [224, 196] width 97 height 17
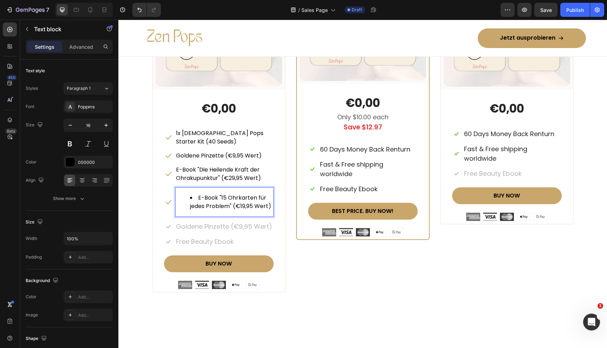
click at [192, 194] on li "E-Book "15 Ohrkarten für jedes Problem" (€19,95 Wert)" at bounding box center [231, 202] width 83 height 17
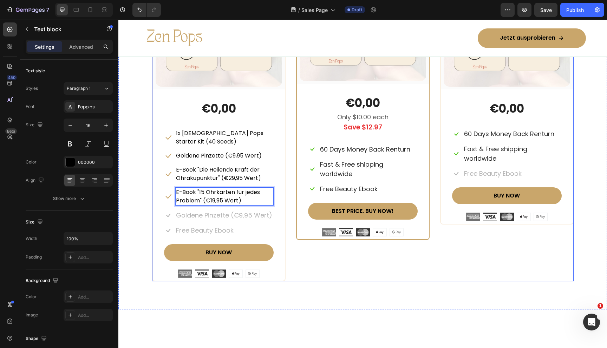
click at [331, 256] on div "x3 Heading Row (P) Images & Gallery Row €0,00 (P) Price (P) Price Only $10.00 e…" at bounding box center [362, 116] width 133 height 330
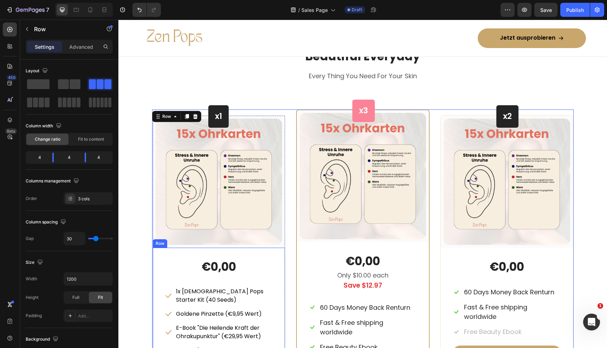
scroll to position [3108, 0]
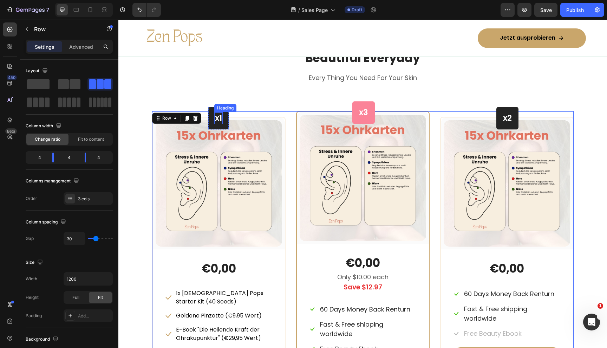
click at [218, 118] on p "x1" at bounding box center [218, 118] width 7 height 11
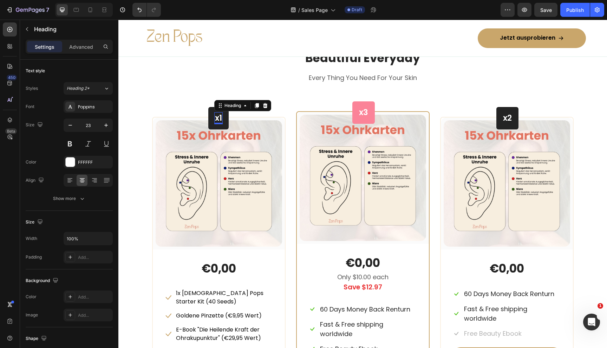
click at [218, 118] on p "x1" at bounding box center [218, 118] width 7 height 11
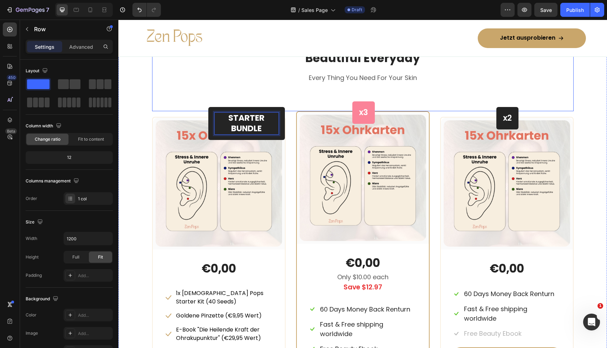
click at [196, 106] on div "Beautiful Everyday Heading Every Thing You Need For Your Skin Text block" at bounding box center [362, 80] width 421 height 61
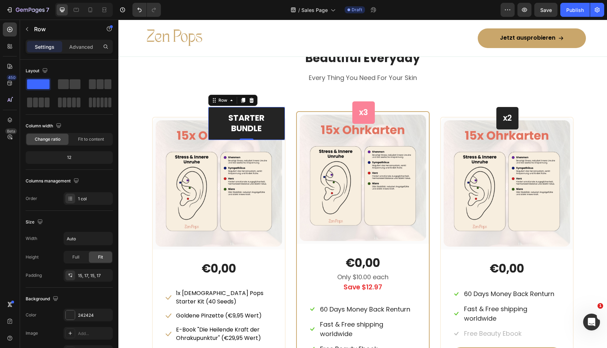
click at [212, 112] on div "⁠⁠⁠⁠⁠⁠⁠ STARTER BUNDLE Heading Row 0" at bounding box center [246, 123] width 77 height 33
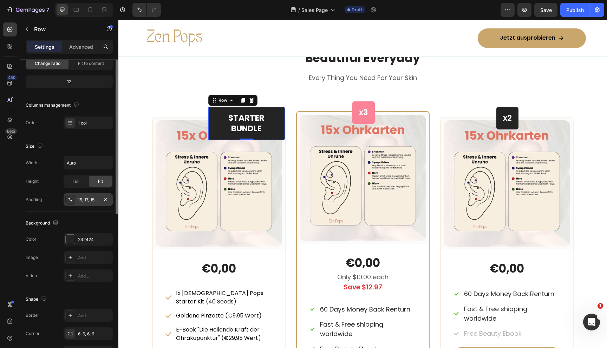
scroll to position [120, 0]
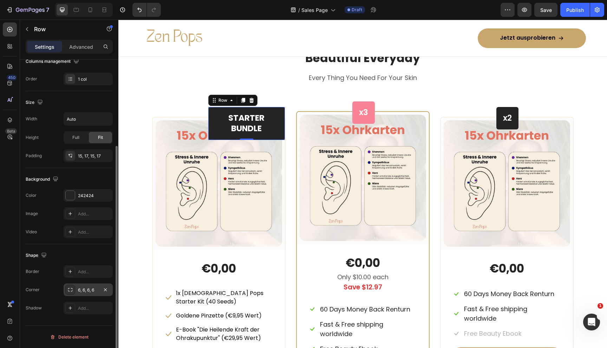
click at [79, 288] on div "6, 6, 6, 6" at bounding box center [88, 290] width 20 height 6
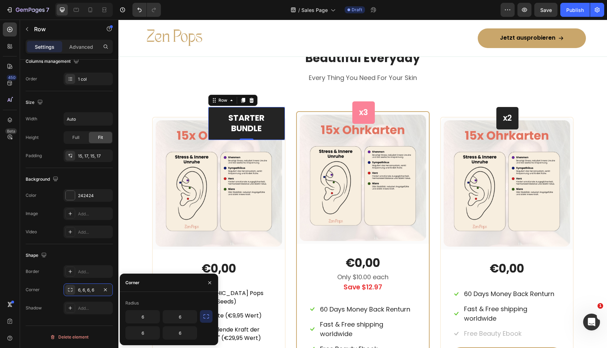
click at [213, 314] on div "Radius 6 6 6 6" at bounding box center [169, 319] width 98 height 42
click at [207, 316] on icon "button" at bounding box center [206, 316] width 7 height 7
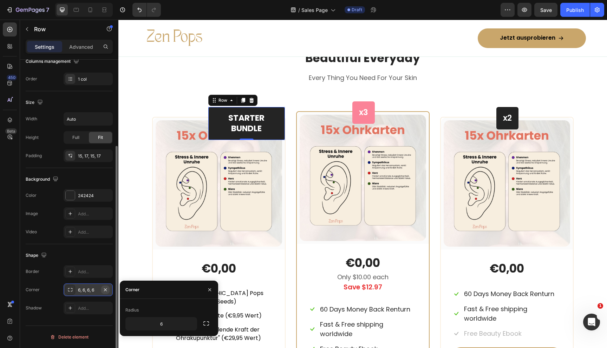
click at [107, 291] on icon "button" at bounding box center [106, 290] width 6 height 6
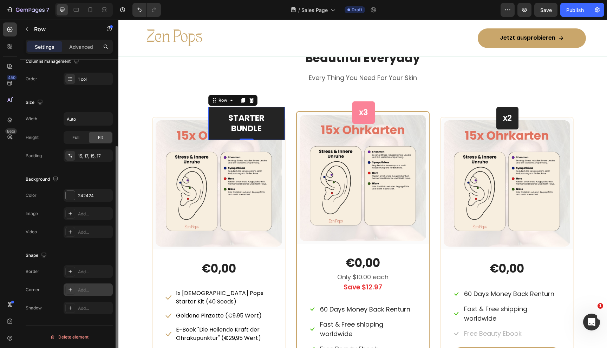
click at [89, 290] on div "Add..." at bounding box center [94, 290] width 33 height 6
type input "8"
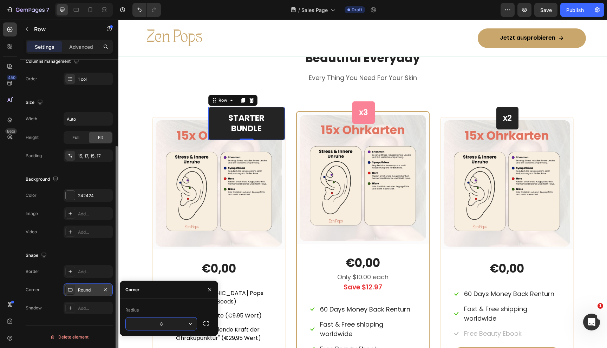
click at [43, 290] on div "Corner Round" at bounding box center [69, 290] width 87 height 13
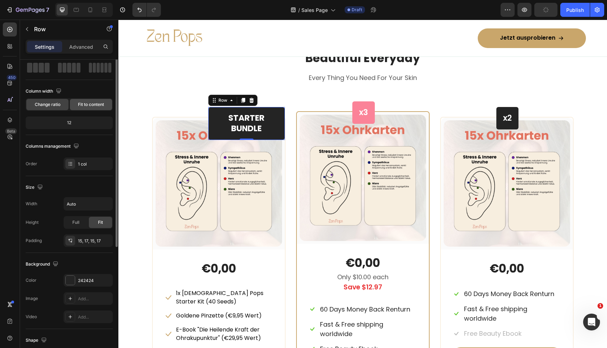
scroll to position [0, 0]
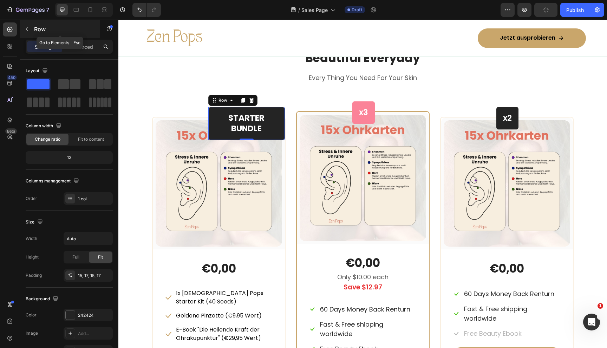
click at [31, 27] on button "button" at bounding box center [26, 29] width 11 height 11
click at [209, 113] on div "⁠⁠⁠⁠⁠⁠⁠ STARTER BUNDLE Heading Row 0" at bounding box center [246, 123] width 77 height 33
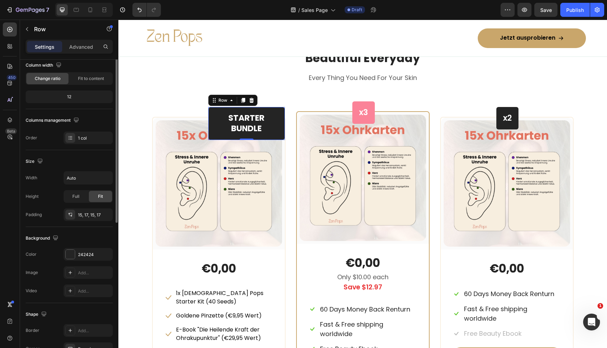
scroll to position [120, 0]
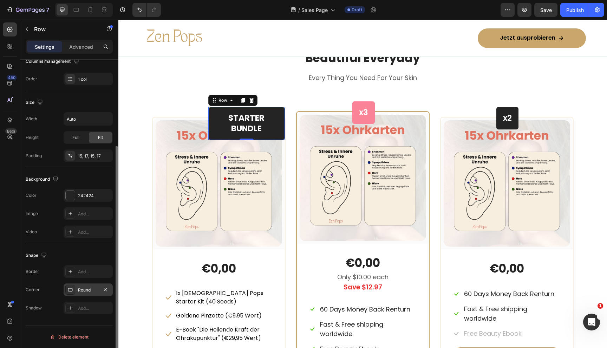
click at [80, 284] on div "Round" at bounding box center [88, 290] width 49 height 13
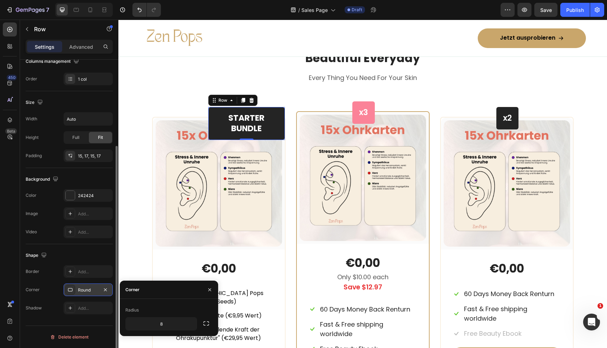
click at [80, 286] on div "Round" at bounding box center [88, 290] width 49 height 13
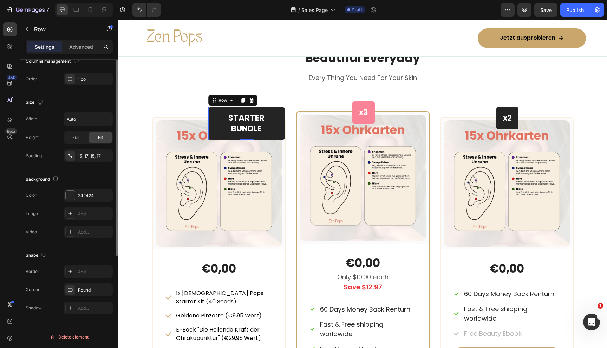
scroll to position [0, 0]
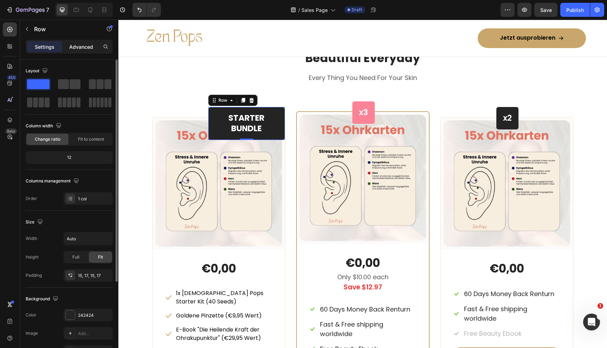
click at [75, 46] on p "Advanced" at bounding box center [81, 46] width 24 height 7
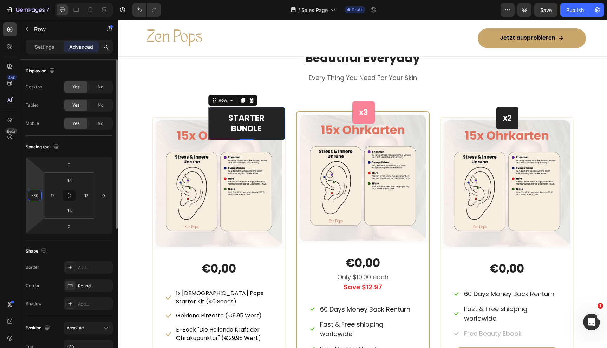
click at [35, 195] on input "-30" at bounding box center [35, 195] width 11 height 11
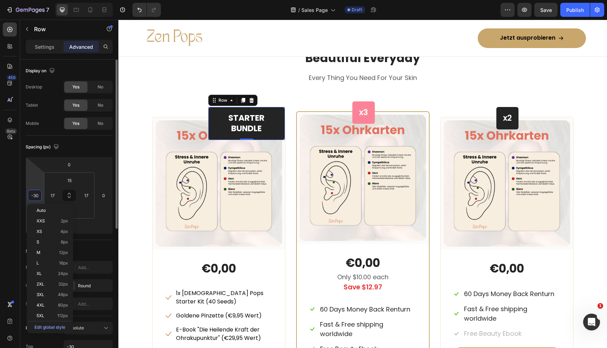
click at [35, 195] on input "-30" at bounding box center [35, 195] width 11 height 11
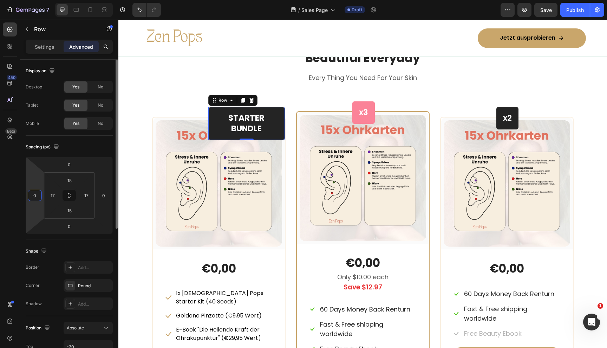
type input "0"
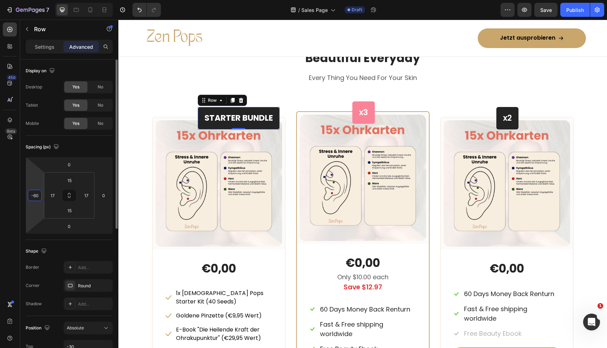
type input "-60"
click at [241, 99] on icon at bounding box center [240, 100] width 5 height 5
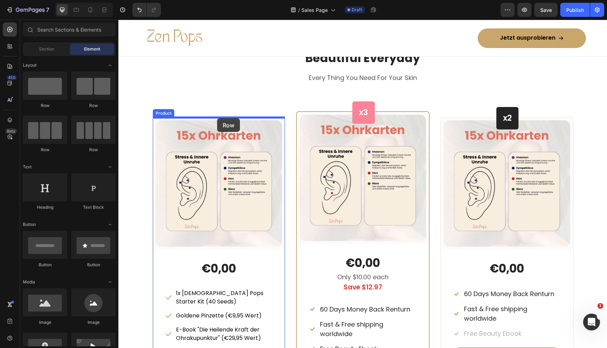
drag, startPoint x: 156, startPoint y: 112, endPoint x: 217, endPoint y: 118, distance: 61.0
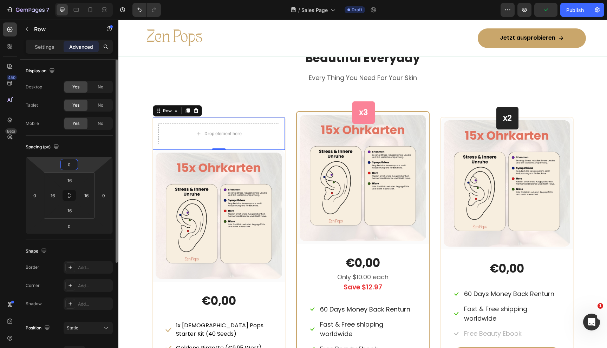
click at [71, 163] on input "0" at bounding box center [69, 164] width 14 height 11
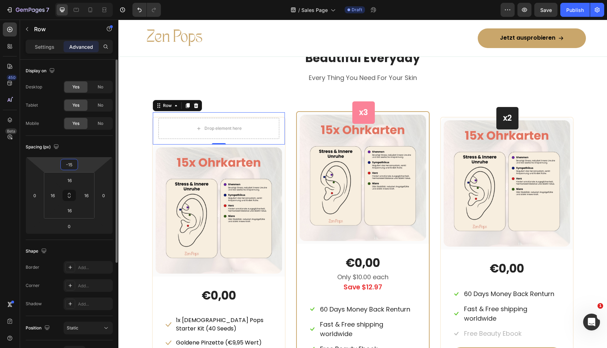
type input "-1"
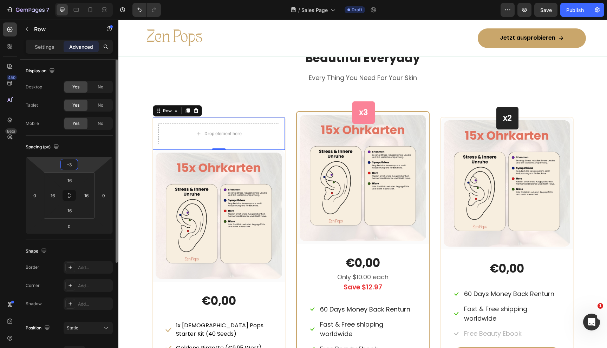
type input "-30"
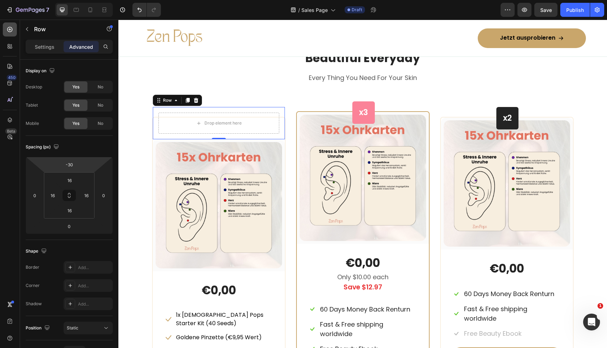
click at [13, 24] on div at bounding box center [10, 29] width 14 height 14
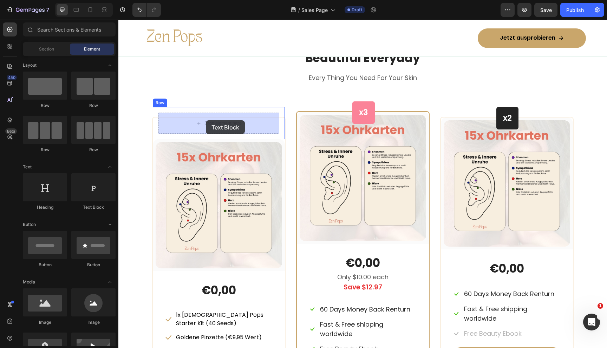
drag, startPoint x: 211, startPoint y: 212, endPoint x: 206, endPoint y: 120, distance: 91.8
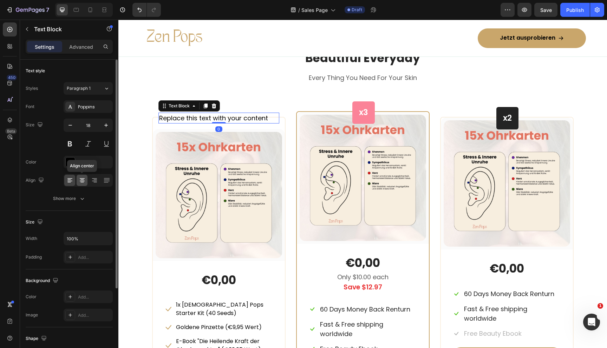
click at [81, 181] on icon at bounding box center [82, 180] width 7 height 7
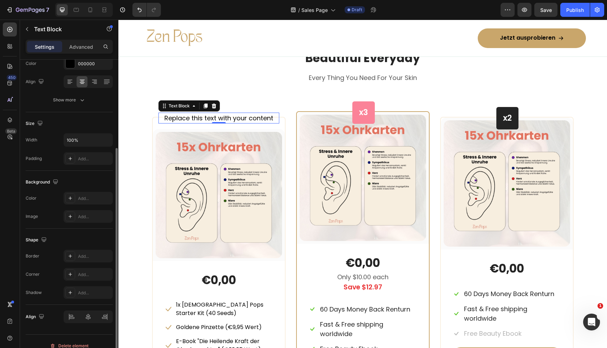
scroll to position [107, 0]
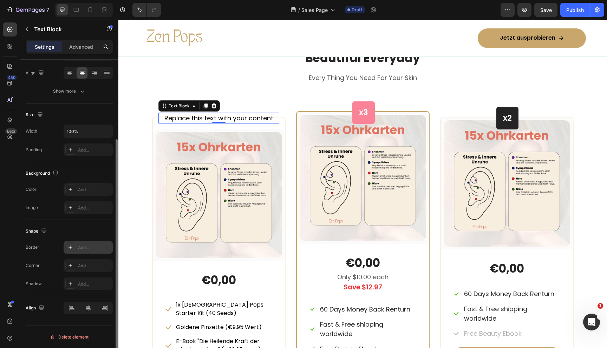
click at [83, 245] on div "Add..." at bounding box center [94, 248] width 33 height 6
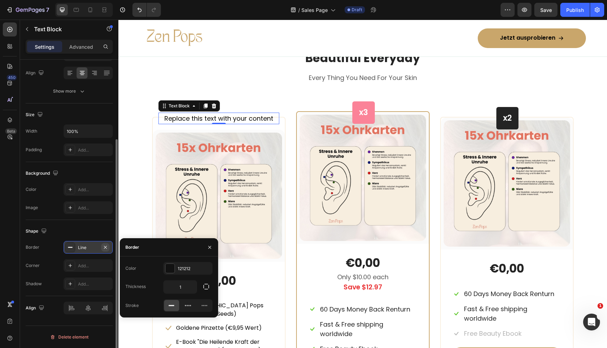
click at [106, 247] on icon "button" at bounding box center [105, 247] width 3 height 3
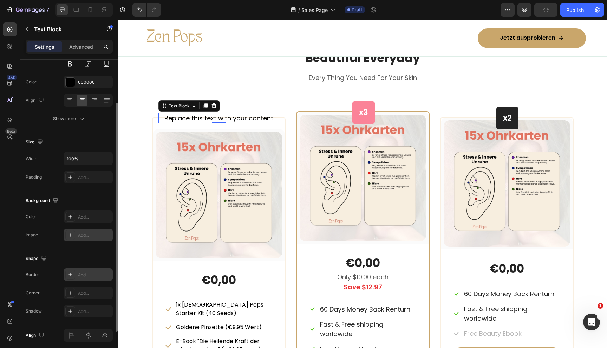
scroll to position [71, 0]
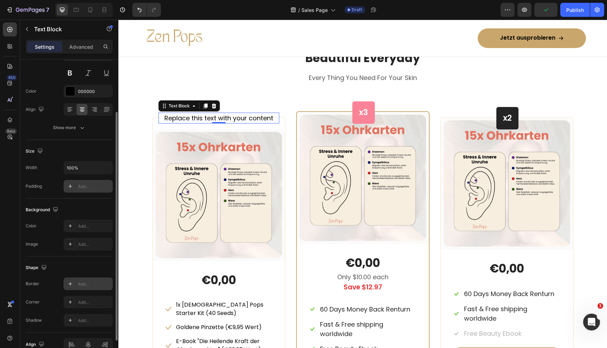
click at [85, 190] on div "Add..." at bounding box center [94, 187] width 33 height 6
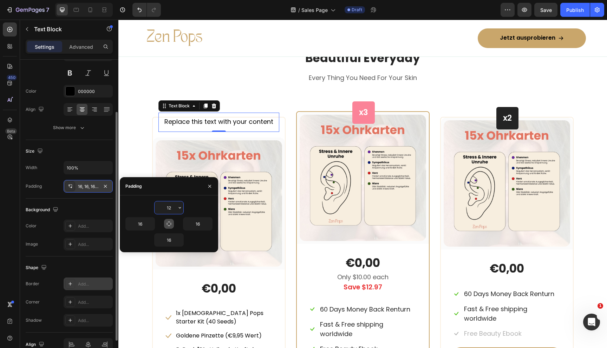
type input "12"
click at [173, 222] on button "button" at bounding box center [169, 224] width 10 height 10
type input "12"
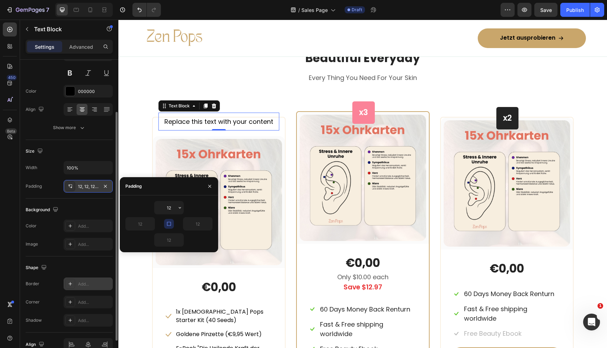
click at [68, 202] on div "Background The changes might be hidden by the video. Color Add... Image Add..." at bounding box center [69, 228] width 87 height 58
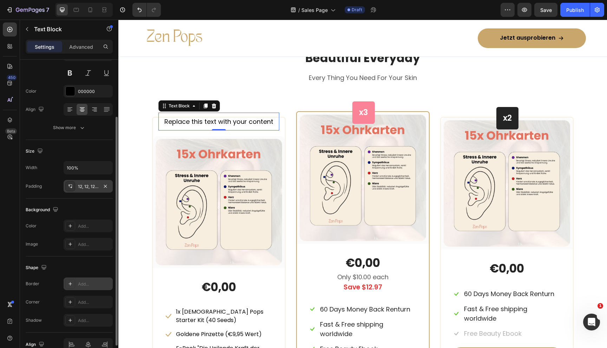
scroll to position [107, 0]
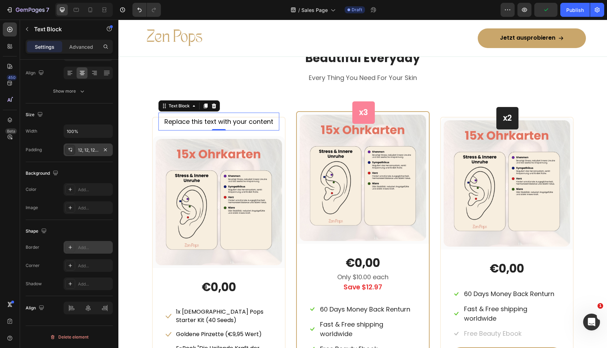
click at [201, 121] on div "Replace this text with your content" at bounding box center [218, 122] width 121 height 18
click at [201, 121] on p "Replace this text with your content" at bounding box center [219, 121] width 112 height 9
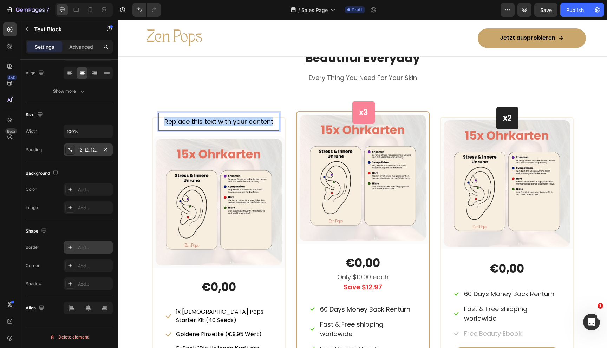
click at [201, 121] on p "Replace this text with your content" at bounding box center [219, 121] width 112 height 9
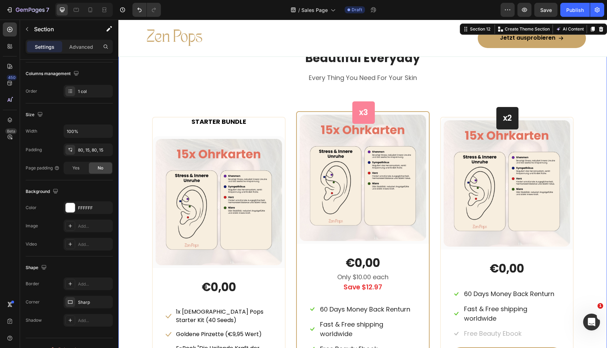
click at [147, 116] on div "Beautiful Everyday Heading Every Thing You Need For Your Skin Text block Row ST…" at bounding box center [363, 255] width 478 height 410
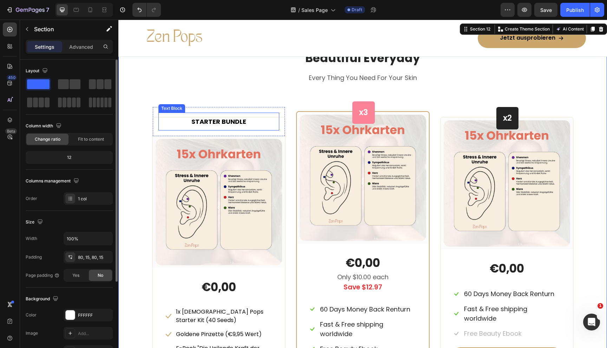
click at [191, 118] on p "STARTER BUNDLE" at bounding box center [219, 121] width 112 height 9
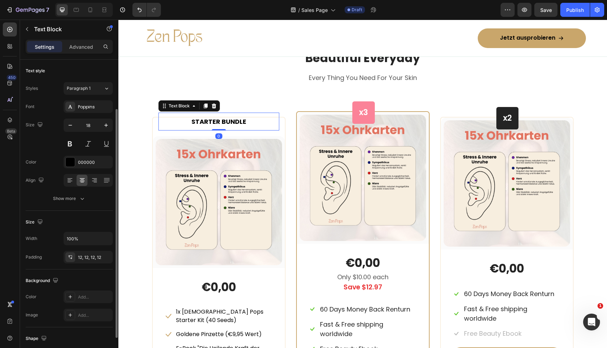
scroll to position [107, 0]
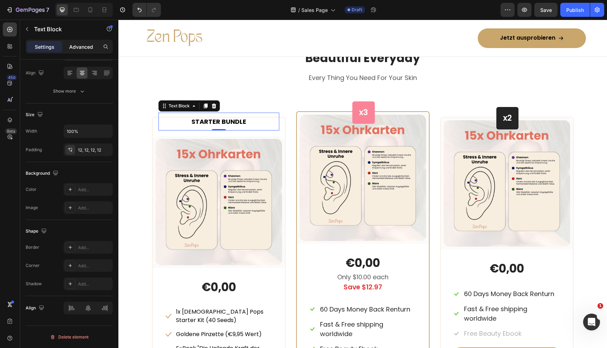
click at [85, 43] on p "Advanced" at bounding box center [81, 46] width 24 height 7
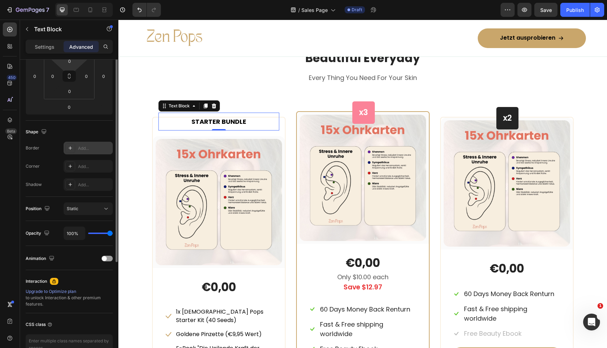
scroll to position [0, 0]
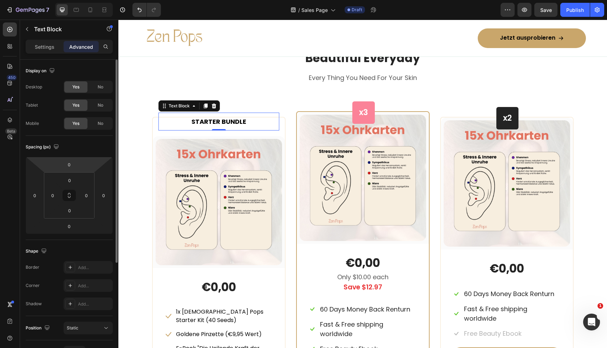
click at [44, 45] on p "Settings" at bounding box center [45, 46] width 20 height 7
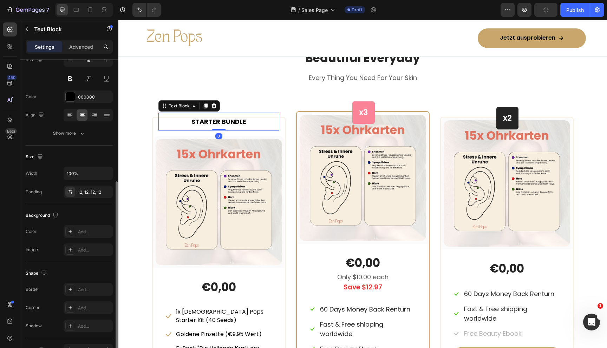
scroll to position [107, 0]
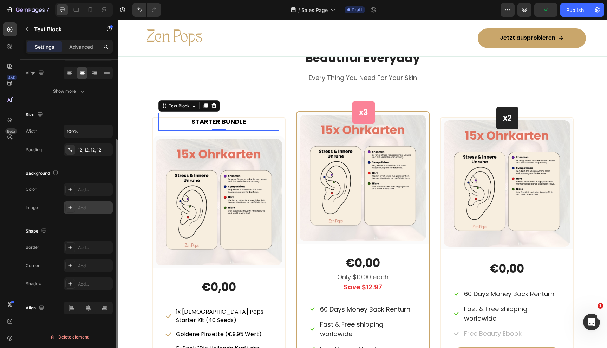
click at [75, 204] on div at bounding box center [70, 208] width 10 height 10
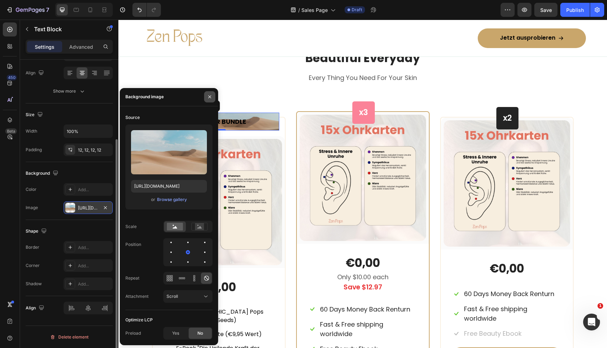
click at [211, 94] on icon "button" at bounding box center [210, 97] width 6 height 6
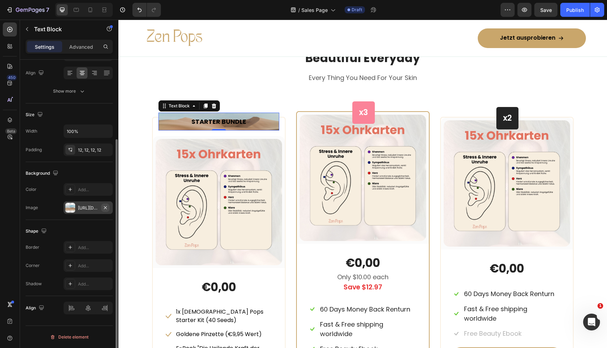
click at [107, 207] on icon "button" at bounding box center [106, 208] width 6 height 6
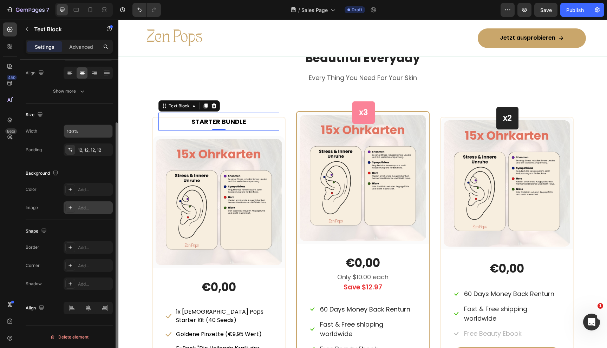
scroll to position [0, 0]
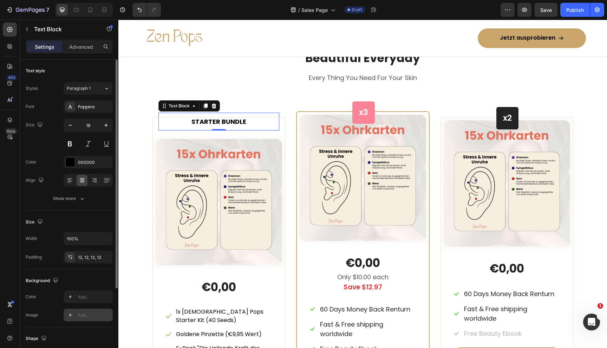
click at [81, 192] on div "Font Poppins Size 18 Color 000000 Align Show more" at bounding box center [69, 152] width 87 height 105
click at [80, 200] on icon "button" at bounding box center [82, 198] width 7 height 7
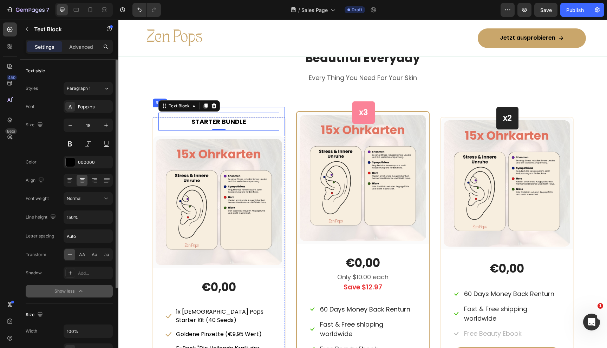
click at [156, 121] on div "STARTER BUNDLE Text Block 0 Row" at bounding box center [219, 121] width 132 height 29
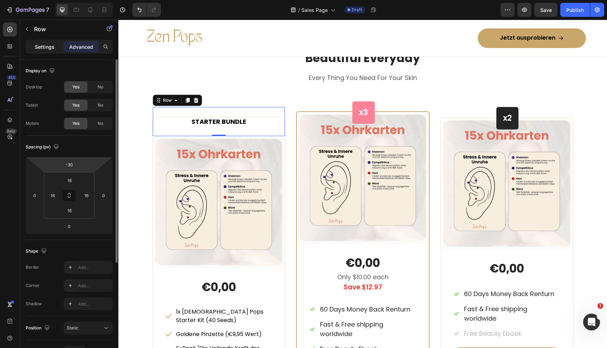
click at [37, 47] on p "Settings" at bounding box center [45, 46] width 20 height 7
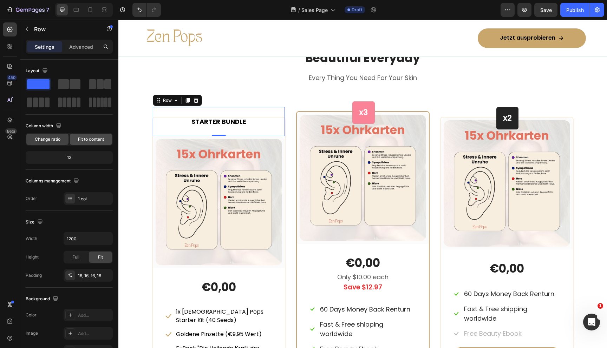
click at [88, 140] on span "Fit to content" at bounding box center [91, 139] width 26 height 6
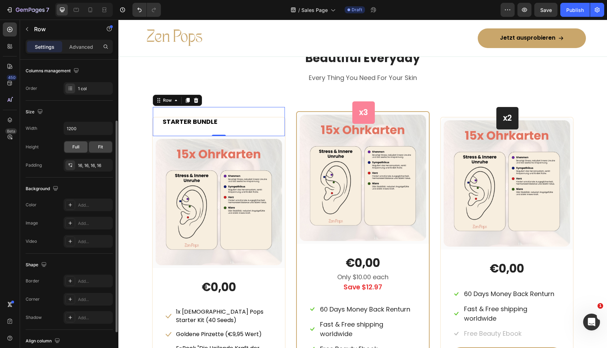
scroll to position [141, 0]
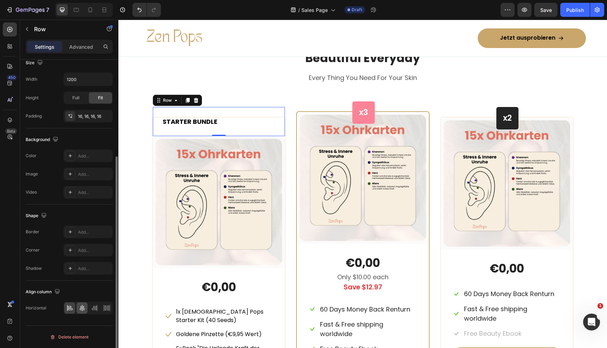
click at [81, 310] on icon at bounding box center [82, 308] width 7 height 7
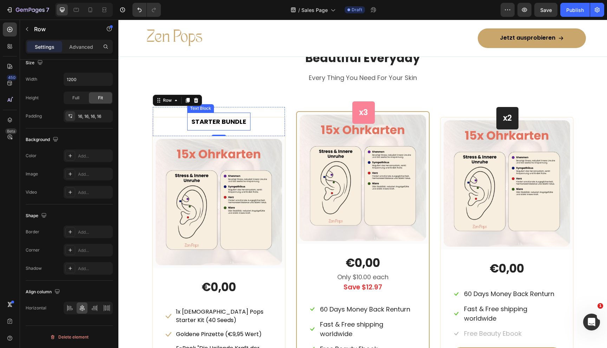
click at [210, 116] on div "STARTER BUNDLE" at bounding box center [218, 122] width 63 height 18
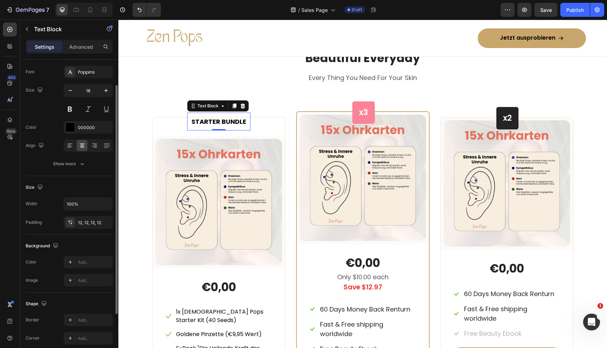
scroll to position [107, 0]
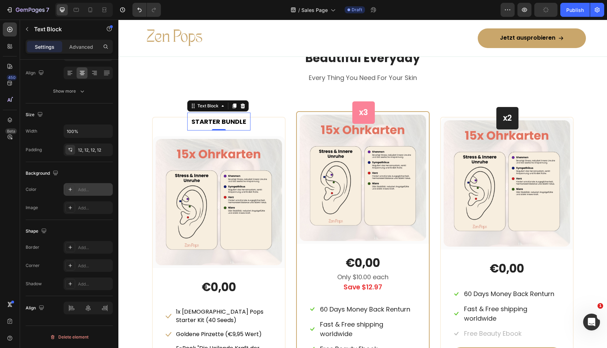
click at [81, 191] on div "Add..." at bounding box center [94, 190] width 33 height 6
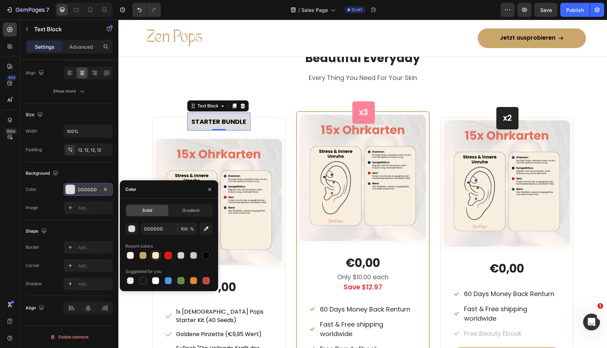
click at [152, 256] on div at bounding box center [155, 255] width 7 height 7
click at [131, 253] on div at bounding box center [130, 255] width 7 height 7
type input "F9EFE0"
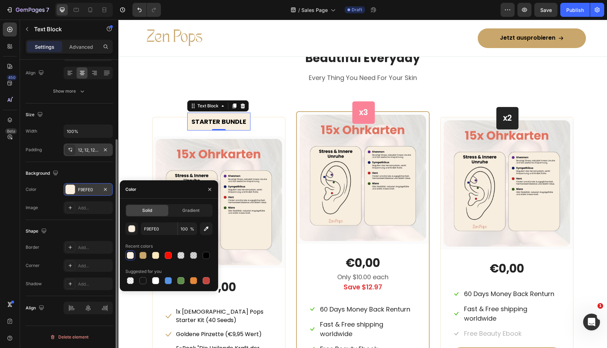
click at [80, 150] on div "12, 12, 12, 12" at bounding box center [88, 150] width 20 height 6
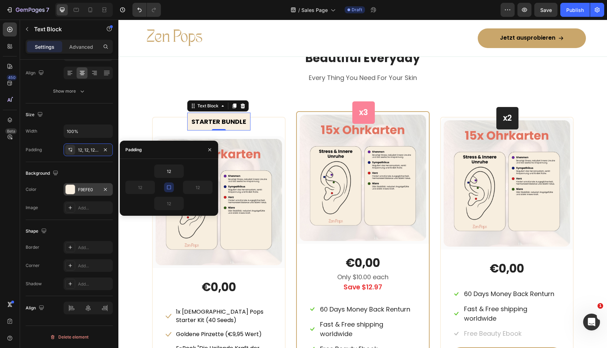
click at [169, 183] on button "button" at bounding box center [169, 188] width 10 height 10
click at [142, 188] on input "12" at bounding box center [140, 187] width 29 height 13
type input "24"
click at [197, 186] on input "12" at bounding box center [197, 187] width 29 height 13
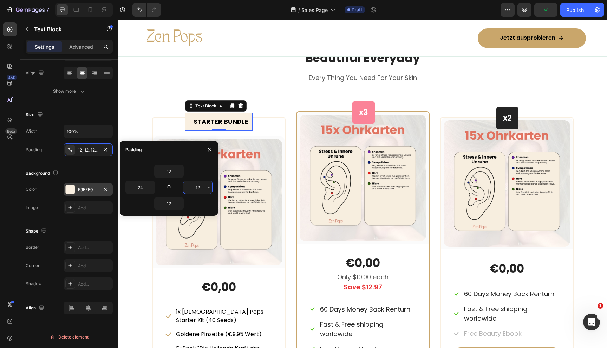
click at [197, 186] on input "12" at bounding box center [197, 187] width 29 height 13
type input "24"
click at [297, 156] on div "(P) Images & Gallery Row" at bounding box center [363, 178] width 132 height 132
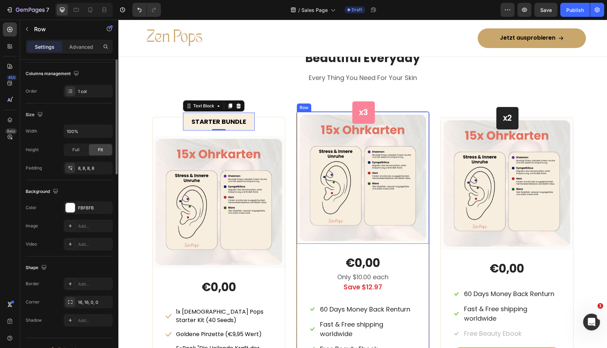
scroll to position [0, 0]
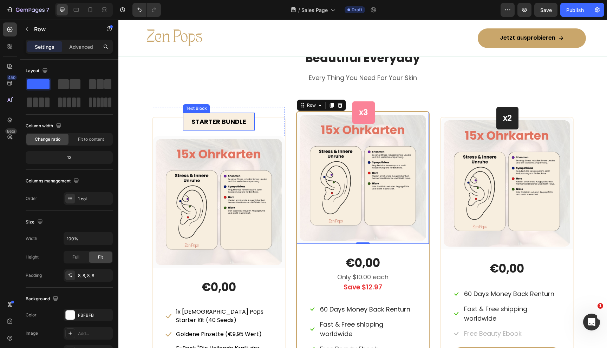
click at [251, 113] on div "STARTER BUNDLE" at bounding box center [219, 122] width 72 height 18
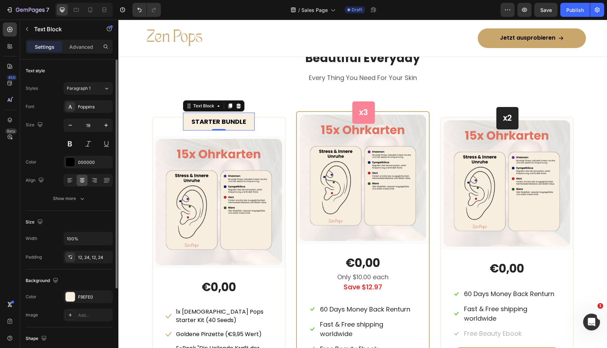
scroll to position [107, 0]
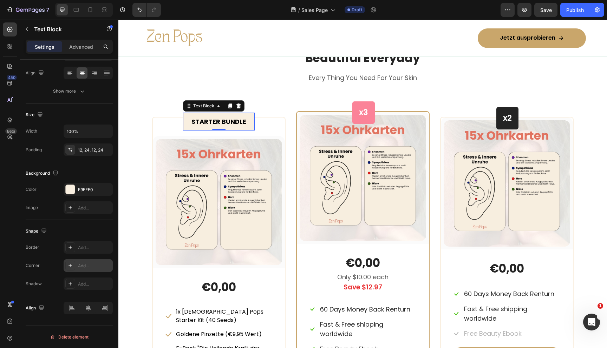
click at [75, 264] on div "Add..." at bounding box center [88, 266] width 49 height 13
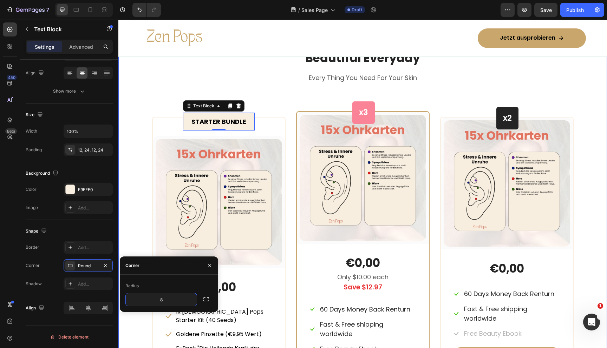
click at [148, 177] on div "Beautiful Everyday Heading Every Thing You Need For Your Skin Text block Row ST…" at bounding box center [363, 255] width 478 height 410
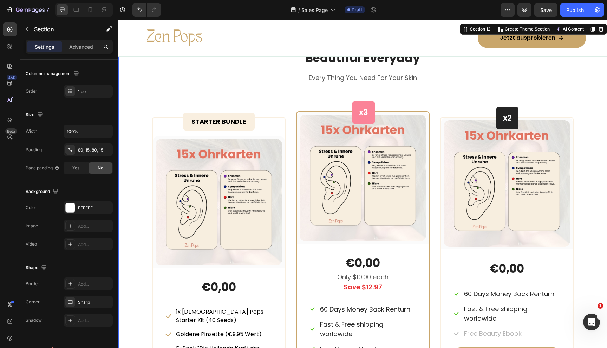
scroll to position [0, 0]
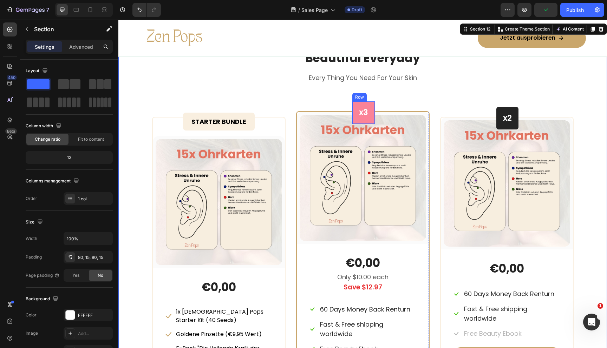
click at [353, 105] on div "x3 Heading Row" at bounding box center [363, 112] width 22 height 22
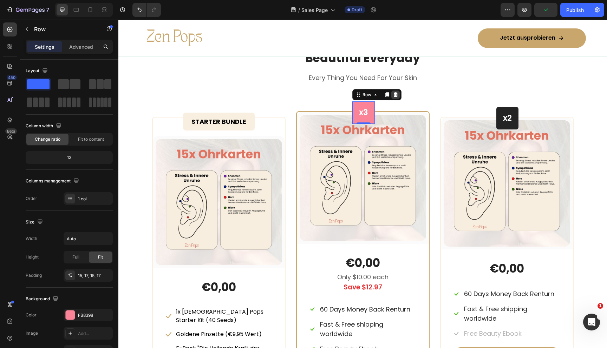
click at [394, 94] on icon at bounding box center [396, 95] width 6 height 6
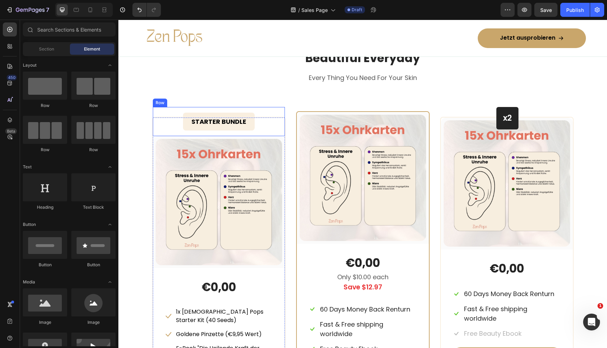
click at [176, 120] on div "STARTER BUNDLE Text Block Row" at bounding box center [219, 121] width 132 height 29
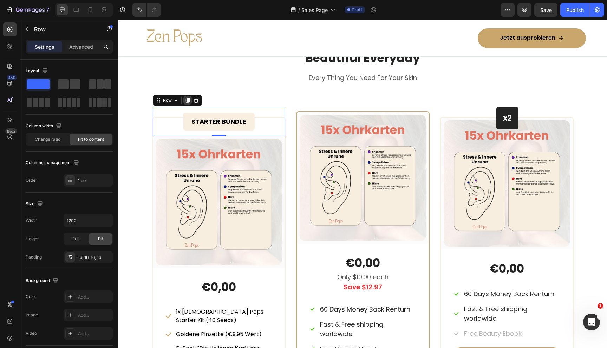
click at [186, 100] on icon at bounding box center [187, 100] width 4 height 5
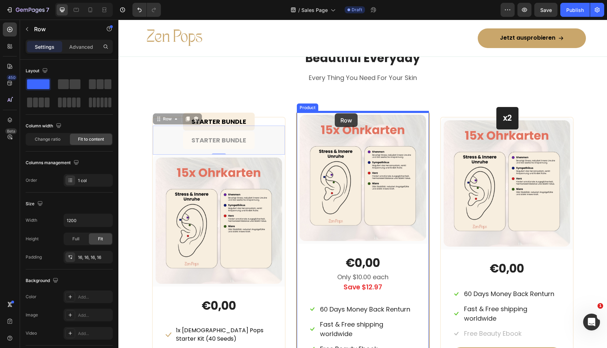
drag, startPoint x: 157, startPoint y: 120, endPoint x: 335, endPoint y: 113, distance: 178.2
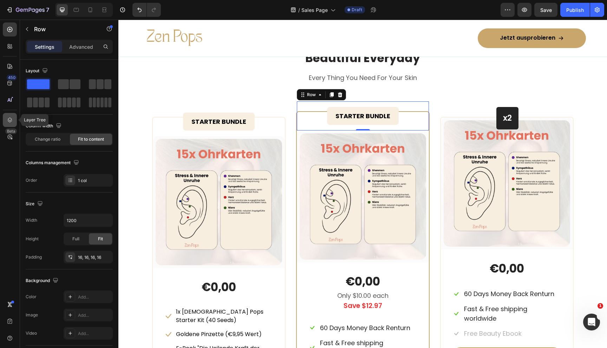
click at [12, 123] on icon at bounding box center [9, 120] width 7 height 7
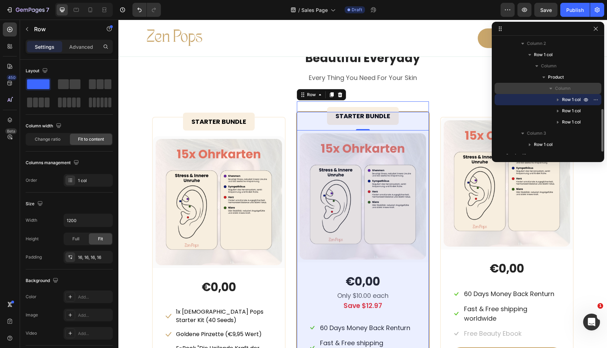
scroll to position [187, 0]
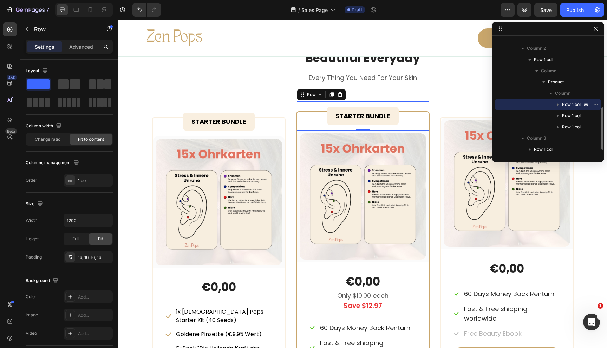
click at [559, 105] on icon "button" at bounding box center [557, 104] width 7 height 7
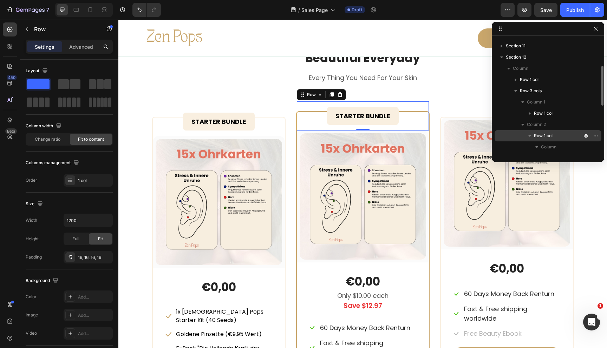
scroll to position [98, 0]
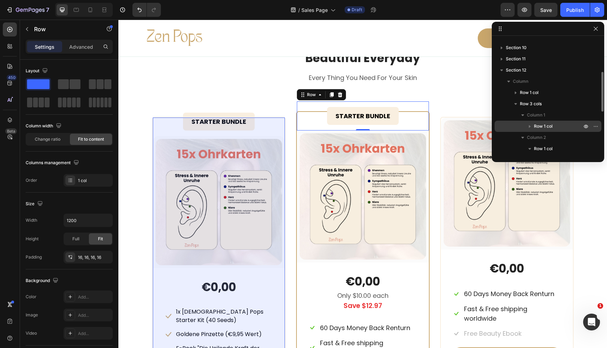
click at [547, 129] on span "Row 1 col" at bounding box center [543, 126] width 19 height 7
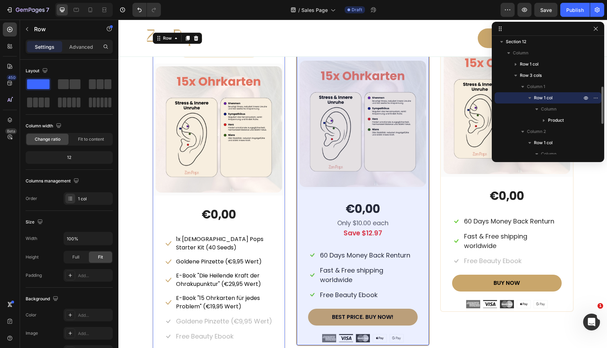
scroll to position [137, 0]
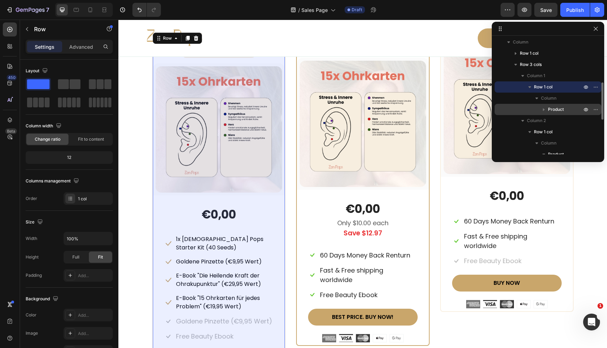
click at [555, 110] on span "Product" at bounding box center [556, 109] width 16 height 7
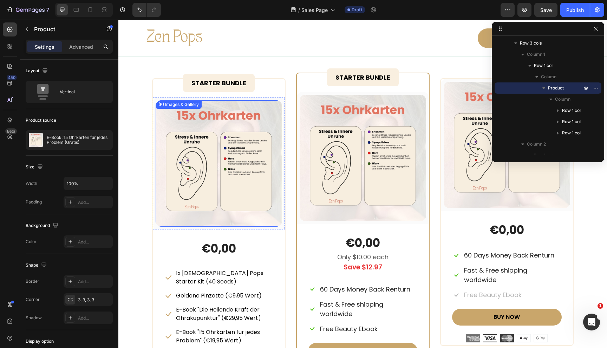
scroll to position [3120, 0]
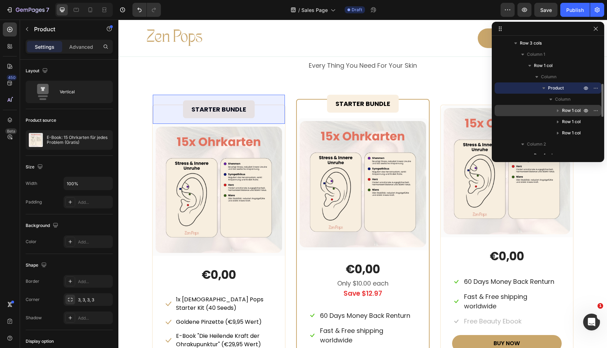
click at [571, 112] on span "Row 1 col" at bounding box center [571, 110] width 19 height 7
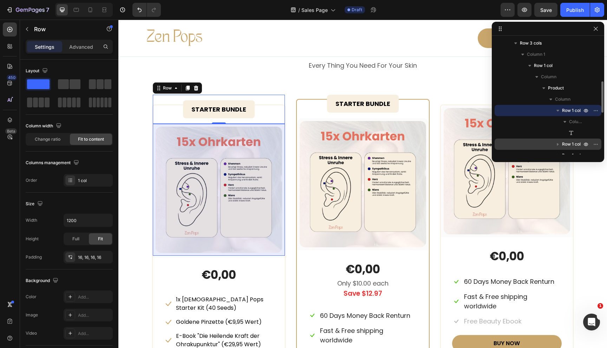
click at [567, 145] on span "Row 1 col" at bounding box center [571, 144] width 19 height 7
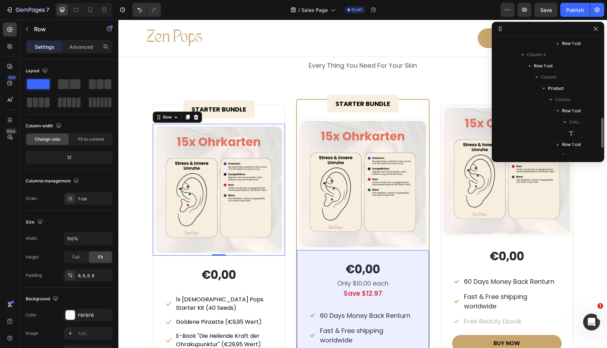
scroll to position [302, 0]
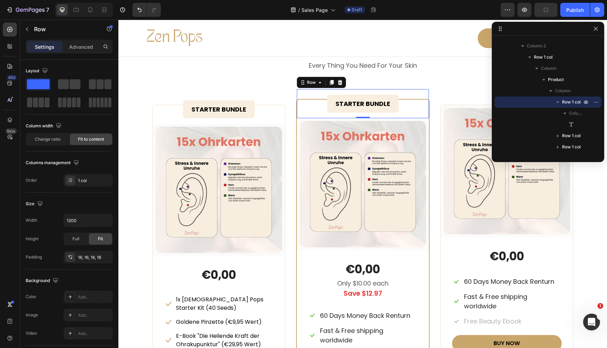
click at [410, 101] on div "STARTER BUNDLE Text Block Row 0" at bounding box center [363, 103] width 132 height 29
click at [82, 38] on div "Row" at bounding box center [60, 29] width 80 height 18
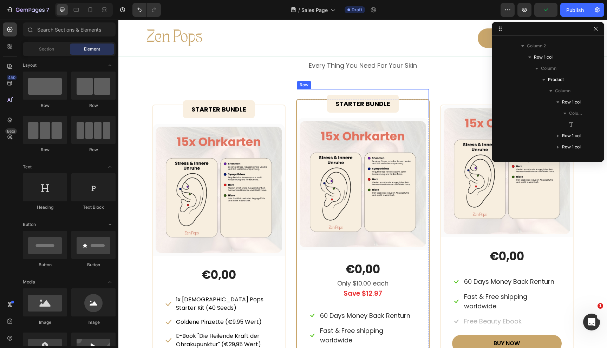
click at [304, 99] on div "STARTER BUNDLE Text Block Row" at bounding box center [363, 103] width 132 height 29
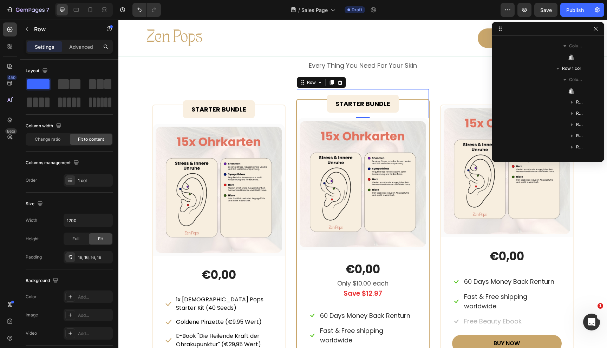
scroll to position [459, 0]
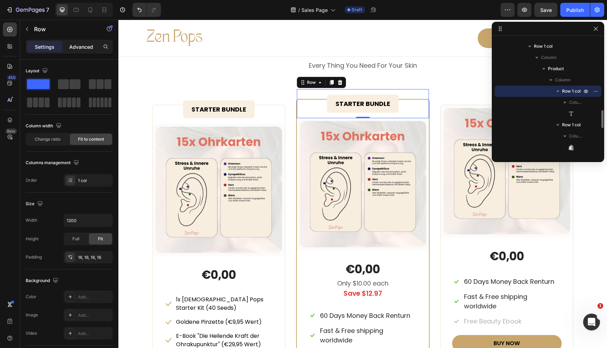
click at [85, 48] on p "Advanced" at bounding box center [81, 46] width 24 height 7
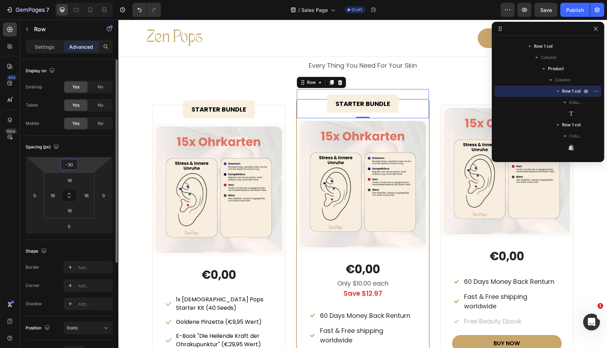
click at [74, 166] on input "-30" at bounding box center [69, 164] width 14 height 11
click at [74, 167] on input "-30" at bounding box center [69, 164] width 14 height 11
type input "-3"
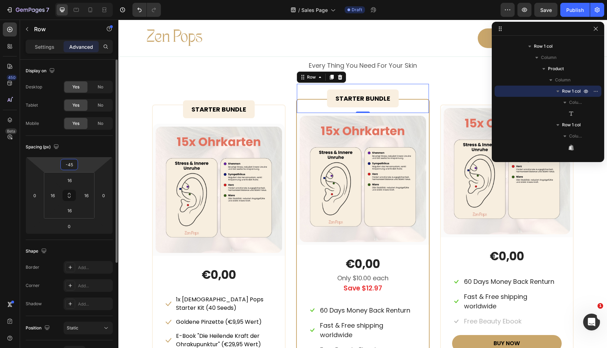
type input "-30"
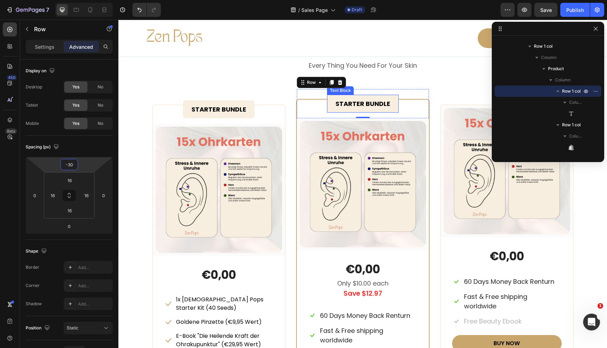
click at [330, 102] on div "STARTER BUNDLE" at bounding box center [363, 104] width 72 height 18
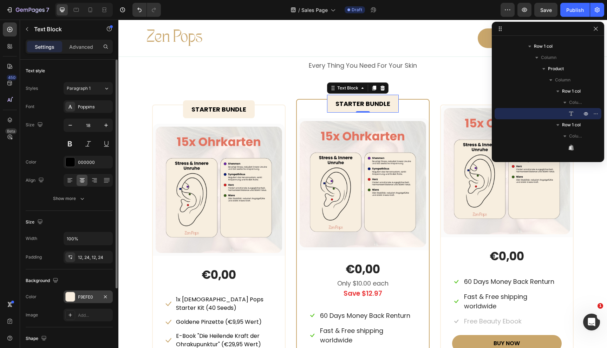
click at [71, 297] on div at bounding box center [70, 297] width 9 height 9
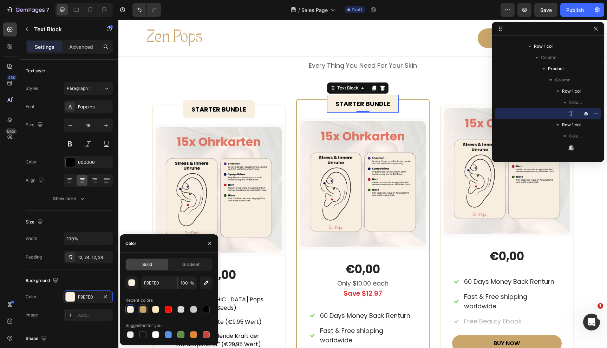
click at [143, 309] on div at bounding box center [142, 309] width 7 height 7
type input "C9A66B"
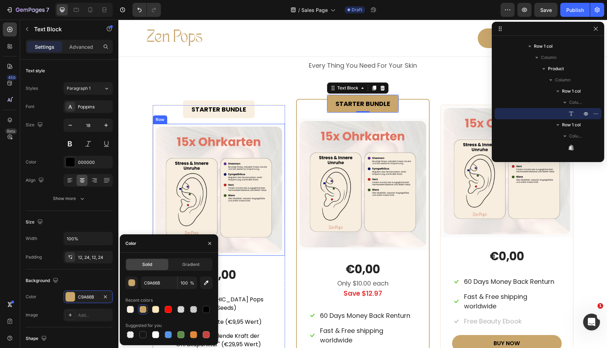
click at [285, 161] on div "STARTER BUNDLE Text Block Row (P) Images & Gallery Row €0,00 (P) Price (P) Pric…" at bounding box center [218, 276] width 133 height 343
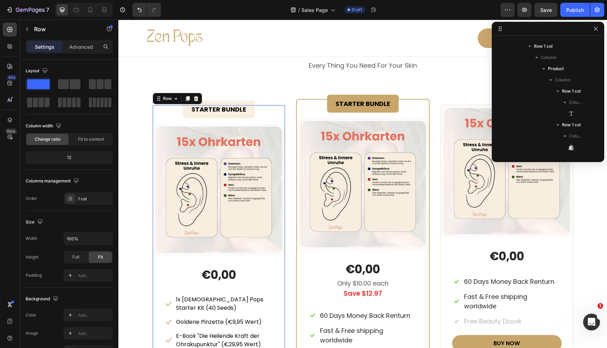
scroll to position [166, 0]
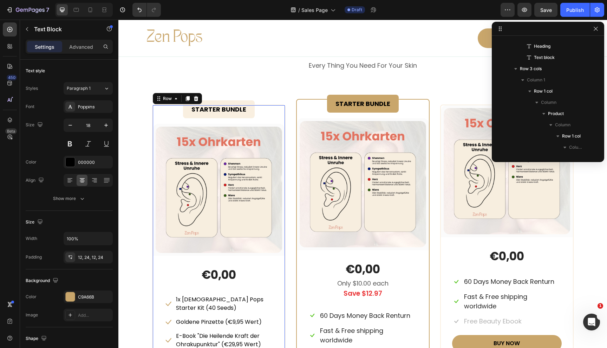
click at [365, 105] on strong "STARTER BUNDLE" at bounding box center [362, 103] width 55 height 9
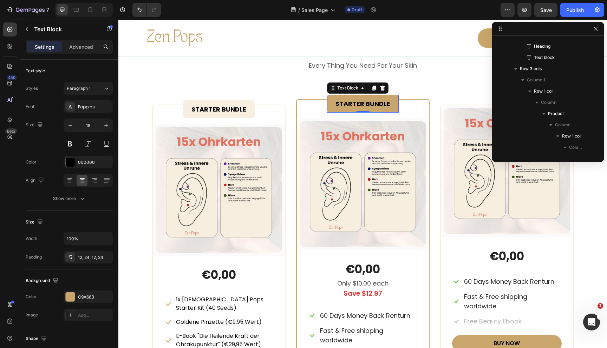
scroll to position [481, 0]
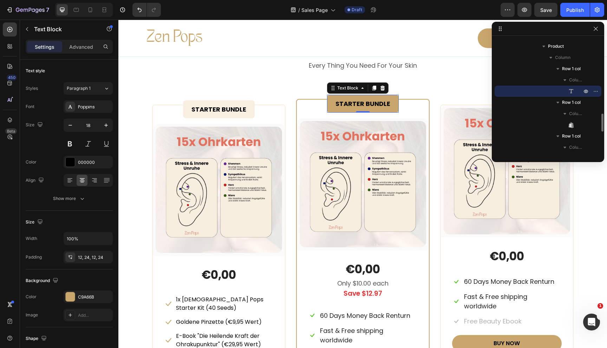
click at [365, 105] on strong "STARTER BUNDLE" at bounding box center [362, 103] width 55 height 9
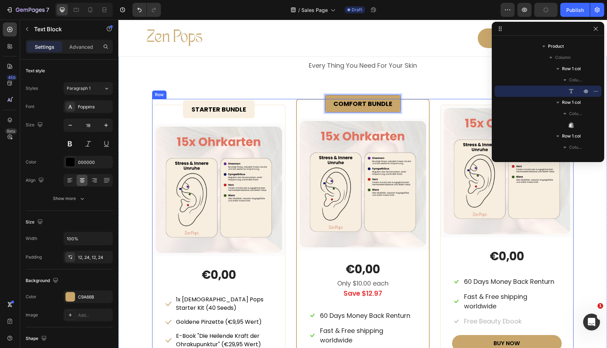
click at [295, 135] on div "STARTER BUNDLE Text Block Row (P) Images & Gallery Row €0,00 (P) Price (P) Pric…" at bounding box center [362, 273] width 421 height 349
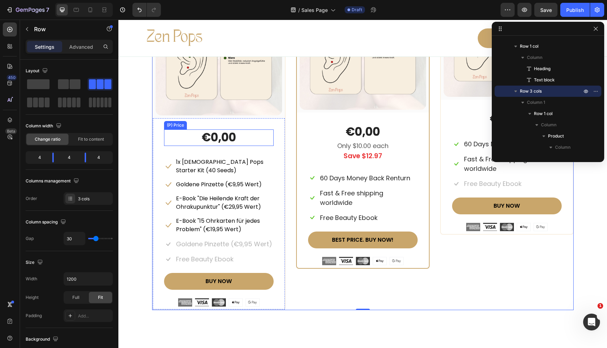
scroll to position [3262, 0]
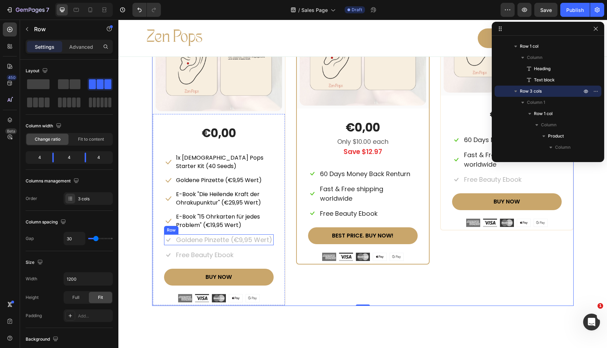
click at [172, 236] on div "Icon Goldene Pinzette (€9,95 Wert) Text block Row" at bounding box center [219, 240] width 110 height 11
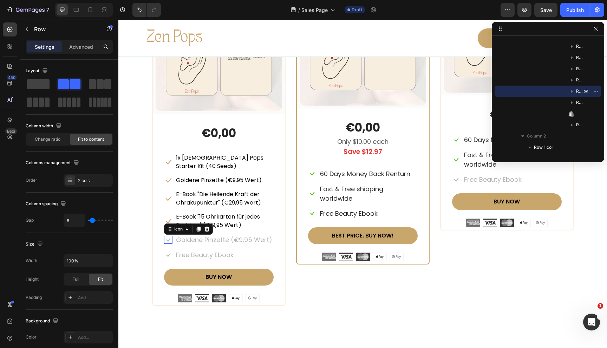
click at [166, 236] on icon at bounding box center [168, 240] width 8 height 8
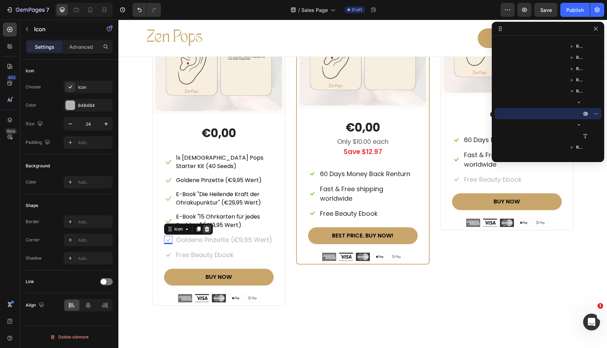
click at [206, 227] on icon at bounding box center [206, 229] width 5 height 5
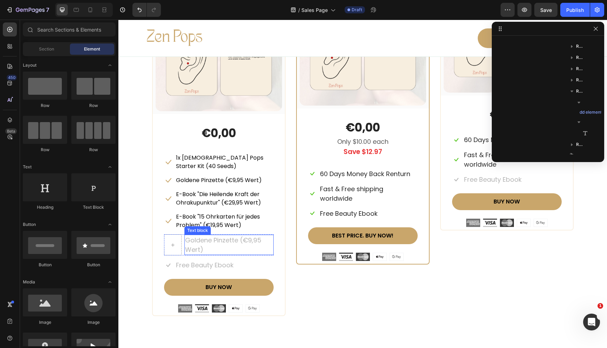
click at [194, 236] on p "Goldene Pinzette (€9,95 Wert)" at bounding box center [229, 245] width 88 height 19
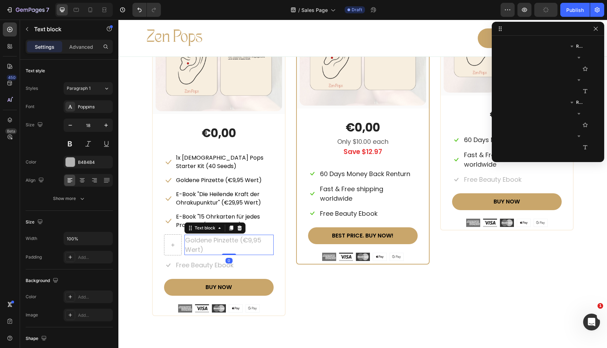
scroll to position [579, 0]
click at [230, 226] on icon at bounding box center [231, 228] width 4 height 5
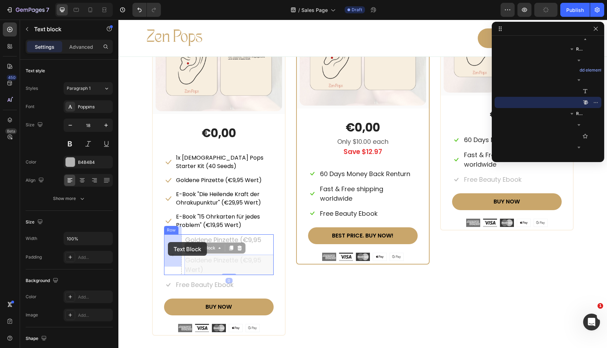
drag, startPoint x: 191, startPoint y: 242, endPoint x: 168, endPoint y: 242, distance: 23.5
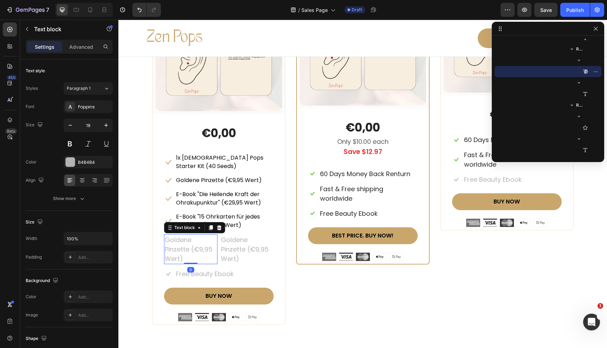
click at [180, 240] on p "Goldene Pinzette (€9,95 Wert)" at bounding box center [191, 249] width 52 height 28
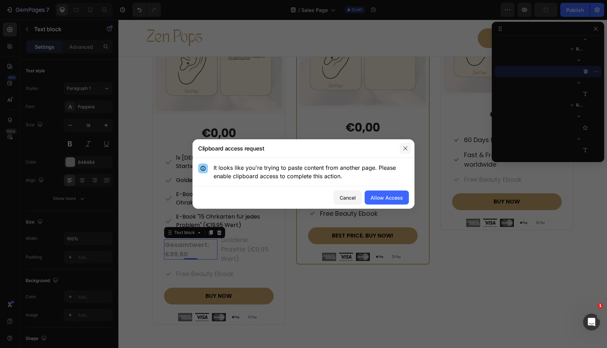
click at [405, 149] on icon "button" at bounding box center [405, 149] width 6 height 6
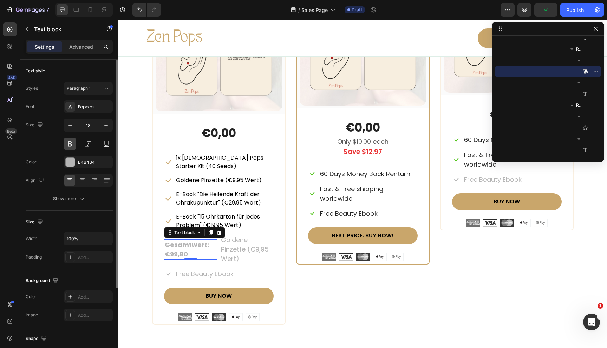
click at [73, 142] on button at bounding box center [70, 144] width 13 height 13
click at [187, 241] on strong "Gesamtwert: €99,80" at bounding box center [187, 250] width 44 height 18
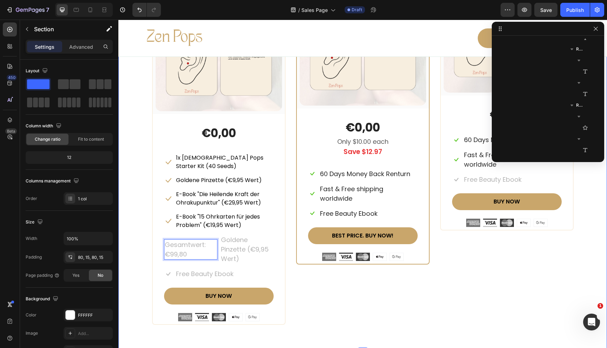
click at [140, 247] on div "Beautiful Everyday Heading Every Thing You Need For Your Skin Text block Row ST…" at bounding box center [363, 110] width 478 height 429
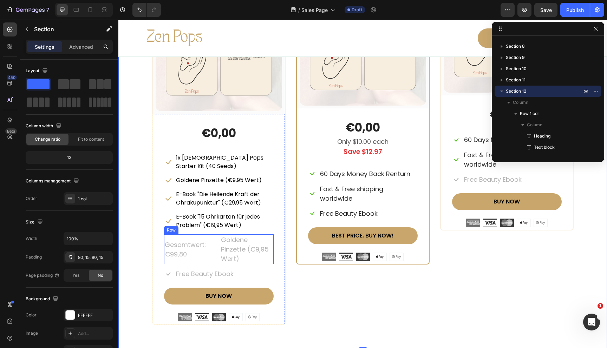
click at [217, 235] on div "Gesamtwert: €99,80 Text block Goldene Pinzette (€9,95 Wert) Text block Row" at bounding box center [219, 250] width 110 height 30
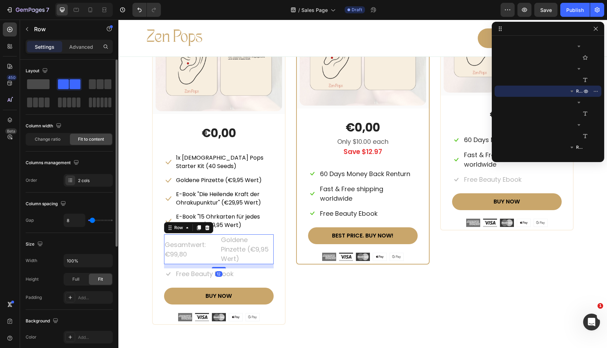
click at [39, 81] on span at bounding box center [38, 84] width 22 height 10
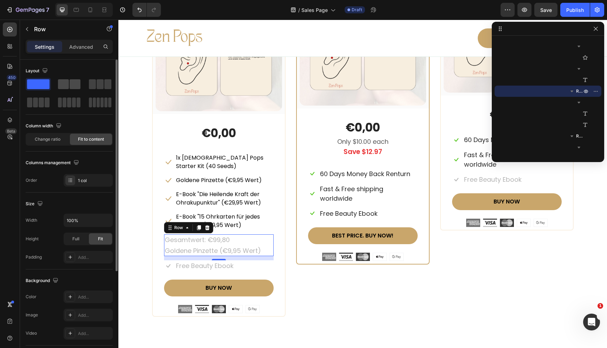
click at [66, 84] on span at bounding box center [63, 84] width 11 height 10
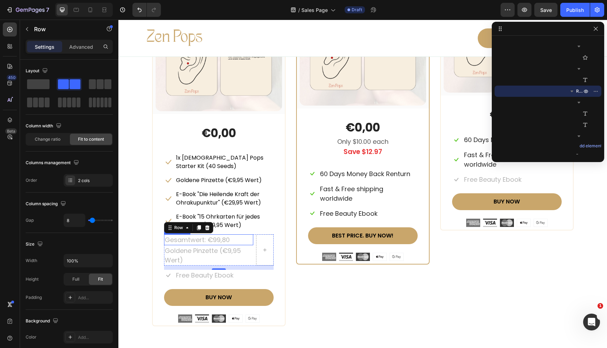
click at [216, 235] on p "Gesamtwert: €99,80" at bounding box center [209, 239] width 88 height 9
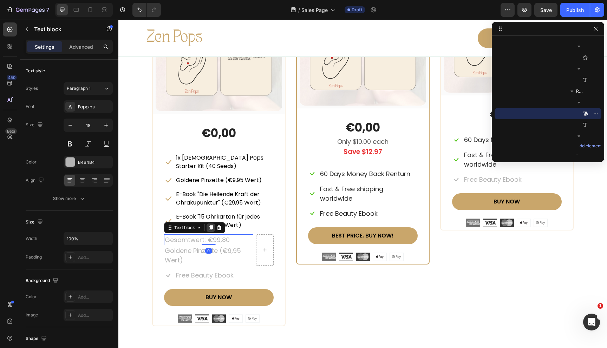
click at [211, 225] on icon at bounding box center [211, 227] width 4 height 5
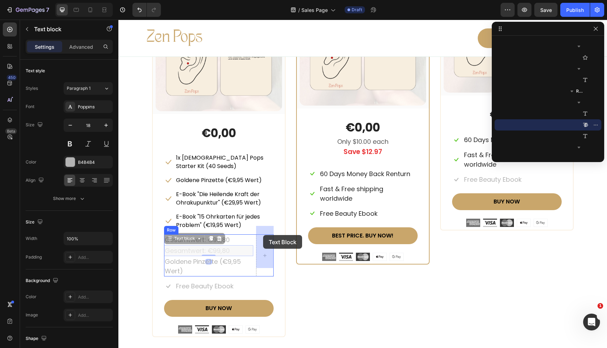
drag, startPoint x: 170, startPoint y: 231, endPoint x: 263, endPoint y: 235, distance: 93.5
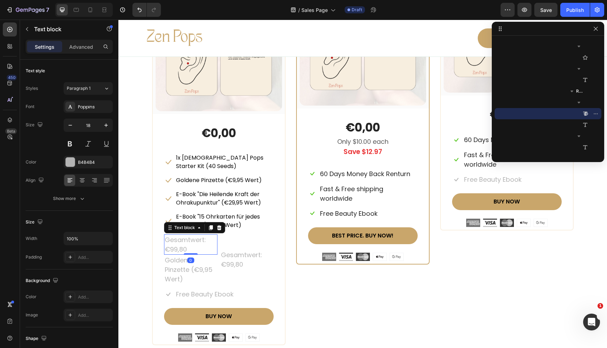
click at [198, 235] on p "Gesamtwert: €99,80" at bounding box center [191, 244] width 52 height 19
click at [190, 239] on p "Gesamtwert: €99,80" at bounding box center [191, 244] width 52 height 19
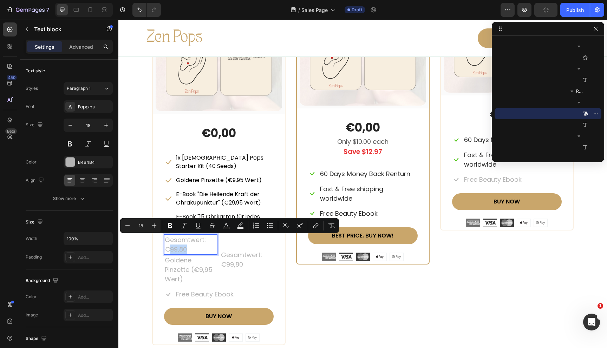
drag, startPoint x: 190, startPoint y: 239, endPoint x: 167, endPoint y: 239, distance: 23.2
click at [167, 239] on p "Gesamtwert: €99,80" at bounding box center [191, 244] width 52 height 19
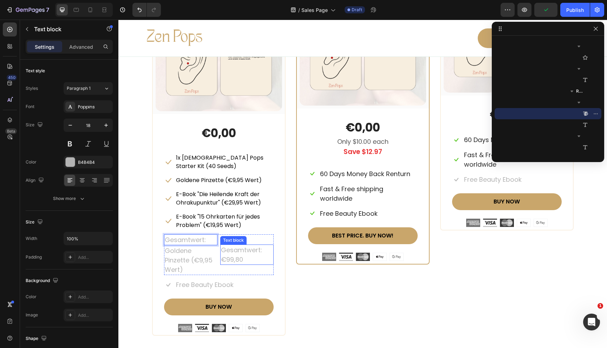
click at [246, 245] on p "Gesamtwert: €99,80" at bounding box center [247, 254] width 52 height 19
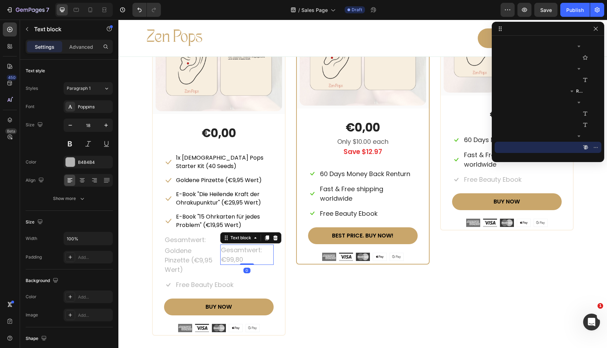
click at [246, 245] on p "Gesamtwert: €99,80" at bounding box center [247, 254] width 52 height 19
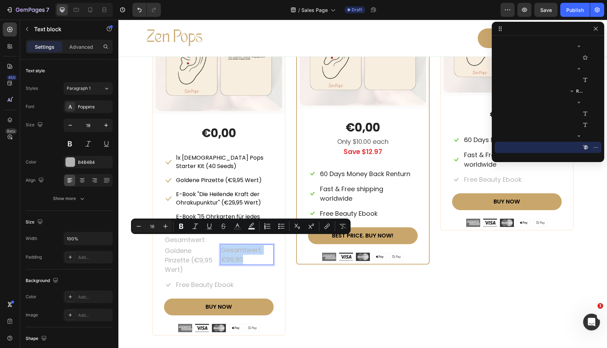
click at [246, 245] on p "Gesamtwert: €99,80" at bounding box center [247, 254] width 52 height 19
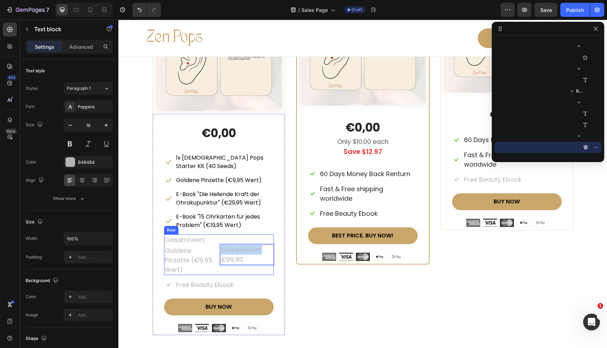
drag, startPoint x: 267, startPoint y: 241, endPoint x: 217, endPoint y: 241, distance: 49.2
click at [217, 241] on div "Gesamtwert: Text block Goldene Pinzette (€9,95 Wert) Text block Gesamtwert: €99…" at bounding box center [219, 255] width 110 height 41
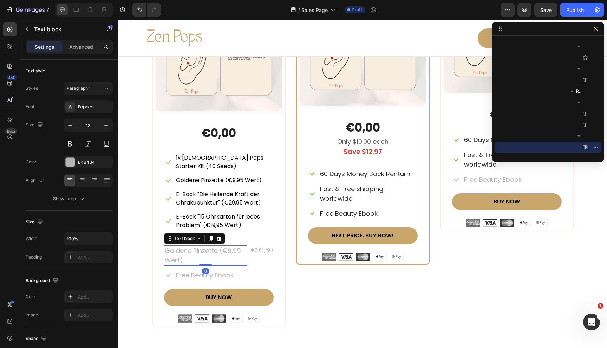
click at [208, 246] on p "Goldene Pinzette (€9,95 Wert)" at bounding box center [206, 255] width 82 height 19
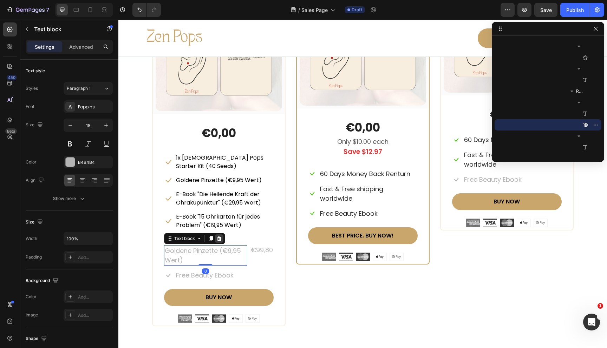
click at [219, 236] on icon at bounding box center [219, 238] width 5 height 5
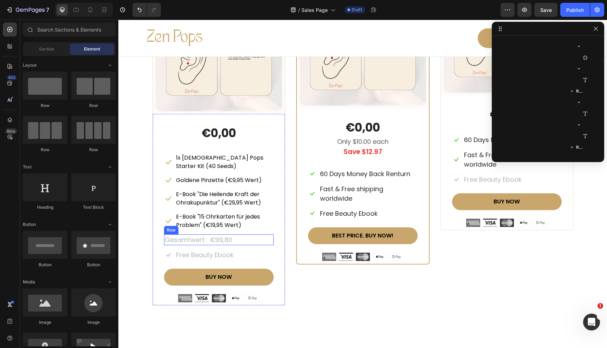
click at [240, 235] on div "Gesamtwert: Text block €99,80 Text block Row" at bounding box center [219, 240] width 110 height 11
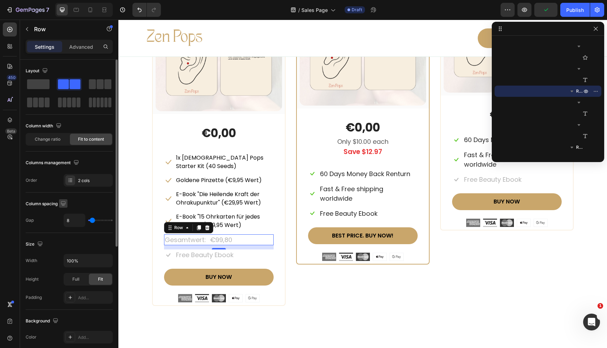
scroll to position [200, 0]
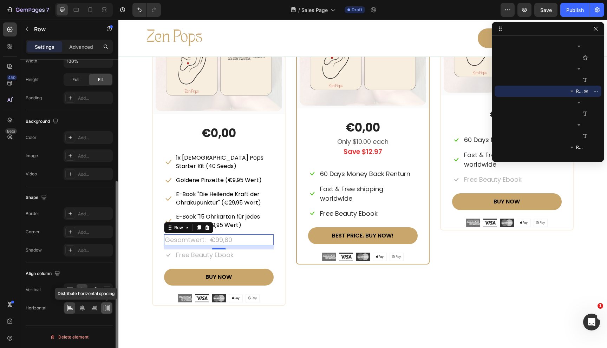
click at [105, 307] on icon at bounding box center [106, 308] width 7 height 7
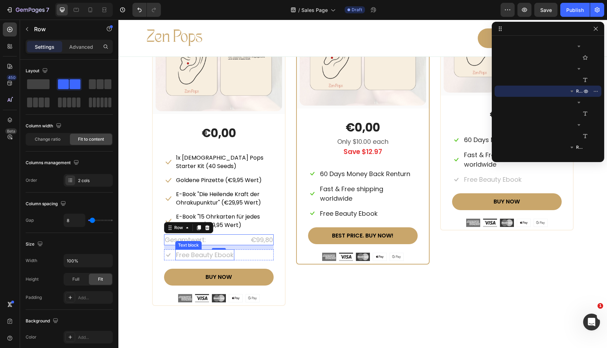
click at [194, 241] on div "Text block" at bounding box center [188, 245] width 26 height 8
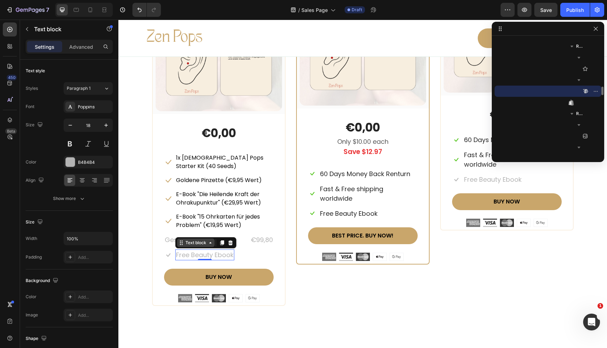
click at [183, 240] on icon at bounding box center [181, 243] width 6 height 6
click at [164, 235] on div "Gesamtwert:" at bounding box center [185, 240] width 42 height 11
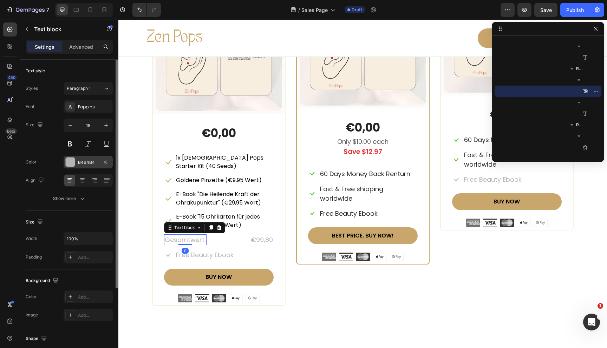
click at [73, 159] on div at bounding box center [70, 162] width 9 height 9
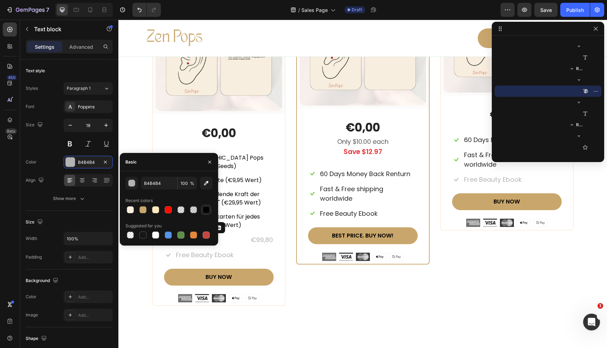
click at [208, 209] on div at bounding box center [206, 210] width 7 height 7
type input "000000"
click at [264, 235] on p "€99,80" at bounding box center [262, 239] width 22 height 9
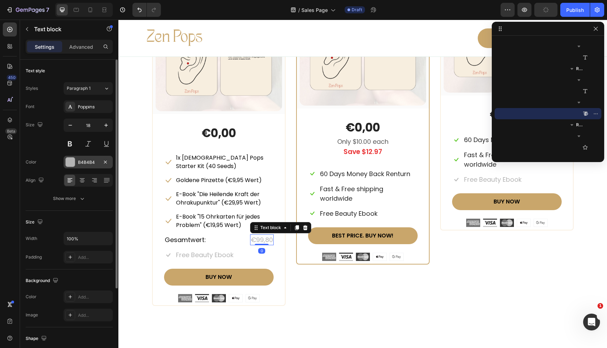
click at [70, 158] on div at bounding box center [70, 162] width 9 height 9
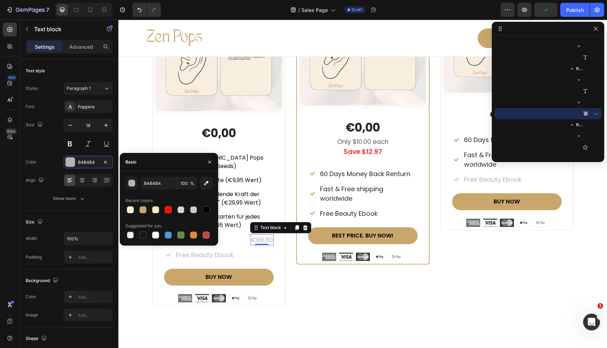
click at [205, 210] on div at bounding box center [206, 210] width 7 height 7
type input "000000"
click at [69, 142] on button at bounding box center [70, 144] width 13 height 13
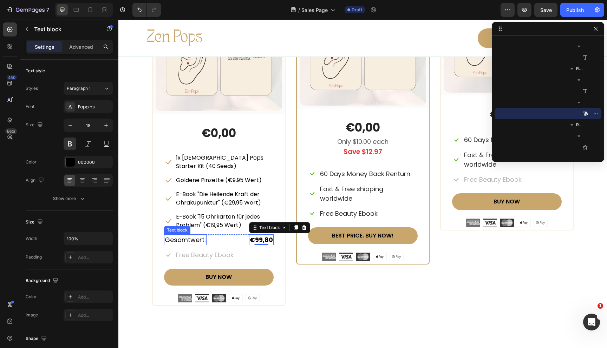
click at [175, 235] on p "Gesamtwert:" at bounding box center [185, 239] width 41 height 9
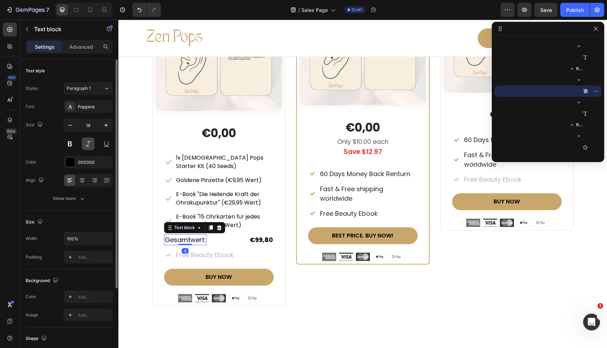
click at [70, 141] on button at bounding box center [70, 144] width 13 height 13
click at [290, 246] on div "STARTER BUNDLE Text Block Row (P) Images & Gallery Row €0,00 (P) Price (P) Pric…" at bounding box center [362, 131] width 421 height 349
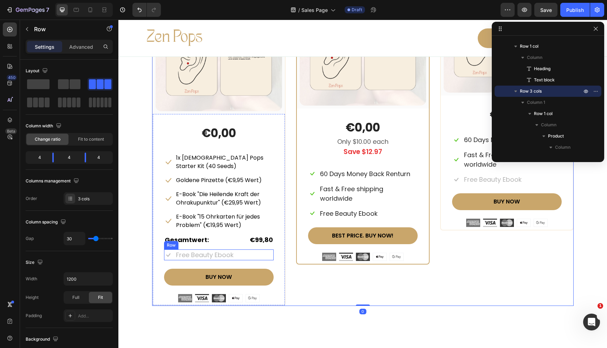
click at [250, 250] on div "Icon Free Beauty Ebook Text block Row" at bounding box center [219, 255] width 110 height 11
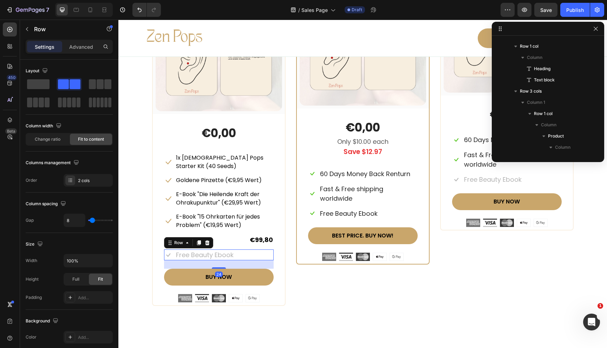
scroll to position [594, 0]
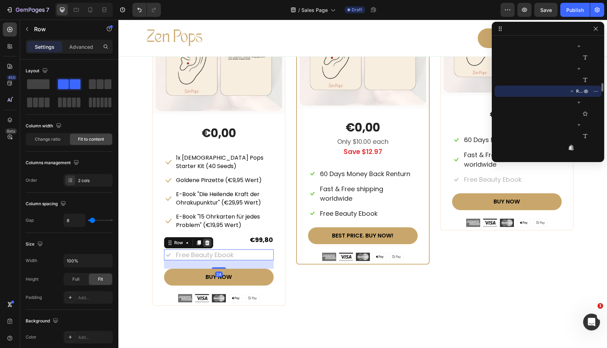
click at [209, 240] on icon at bounding box center [207, 243] width 6 height 6
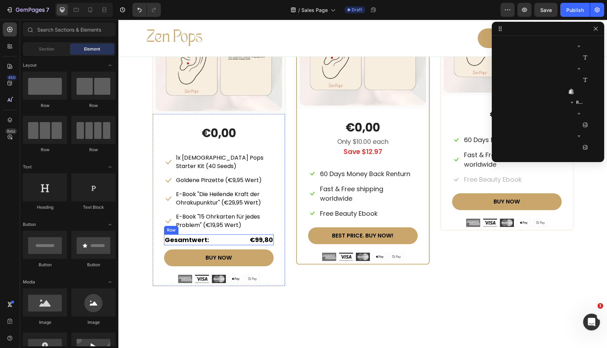
click at [234, 235] on div "Gesamtwert: Text block €99,80 Text block Row" at bounding box center [219, 240] width 110 height 11
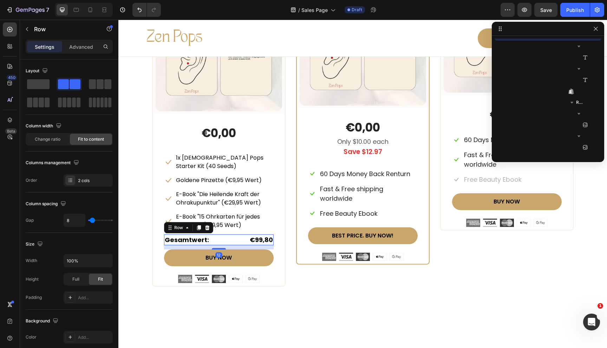
scroll to position [537, 0]
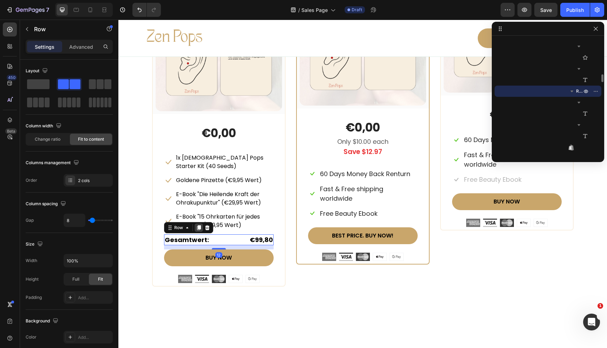
click at [199, 225] on icon at bounding box center [199, 227] width 4 height 5
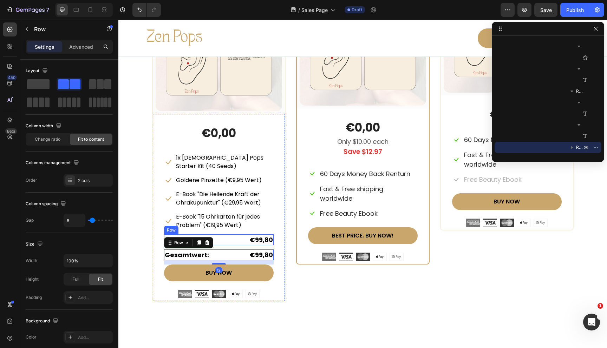
click at [241, 235] on div "Gesamtwert: Text block €99,80 Text block Row" at bounding box center [219, 240] width 110 height 11
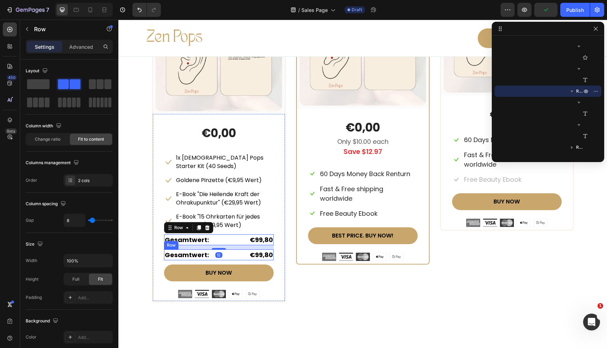
click at [233, 250] on div "Gesamtwert: Text block €99,80 Text block Row" at bounding box center [219, 255] width 110 height 11
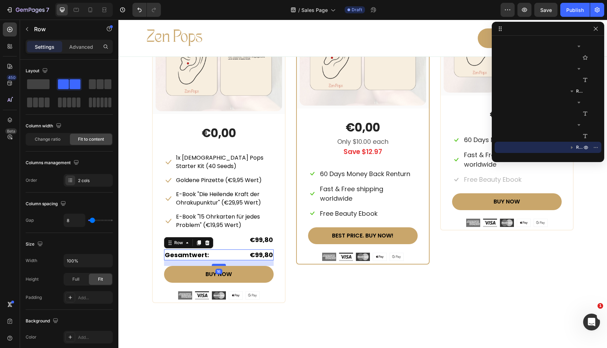
click at [219, 264] on div at bounding box center [219, 265] width 14 height 2
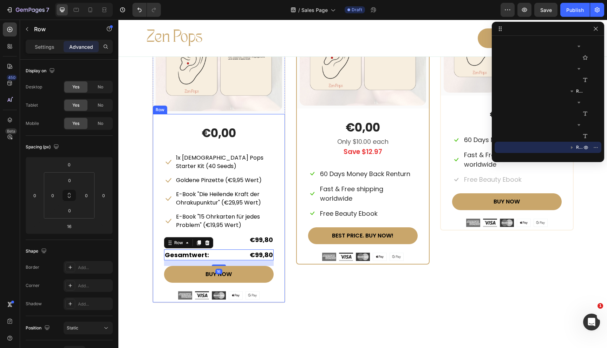
click at [284, 257] on div "€0,00 (P) Price (P) Price Icon 1x Zen Pops Starter Kit (40 Seeds) Text block Ro…" at bounding box center [219, 208] width 132 height 189
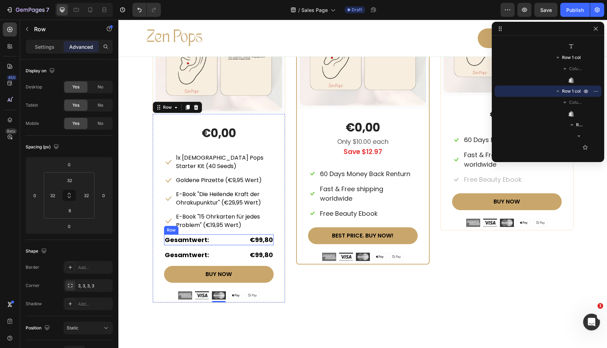
click at [231, 235] on div "Gesamtwert: Text block €99,80 Text block Row" at bounding box center [219, 240] width 110 height 11
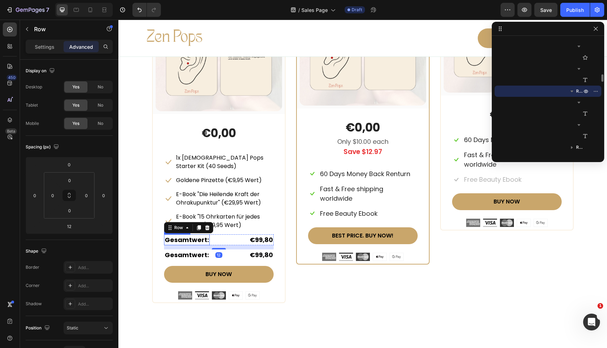
click at [183, 235] on p "Gesamtwert:" at bounding box center [187, 239] width 44 height 9
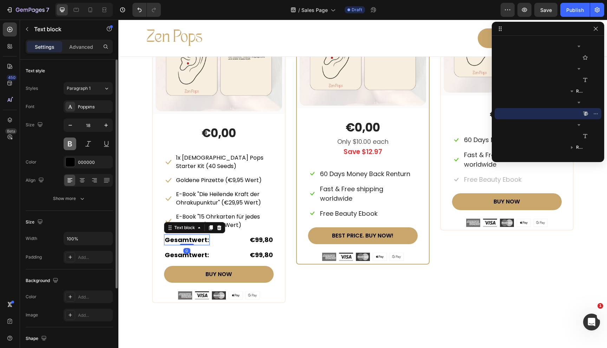
click at [70, 144] on button at bounding box center [70, 144] width 13 height 13
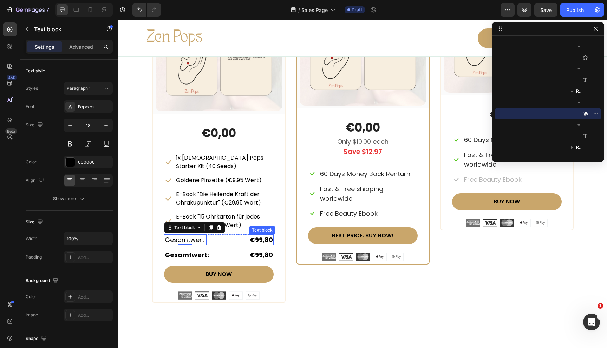
click at [256, 235] on p "€99,80" at bounding box center [261, 239] width 23 height 9
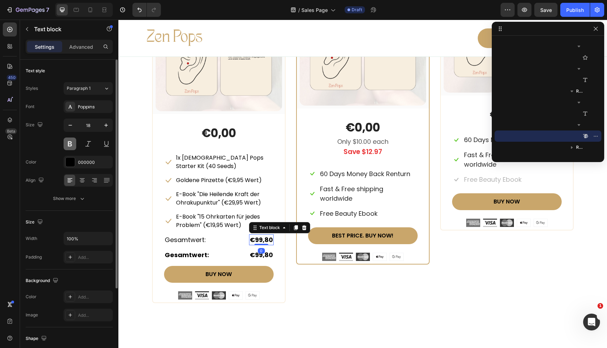
click at [69, 142] on button at bounding box center [70, 144] width 13 height 13
click at [76, 195] on button "Show more" at bounding box center [69, 198] width 87 height 13
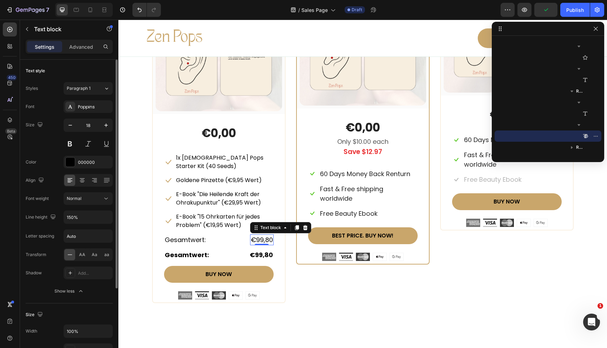
click at [69, 254] on icon at bounding box center [69, 254] width 7 height 7
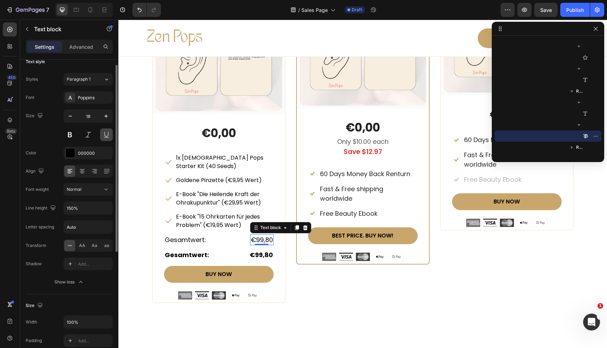
scroll to position [0, 0]
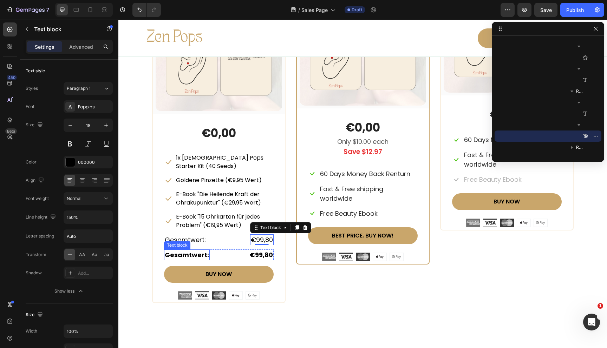
click at [184, 250] on p "Gesamtwert:" at bounding box center [187, 254] width 44 height 9
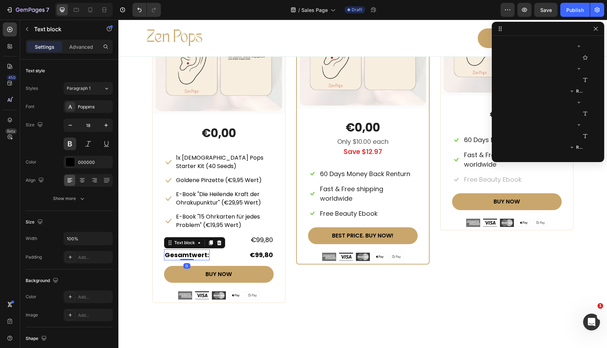
scroll to position [616, 0]
click at [193, 250] on p "Gesamtwert:" at bounding box center [187, 254] width 44 height 9
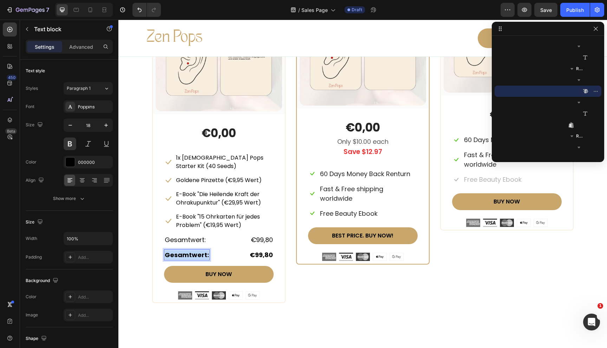
click at [193, 250] on p "Gesamtwert:" at bounding box center [187, 254] width 44 height 9
click at [264, 250] on p "€99,80" at bounding box center [261, 254] width 23 height 9
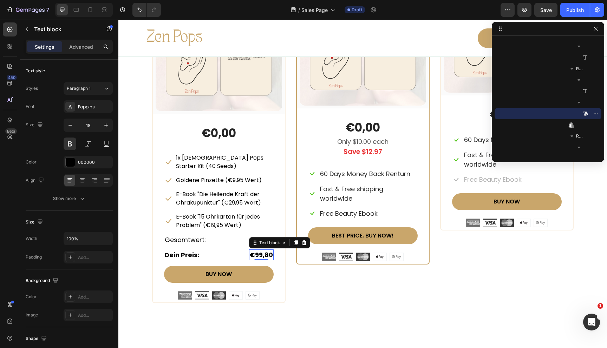
click at [259, 250] on p "€99,80" at bounding box center [261, 254] width 23 height 9
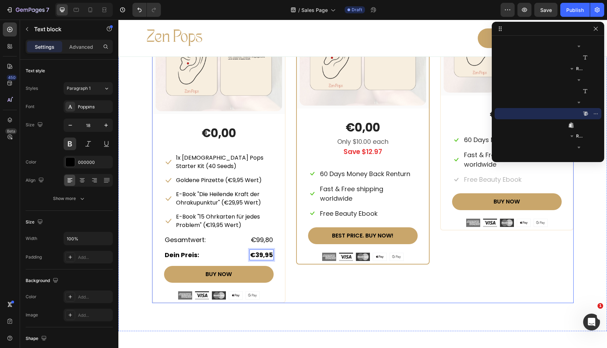
click at [299, 287] on div "COMFORT BUNDLE Text Block Row (P) Images & Gallery Row €0,00 (P) Price (P) Pric…" at bounding box center [362, 130] width 133 height 346
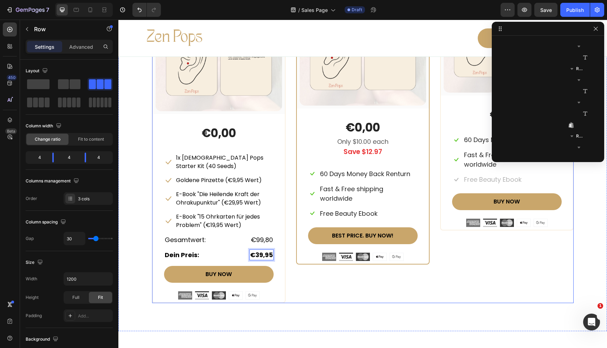
scroll to position [144, 0]
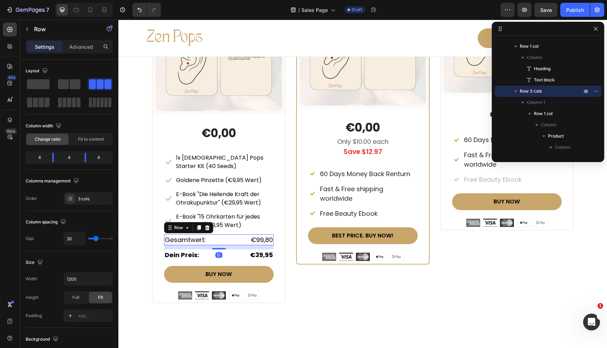
click at [225, 235] on div "Gesamtwert: Text block €99,80 Text block Row 12" at bounding box center [219, 240] width 110 height 11
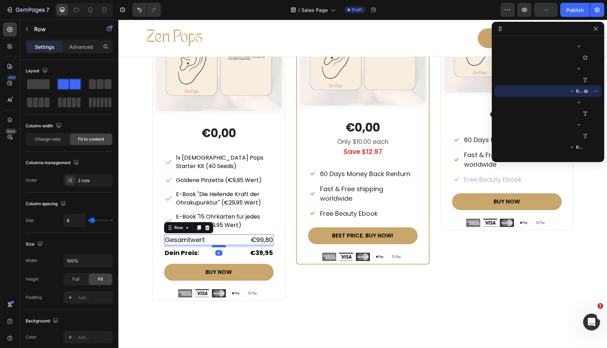
click at [221, 245] on div at bounding box center [219, 246] width 14 height 2
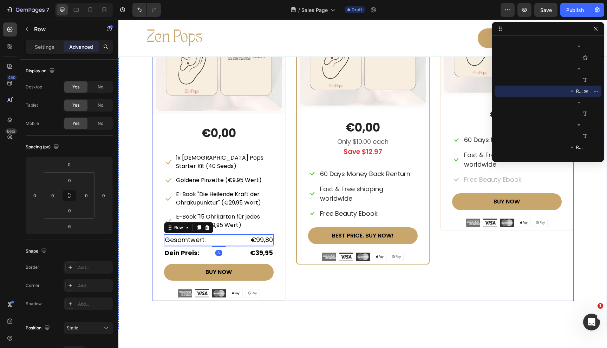
click at [296, 247] on div "COMFORT BUNDLE Text Block Row (P) Images & Gallery Row €0,00 (P) Price (P) Pric…" at bounding box center [362, 111] width 133 height 308
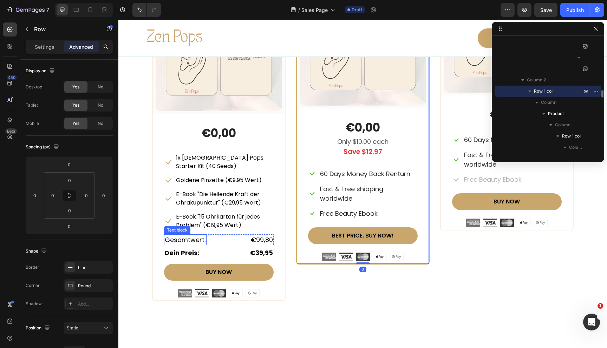
click at [185, 235] on p "Gesamtwert:" at bounding box center [185, 239] width 41 height 9
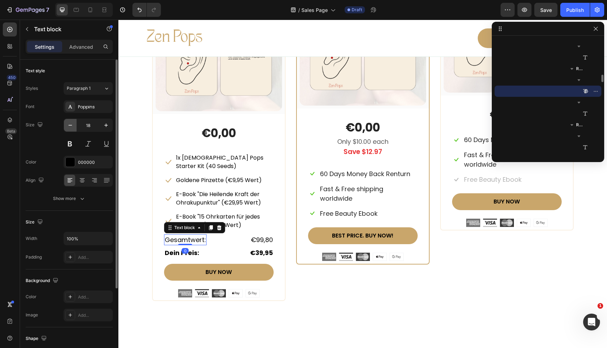
click at [68, 125] on icon "button" at bounding box center [70, 125] width 7 height 7
type input "16"
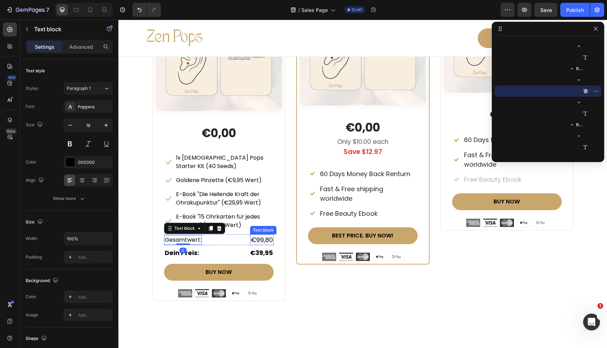
click at [264, 235] on p "€99,80" at bounding box center [262, 239] width 22 height 9
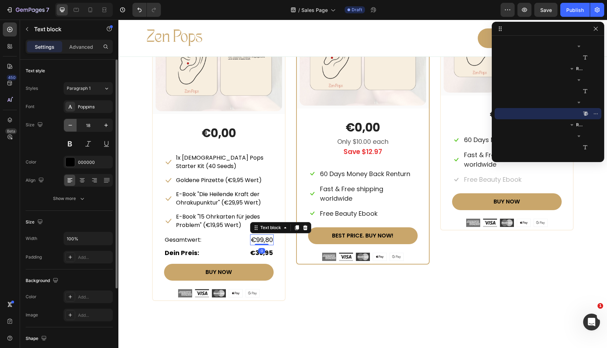
click at [72, 126] on icon "button" at bounding box center [70, 125] width 7 height 7
type input "16"
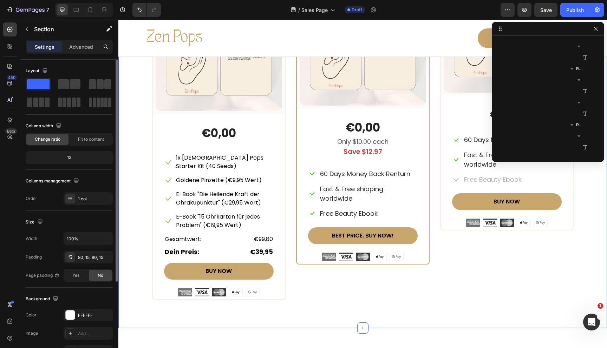
scroll to position [77, 0]
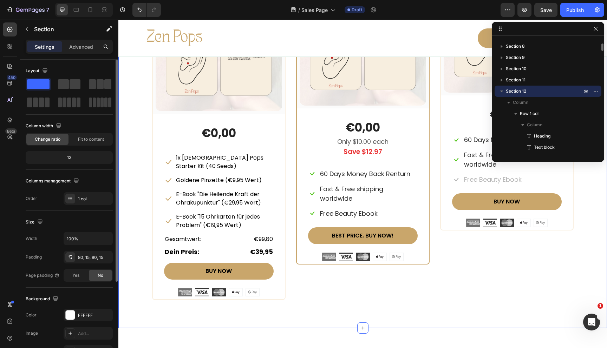
click at [147, 221] on div "Beautiful Everyday Heading Every Thing You Need For Your Skin Text block Row ST…" at bounding box center [363, 98] width 478 height 404
click at [598, 31] on icon "button" at bounding box center [596, 29] width 6 height 6
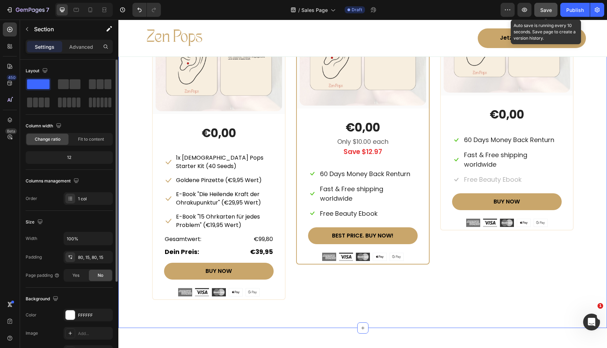
click at [542, 11] on span "Save" at bounding box center [546, 10] width 12 height 6
click at [551, 10] on span "Save" at bounding box center [546, 10] width 12 height 6
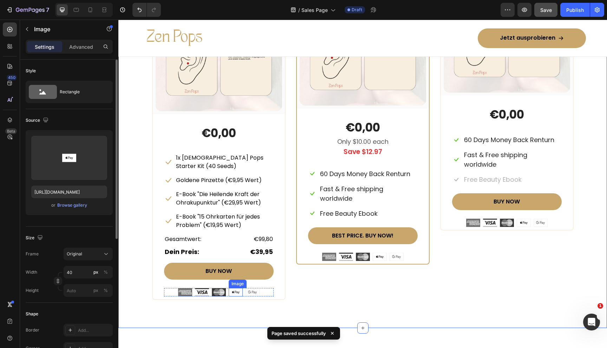
click at [241, 288] on img at bounding box center [236, 292] width 14 height 8
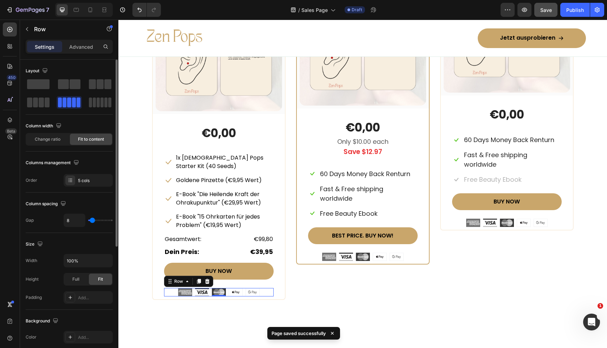
click at [244, 288] on div "Image Image Image Image Image Row 0" at bounding box center [219, 292] width 110 height 8
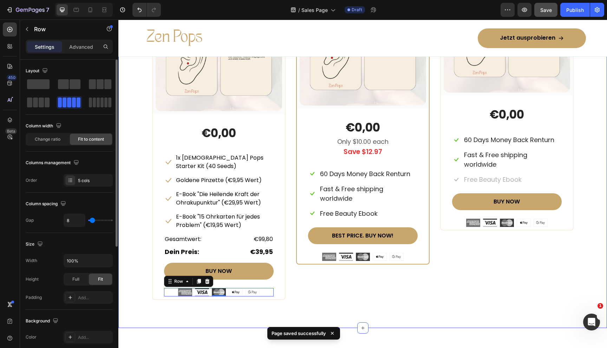
click at [232, 311] on div "Beautiful Everyday Heading Every Thing You Need For Your Skin Text block Row ST…" at bounding box center [362, 98] width 489 height 460
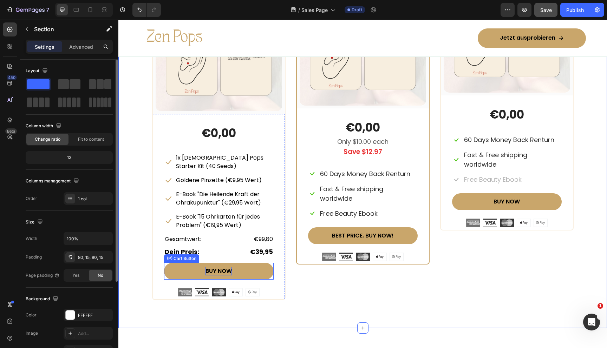
click at [216, 267] on div "BUY NOW" at bounding box center [218, 271] width 26 height 8
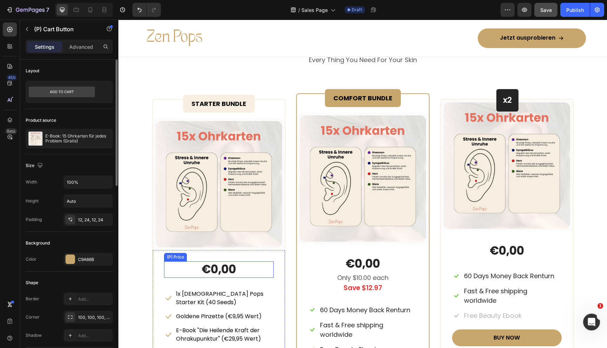
scroll to position [3144, 0]
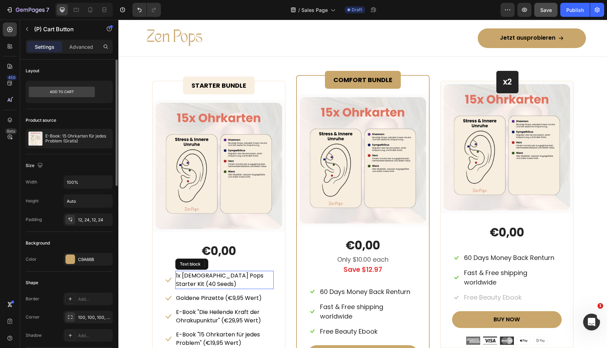
click at [195, 276] on p "1x [DEMOGRAPHIC_DATA] Pops Starter Kit (40 Seeds)" at bounding box center [224, 280] width 97 height 17
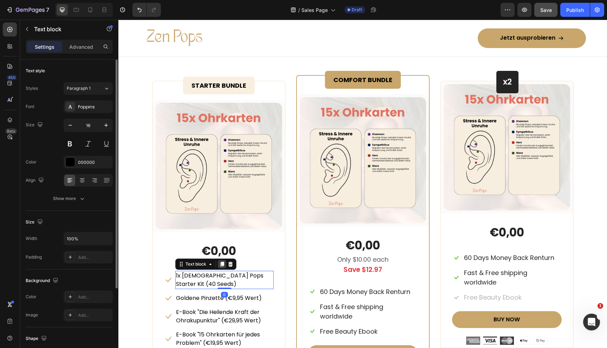
click at [223, 265] on icon at bounding box center [222, 264] width 4 height 5
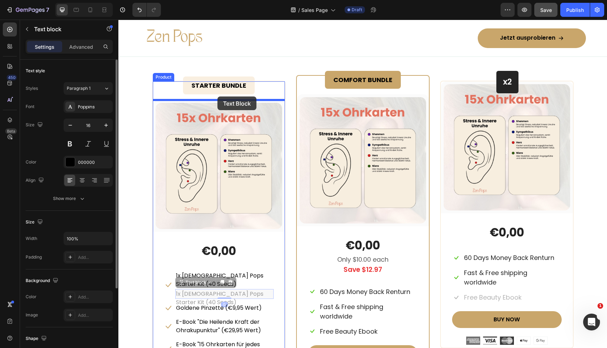
drag, startPoint x: 180, startPoint y: 274, endPoint x: 217, endPoint y: 97, distance: 181.6
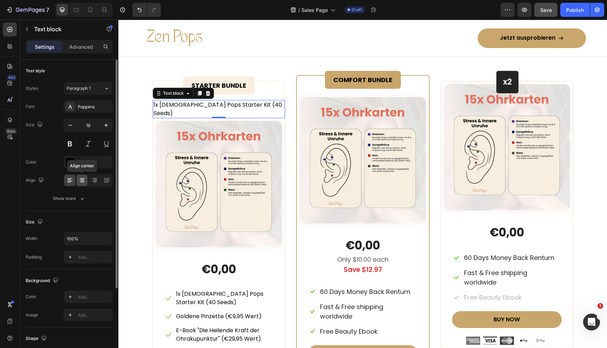
click at [81, 180] on icon at bounding box center [82, 180] width 7 height 7
click at [76, 200] on div "Show more" at bounding box center [69, 198] width 33 height 7
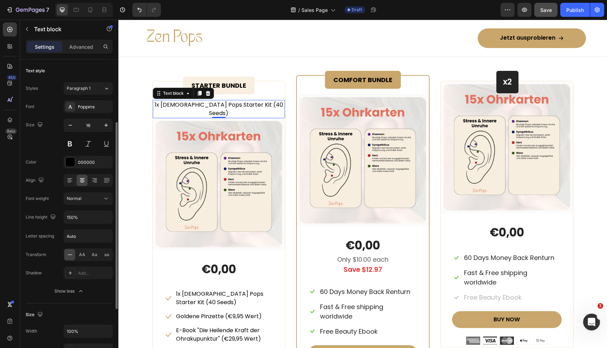
scroll to position [200, 0]
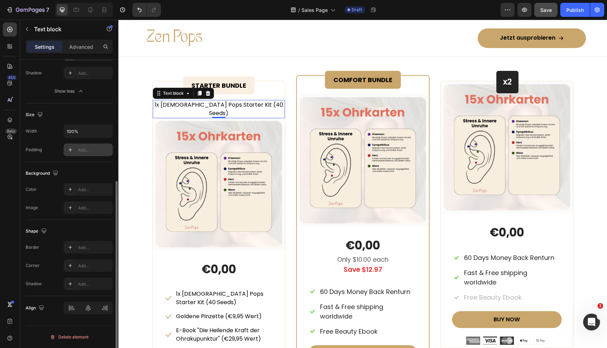
click at [79, 149] on div "Add..." at bounding box center [94, 150] width 33 height 6
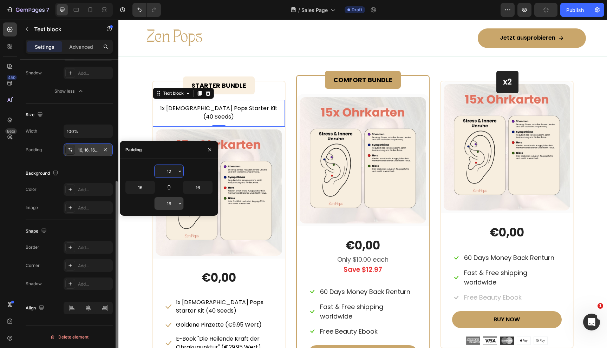
type input "12"
click at [166, 205] on input "16" at bounding box center [169, 203] width 29 height 13
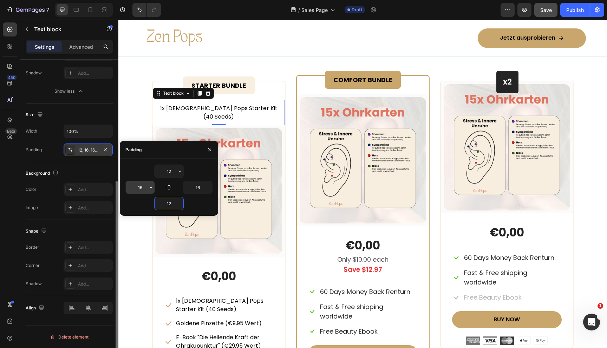
type input "12"
click at [142, 187] on input "16" at bounding box center [140, 187] width 29 height 13
type input "24"
click at [195, 186] on input "16" at bounding box center [197, 187] width 29 height 13
type input "24"
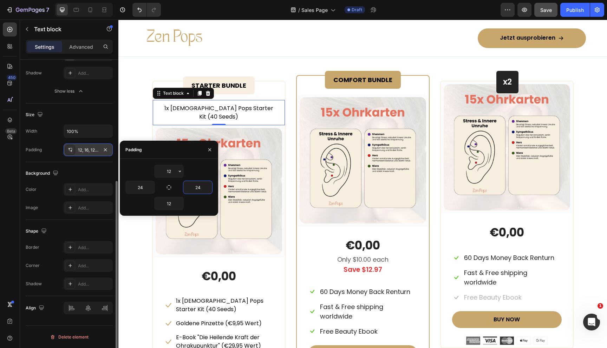
click at [286, 118] on div "STARTER BUNDLE Text Block Row 1x Zen Pops Starter Kit (40 Seeds) Text block 0 (…" at bounding box center [362, 259] width 421 height 368
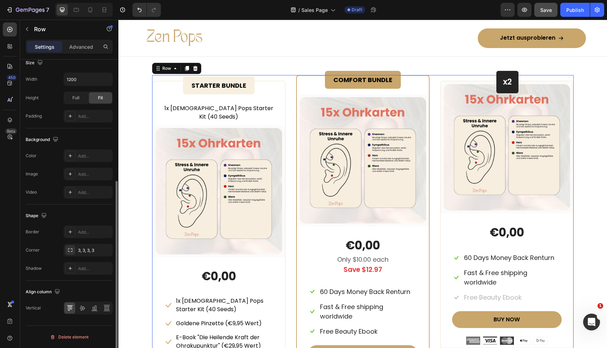
scroll to position [0, 0]
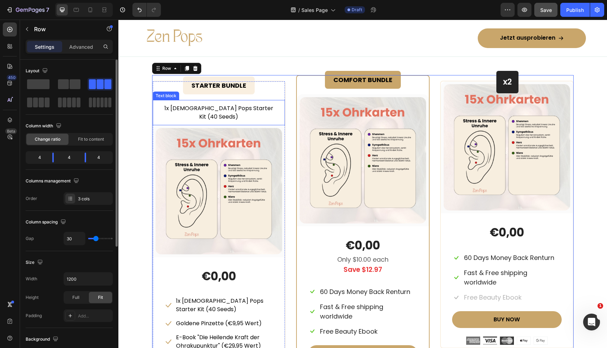
click at [258, 107] on p "1x [DEMOGRAPHIC_DATA] Pops Starter Kit (40 Seeds)" at bounding box center [218, 112] width 115 height 17
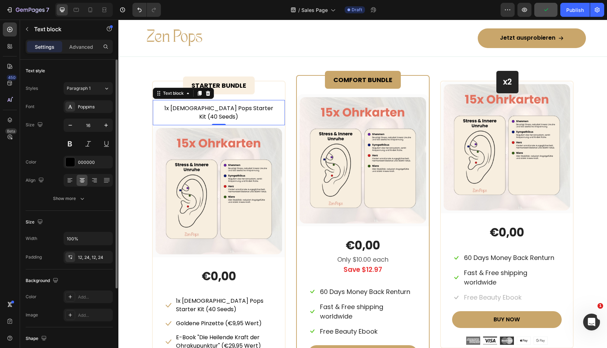
click at [214, 106] on p "1x [DEMOGRAPHIC_DATA] Pops Starter Kit (40 Seeds)" at bounding box center [218, 112] width 115 height 17
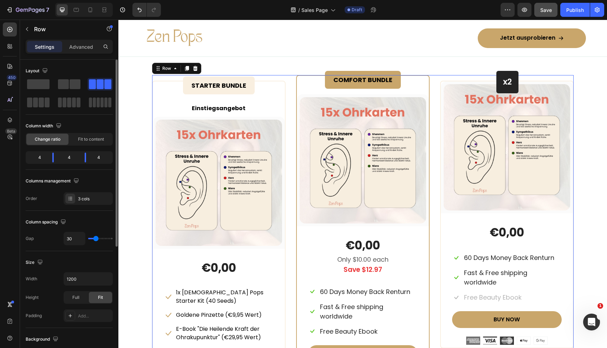
click at [294, 163] on div "STARTER BUNDLE Text Block Row Einstiegsangebot Text block (P) Images & Gallery …" at bounding box center [362, 255] width 421 height 360
click at [241, 98] on div "STARTER BUNDLE Text Block Row" at bounding box center [219, 85] width 132 height 29
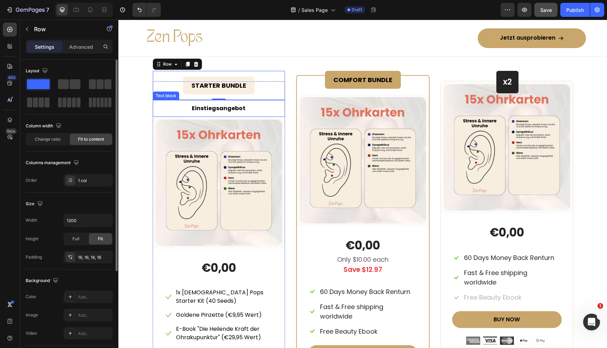
click at [262, 110] on p "Einstiegsangebot" at bounding box center [218, 108] width 115 height 8
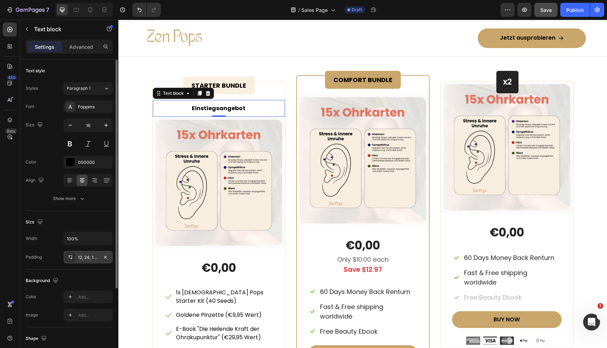
click at [89, 255] on div "12, 24, 12, 24" at bounding box center [88, 258] width 20 height 6
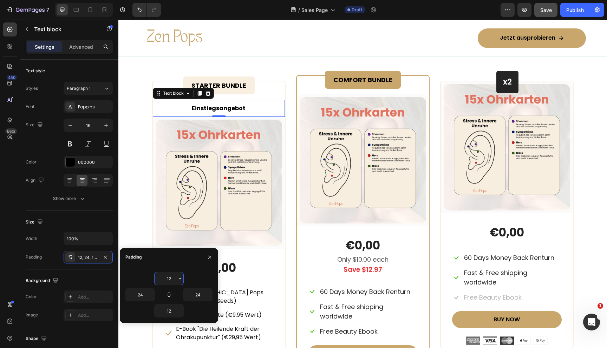
click at [168, 280] on input "12" at bounding box center [169, 279] width 29 height 13
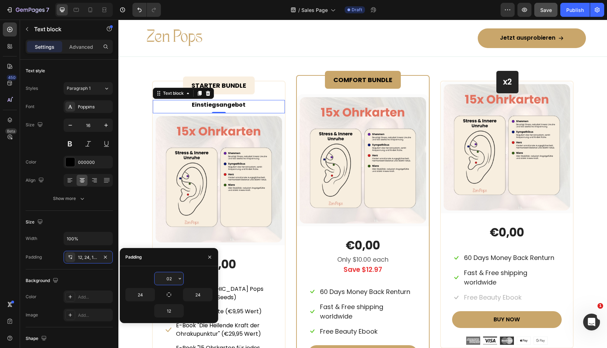
click at [169, 280] on input "02" at bounding box center [169, 279] width 29 height 13
type input "0"
click at [293, 189] on div "STARTER BUNDLE Text Block Row Einstiegsangebot Text block 0 (P) Images & Galler…" at bounding box center [362, 253] width 421 height 356
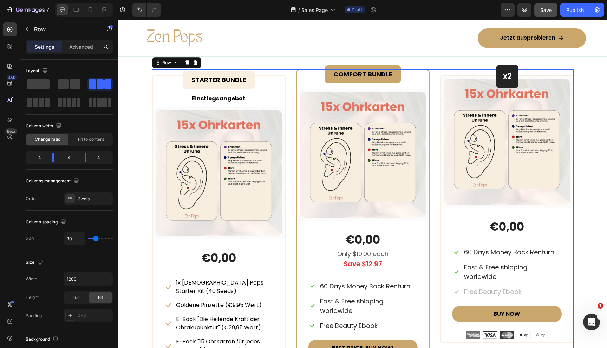
scroll to position [3081, 0]
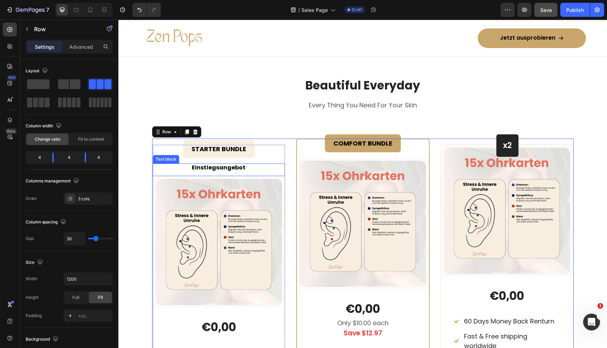
click at [221, 168] on strong "Einstiegsangebot" at bounding box center [219, 168] width 54 height 8
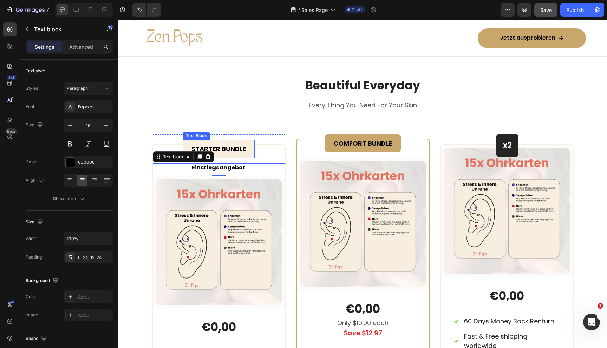
click at [240, 151] on strong "STARTER BUNDLE" at bounding box center [218, 149] width 55 height 9
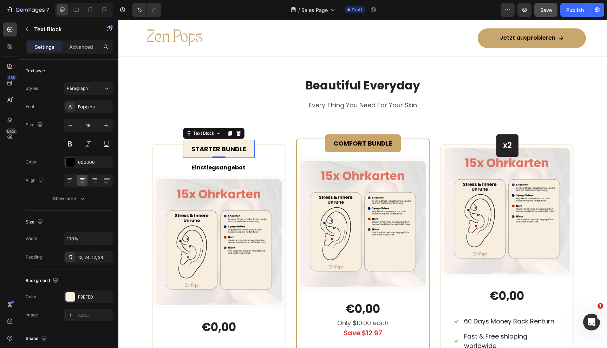
click at [245, 150] on div "STARTER BUNDLE" at bounding box center [219, 149] width 72 height 18
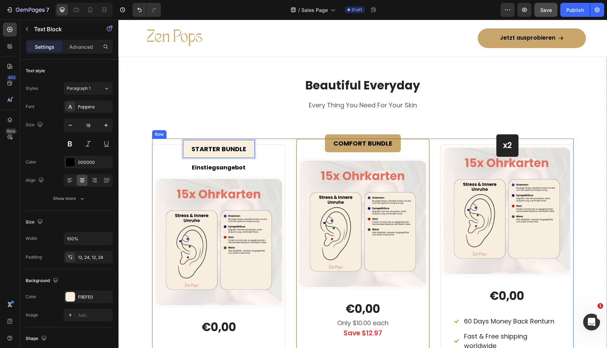
click at [287, 152] on div "STARTER BUNDLE Text Block 0 Row Einstiegsangebot Text block (P) Images & Galler…" at bounding box center [362, 317] width 421 height 356
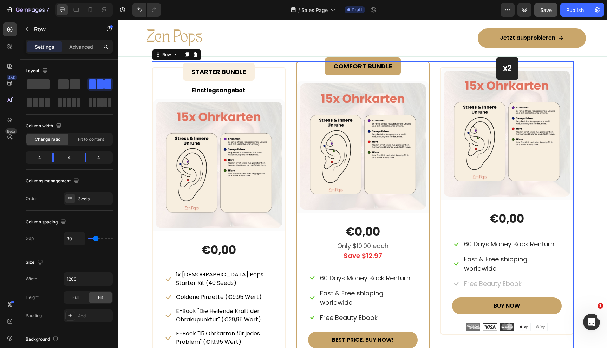
scroll to position [3219, 0]
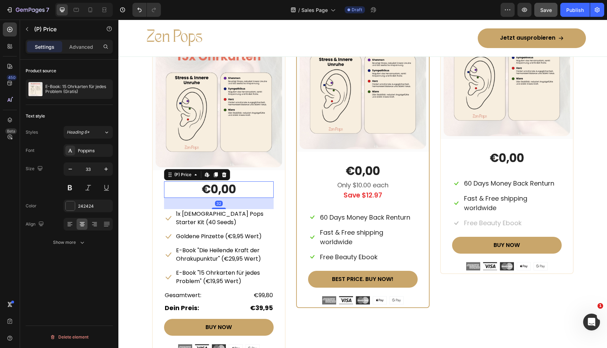
click at [253, 190] on div "€0,00" at bounding box center [219, 190] width 110 height 17
click at [217, 195] on div "€0,00" at bounding box center [219, 190] width 110 height 17
click at [217, 187] on div "€0,00" at bounding box center [219, 190] width 110 height 17
click at [223, 175] on icon at bounding box center [224, 175] width 6 height 6
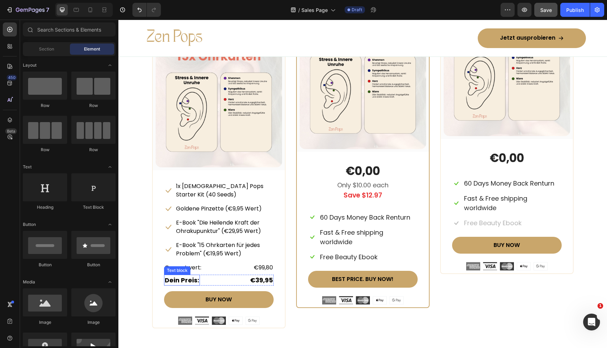
click at [182, 276] on strong "Dein Preis:" at bounding box center [182, 280] width 34 height 9
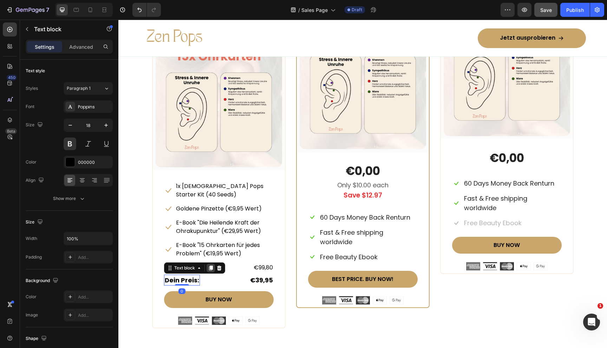
click at [212, 264] on div at bounding box center [211, 268] width 8 height 8
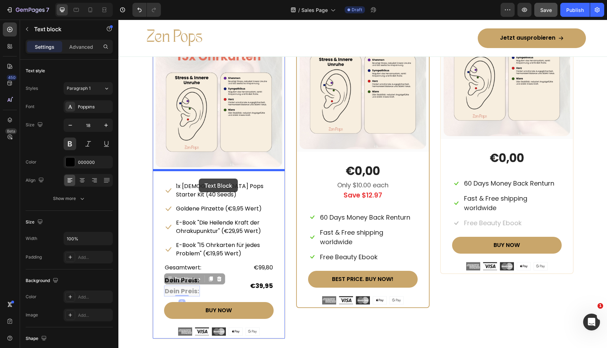
drag, startPoint x: 169, startPoint y: 271, endPoint x: 199, endPoint y: 179, distance: 97.2
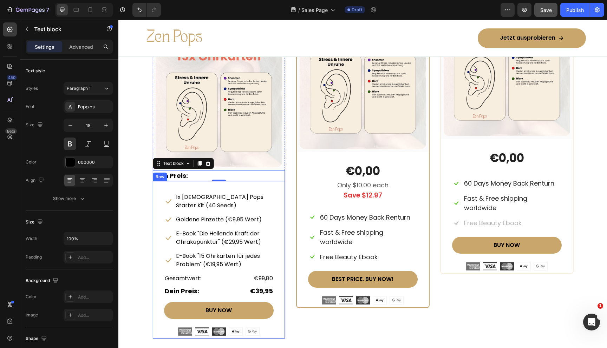
click at [181, 203] on div "Icon 1x Zen Pops Starter Kit (40 Seeds) Text block Row Icon Goldene Pinzette (€…" at bounding box center [219, 264] width 110 height 144
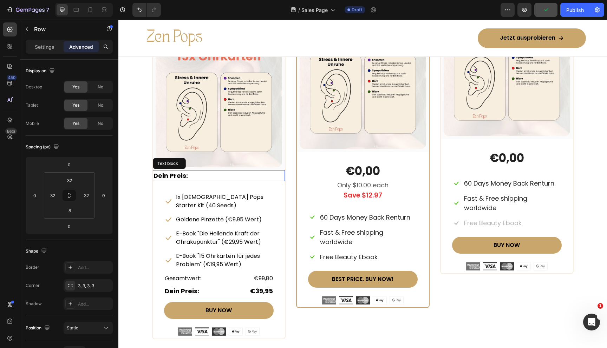
click at [227, 177] on p "Dein Preis:" at bounding box center [218, 175] width 131 height 9
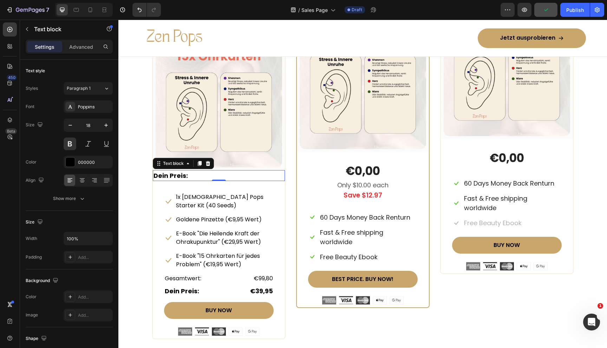
click at [76, 40] on div "Settings Advanced" at bounding box center [69, 47] width 87 height 14
click at [76, 45] on p "Advanced" at bounding box center [81, 46] width 24 height 7
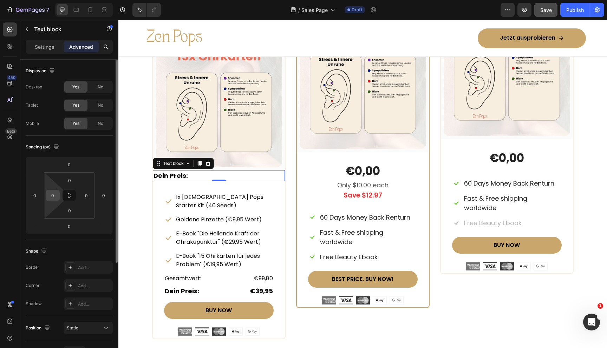
click at [53, 201] on div "0" at bounding box center [53, 195] width 14 height 11
click at [53, 196] on input "0" at bounding box center [52, 195] width 11 height 11
type input "32"
click at [87, 195] on input "0" at bounding box center [86, 195] width 11 height 11
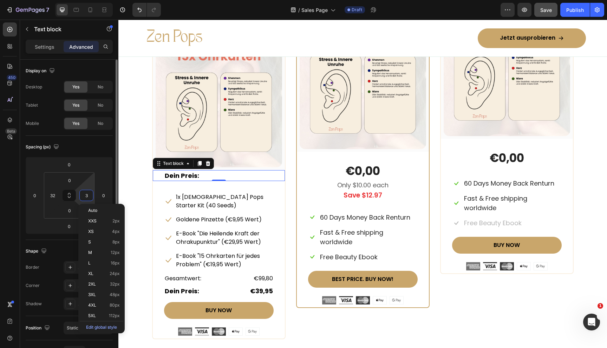
type input "32"
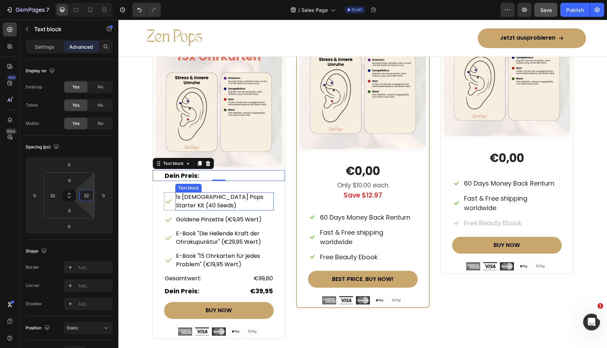
click at [200, 184] on div "Text block" at bounding box center [188, 188] width 26 height 8
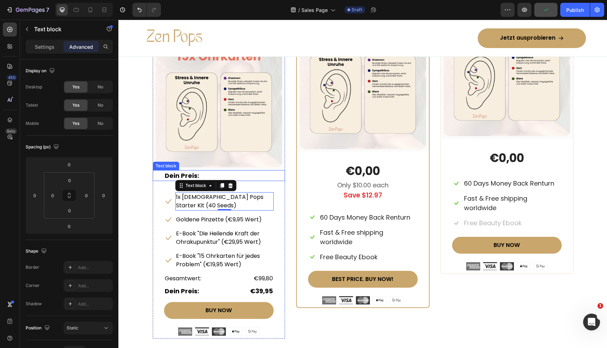
click at [167, 173] on strong "Dein Preis:" at bounding box center [182, 175] width 34 height 9
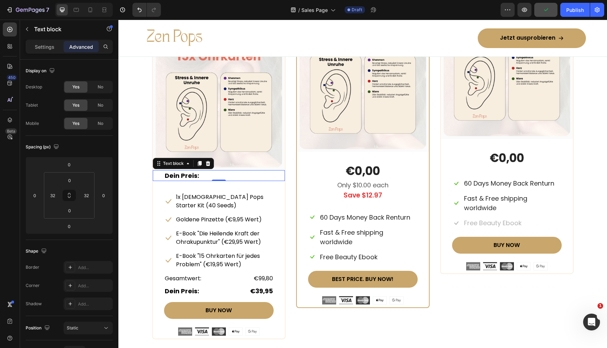
click at [167, 173] on strong "Dein Preis:" at bounding box center [182, 175] width 34 height 9
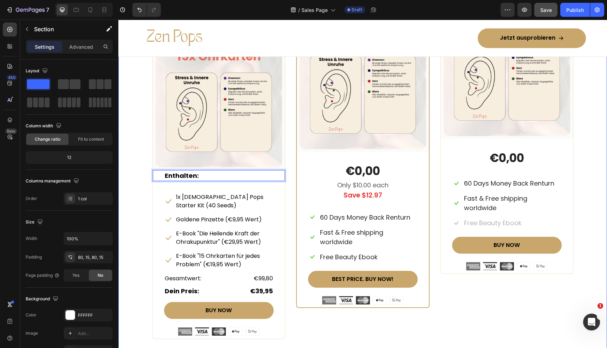
click at [145, 206] on div "Beautiful Everyday Heading Every Thing You Need For Your Skin Text block Row ST…" at bounding box center [363, 140] width 478 height 400
click at [198, 177] on p "Enthalten:" at bounding box center [219, 175] width 108 height 9
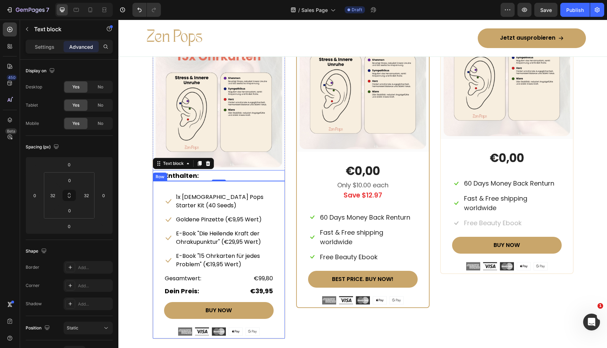
click at [204, 189] on div "Icon 1x Zen Pops Starter Kit (40 Seeds) Text block Row Icon Goldene Pinzette (€…" at bounding box center [219, 260] width 132 height 158
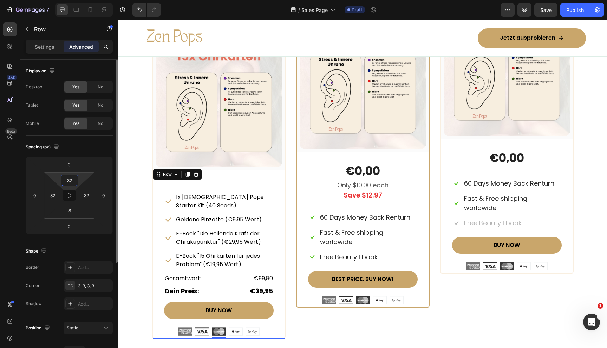
click at [70, 180] on input "32" at bounding box center [70, 180] width 14 height 11
type input "0"
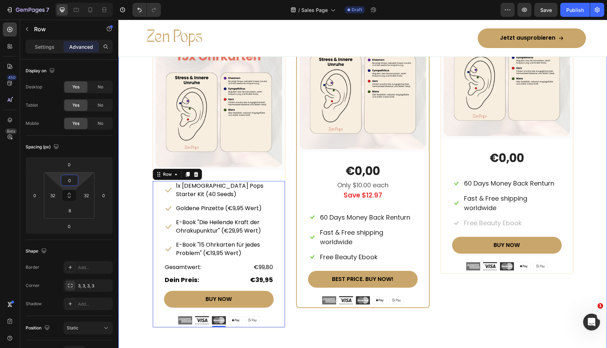
click at [130, 215] on div "Beautiful Everyday Heading Every Thing You Need For Your Skin Text block Row ST…" at bounding box center [363, 134] width 478 height 389
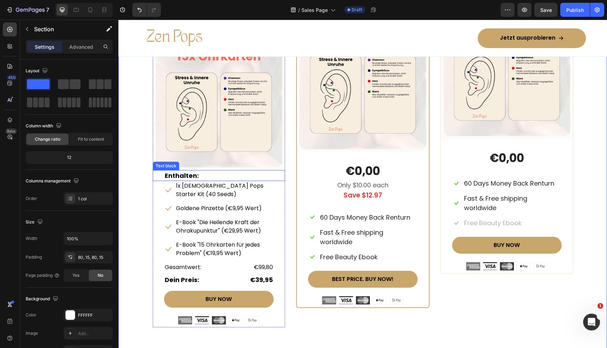
click at [236, 176] on p "Enthalten:" at bounding box center [219, 175] width 108 height 9
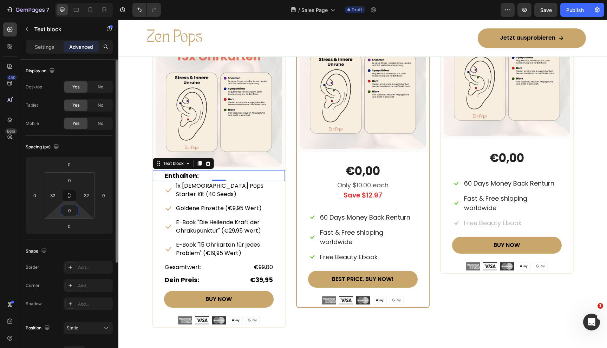
click at [69, 209] on input "0" at bounding box center [70, 210] width 14 height 11
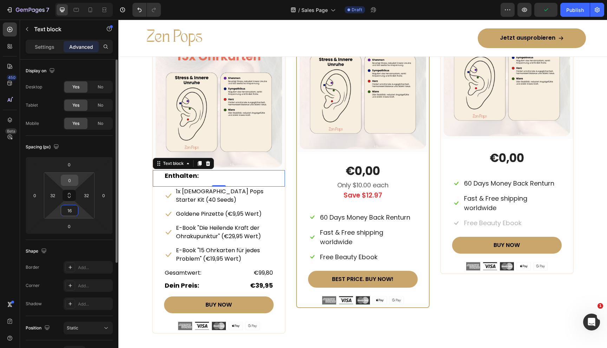
type input "16"
click at [69, 182] on input "0" at bounding box center [70, 180] width 14 height 11
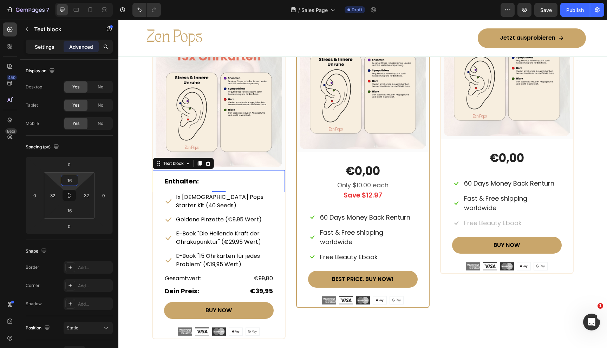
type input "16"
click at [44, 46] on p "Settings" at bounding box center [45, 46] width 20 height 7
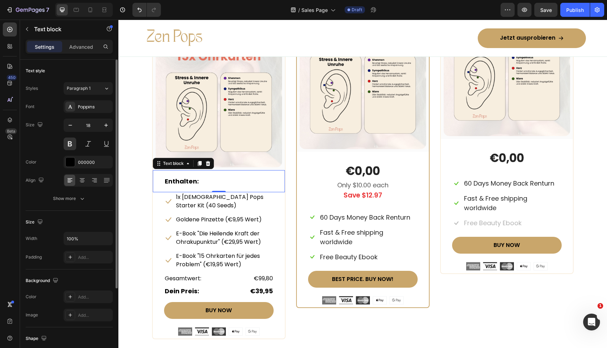
scroll to position [107, 0]
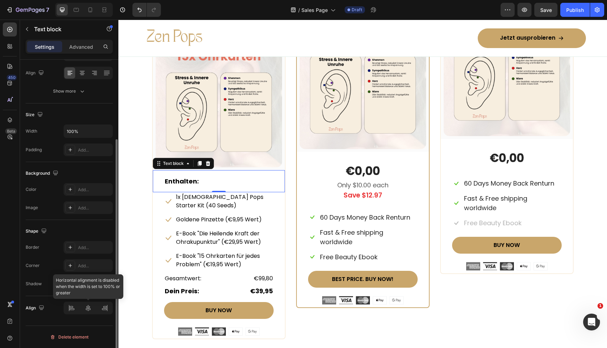
click at [85, 307] on div at bounding box center [88, 308] width 49 height 13
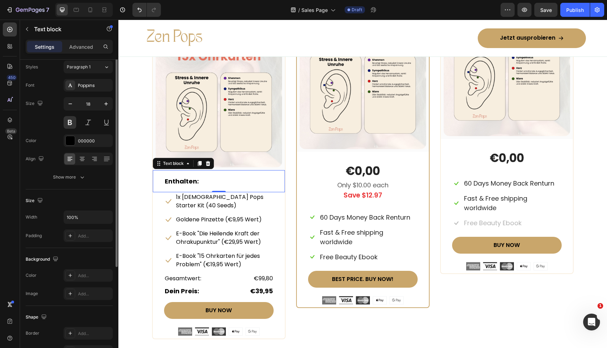
scroll to position [0, 0]
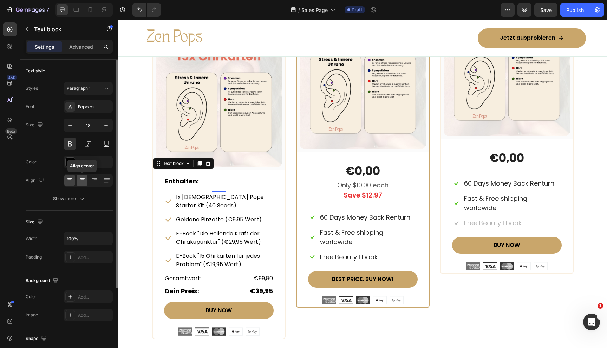
click at [81, 182] on icon at bounding box center [82, 182] width 4 height 1
click at [106, 125] on icon "button" at bounding box center [106, 126] width 4 height 4
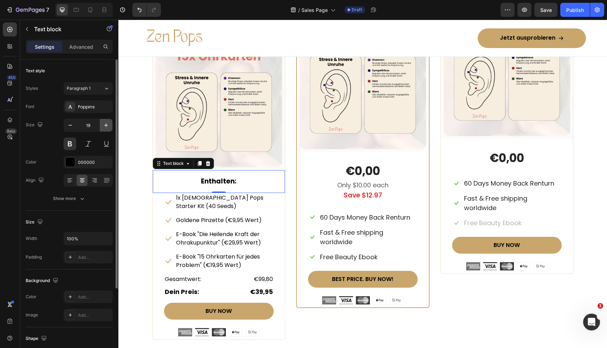
click at [106, 125] on icon "button" at bounding box center [106, 126] width 4 height 4
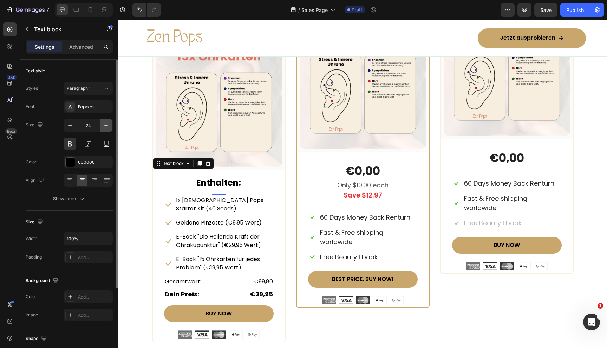
click at [105, 125] on icon "button" at bounding box center [106, 126] width 4 height 4
type input "25"
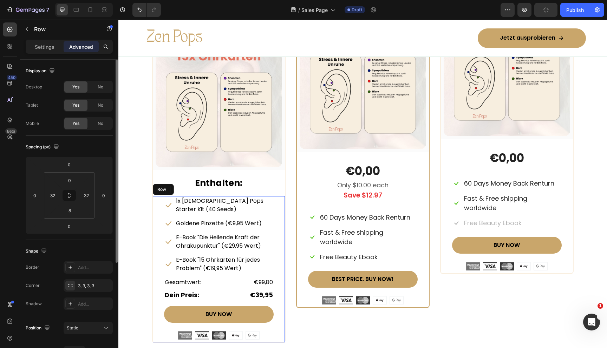
click at [282, 211] on div "Icon 1x Zen Pops Starter Kit (40 Seeds) Text block Row Icon Goldene Pinzette (€…" at bounding box center [219, 269] width 132 height 146
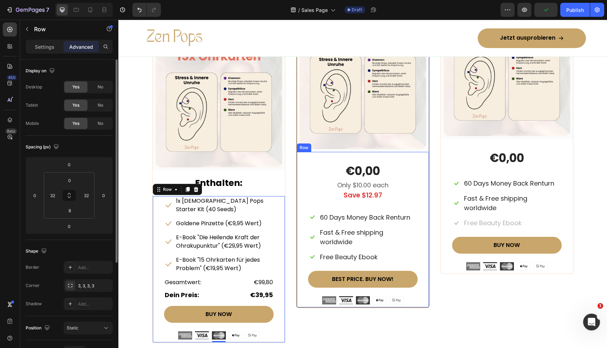
click at [298, 207] on div "€0,00 (P) Price (P) Price Only $10.00 each Text block Save $12.97 Text block Ic…" at bounding box center [363, 230] width 132 height 156
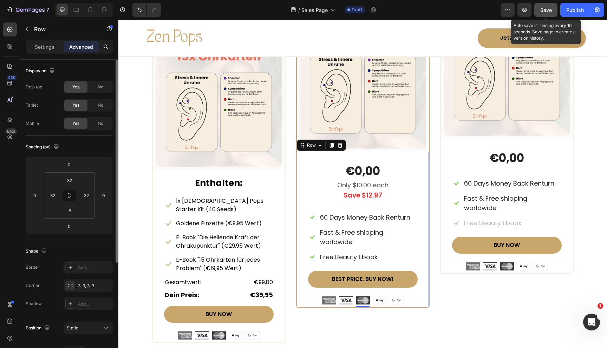
click at [543, 12] on span "Save" at bounding box center [546, 10] width 12 height 6
click at [543, 12] on icon "button" at bounding box center [545, 9] width 7 height 7
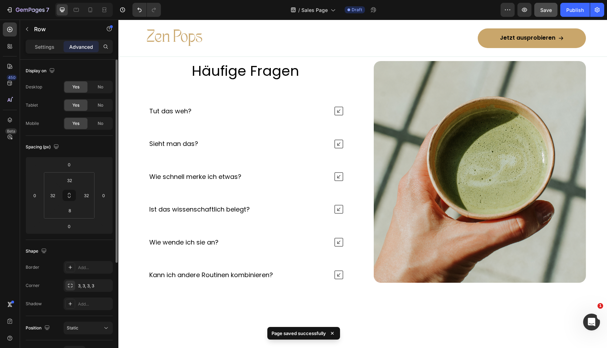
scroll to position [2807, 0]
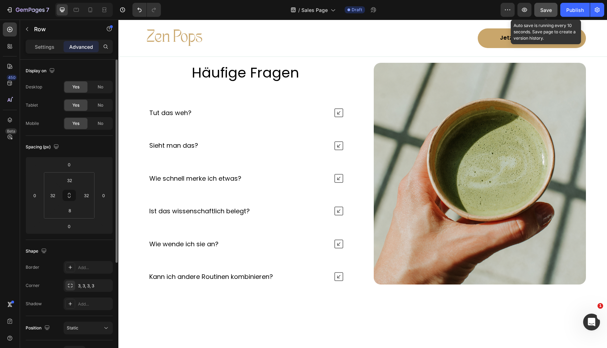
click at [543, 7] on span "Save" at bounding box center [546, 10] width 12 height 6
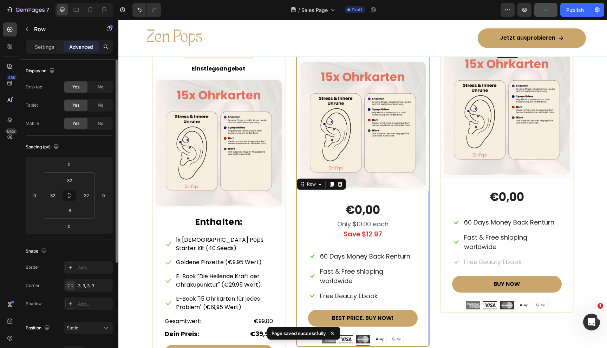
scroll to position [3183, 0]
